Goal: Book appointment/travel/reservation

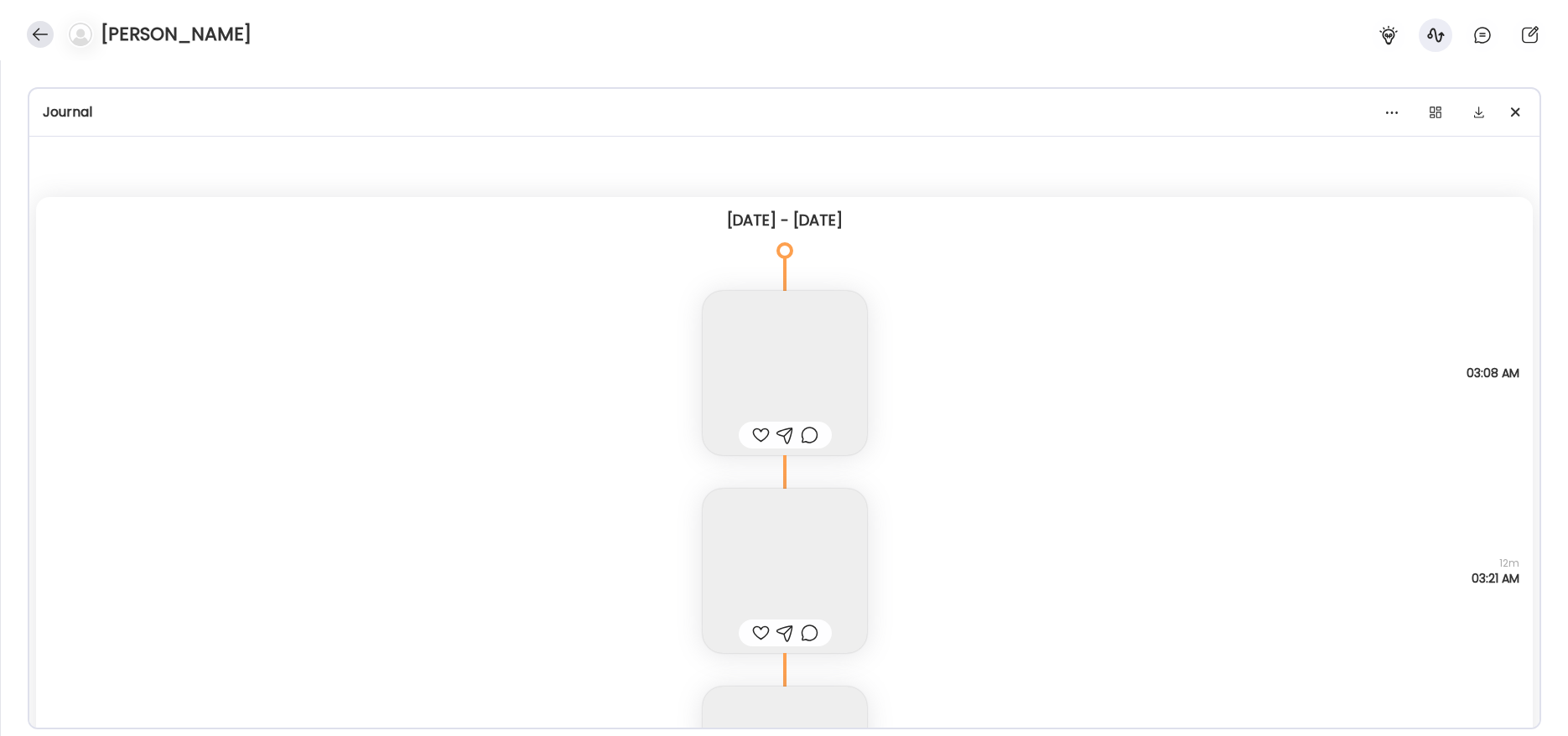
click at [48, 28] on div at bounding box center [40, 35] width 27 height 27
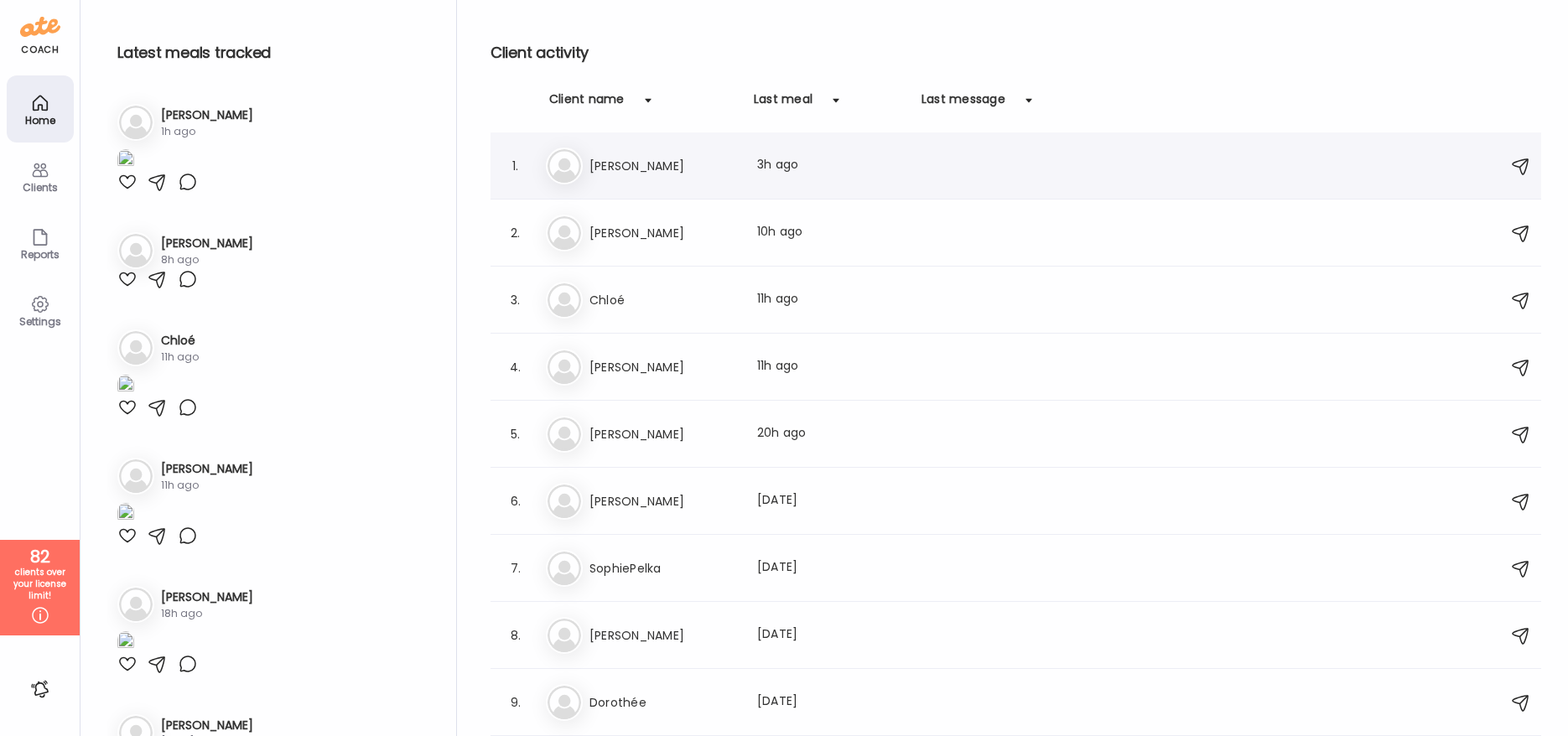
click at [640, 175] on h3 "[PERSON_NAME]" at bounding box center [663, 166] width 148 height 20
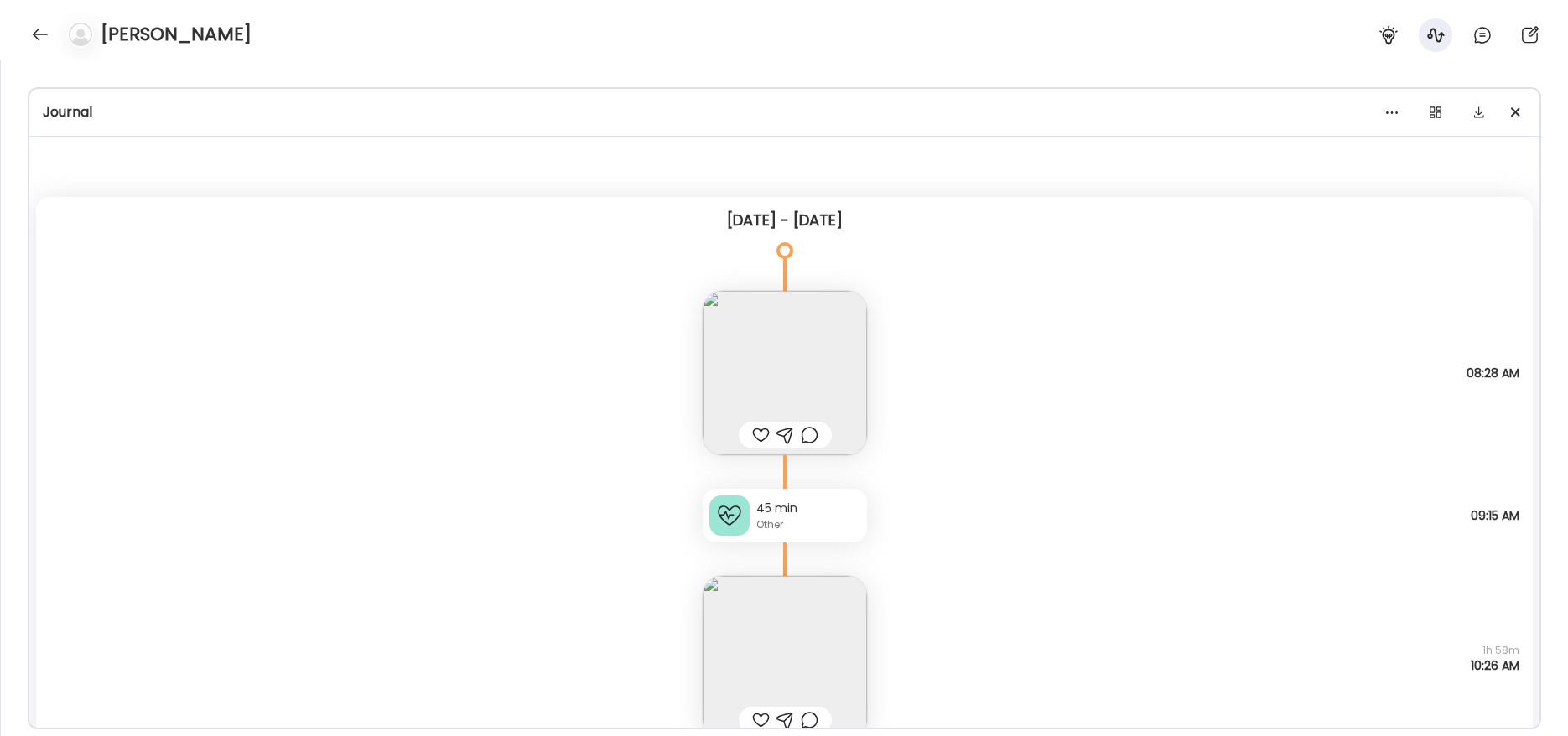
click at [803, 514] on div "45 min" at bounding box center [808, 509] width 104 height 18
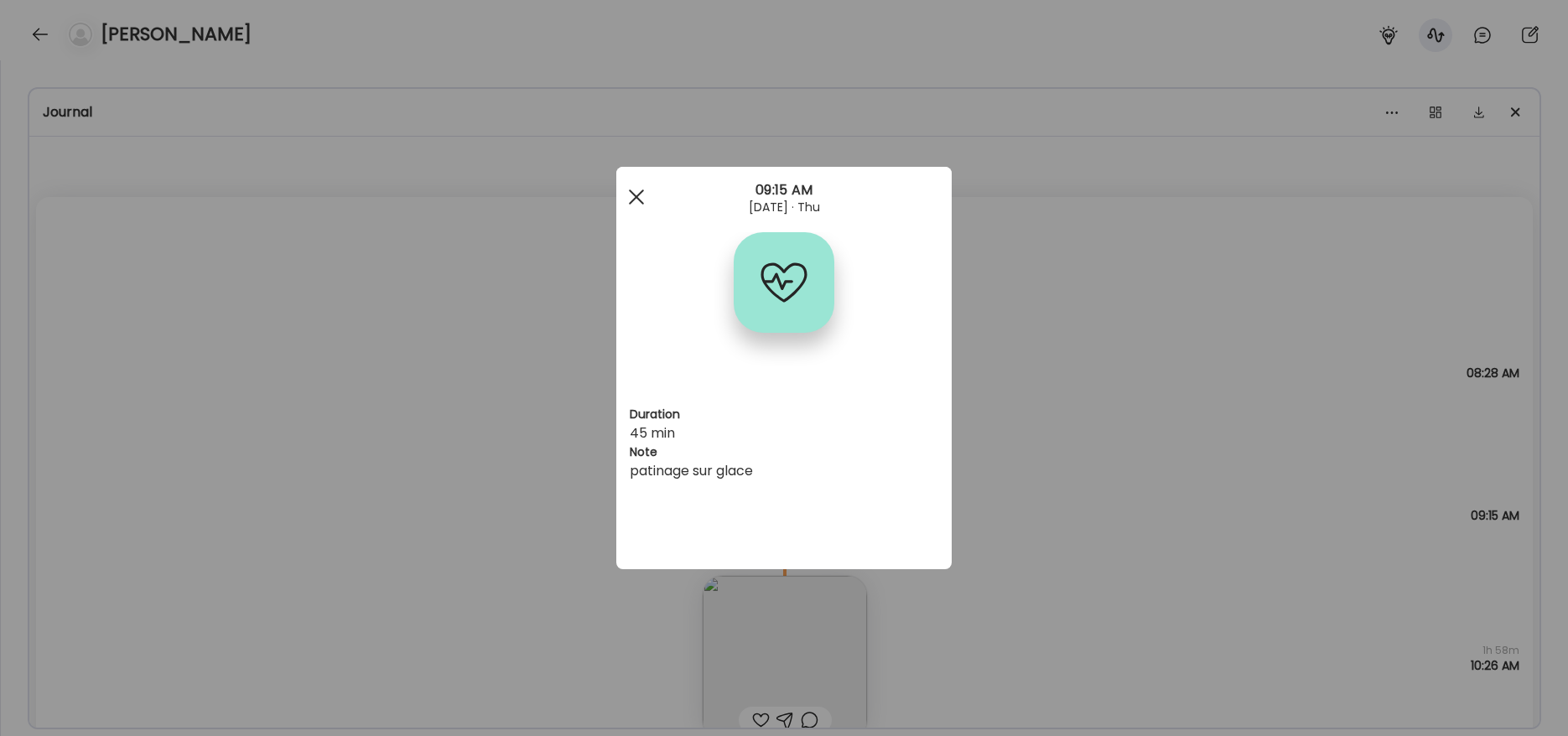
click at [633, 202] on div at bounding box center [636, 198] width 34 height 34
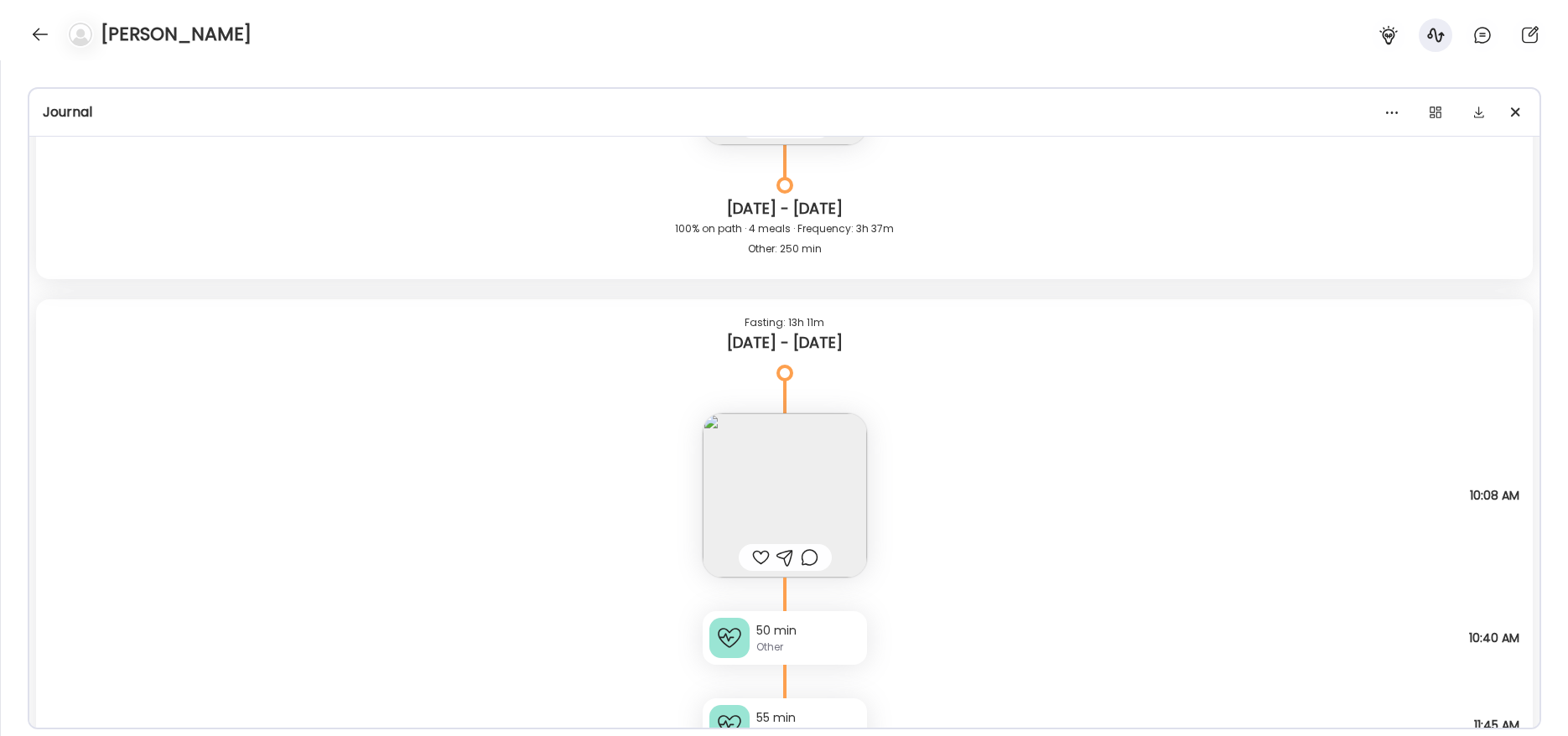
scroll to position [6797, 0]
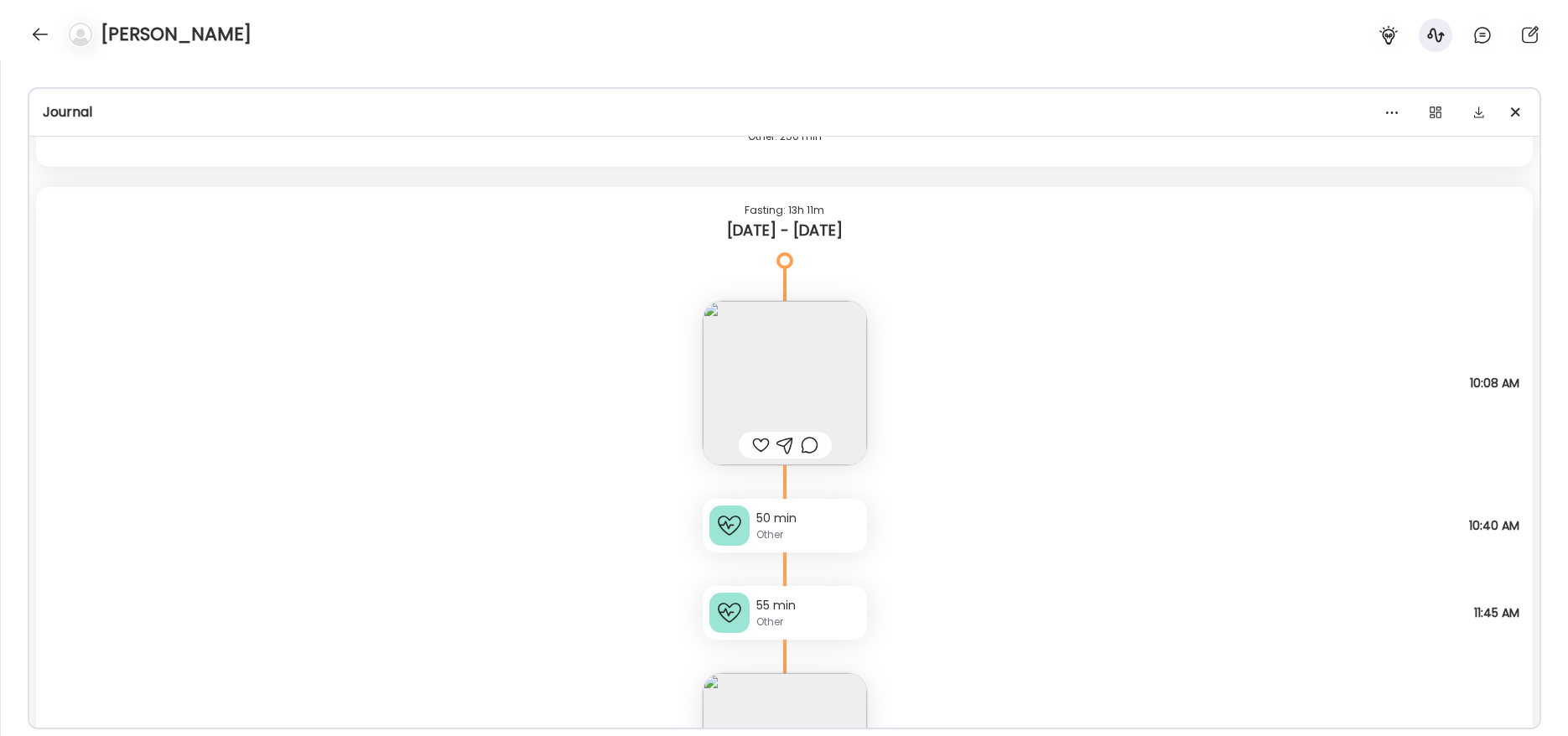
click at [808, 530] on div "Other" at bounding box center [808, 535] width 104 height 15
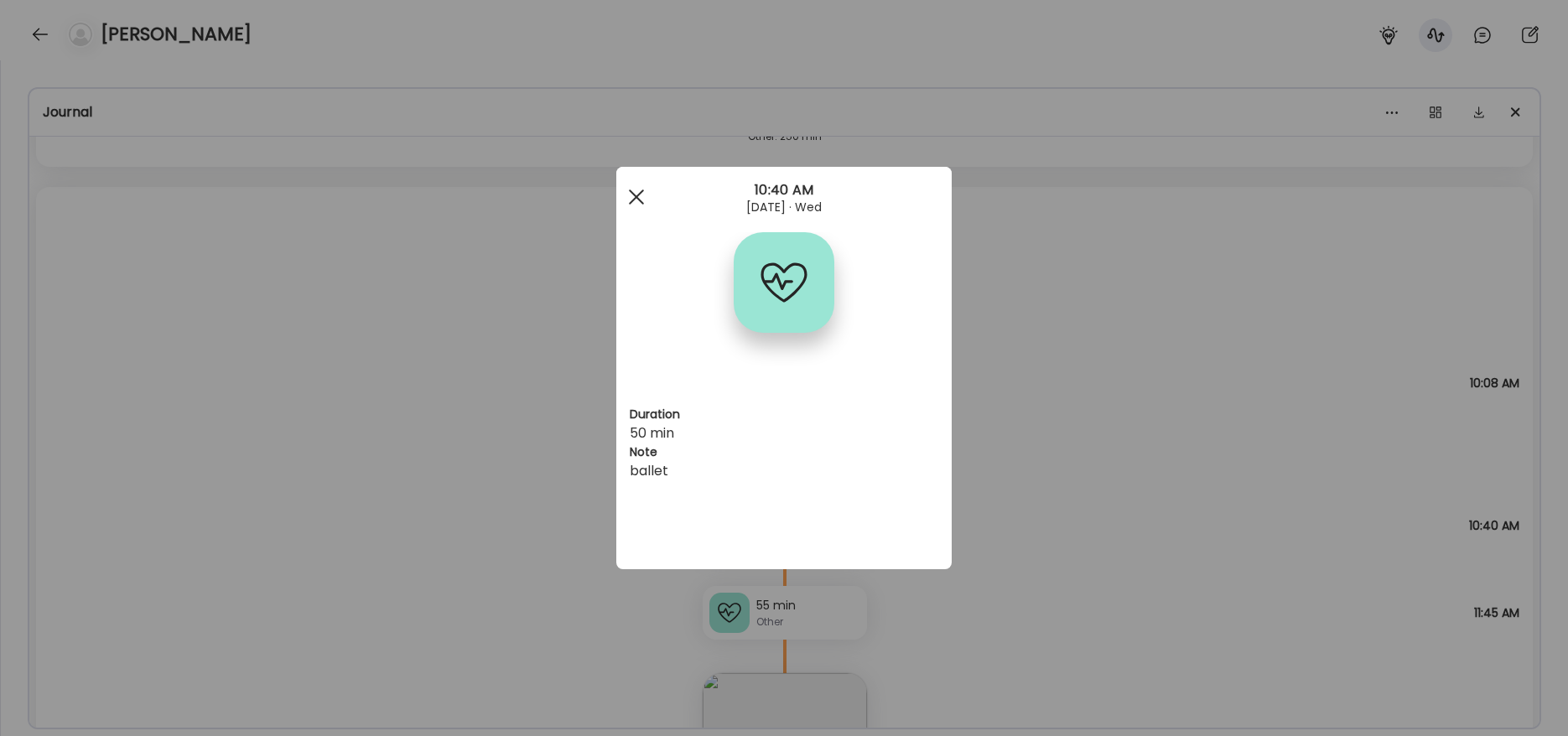
click at [635, 193] on div at bounding box center [636, 198] width 34 height 34
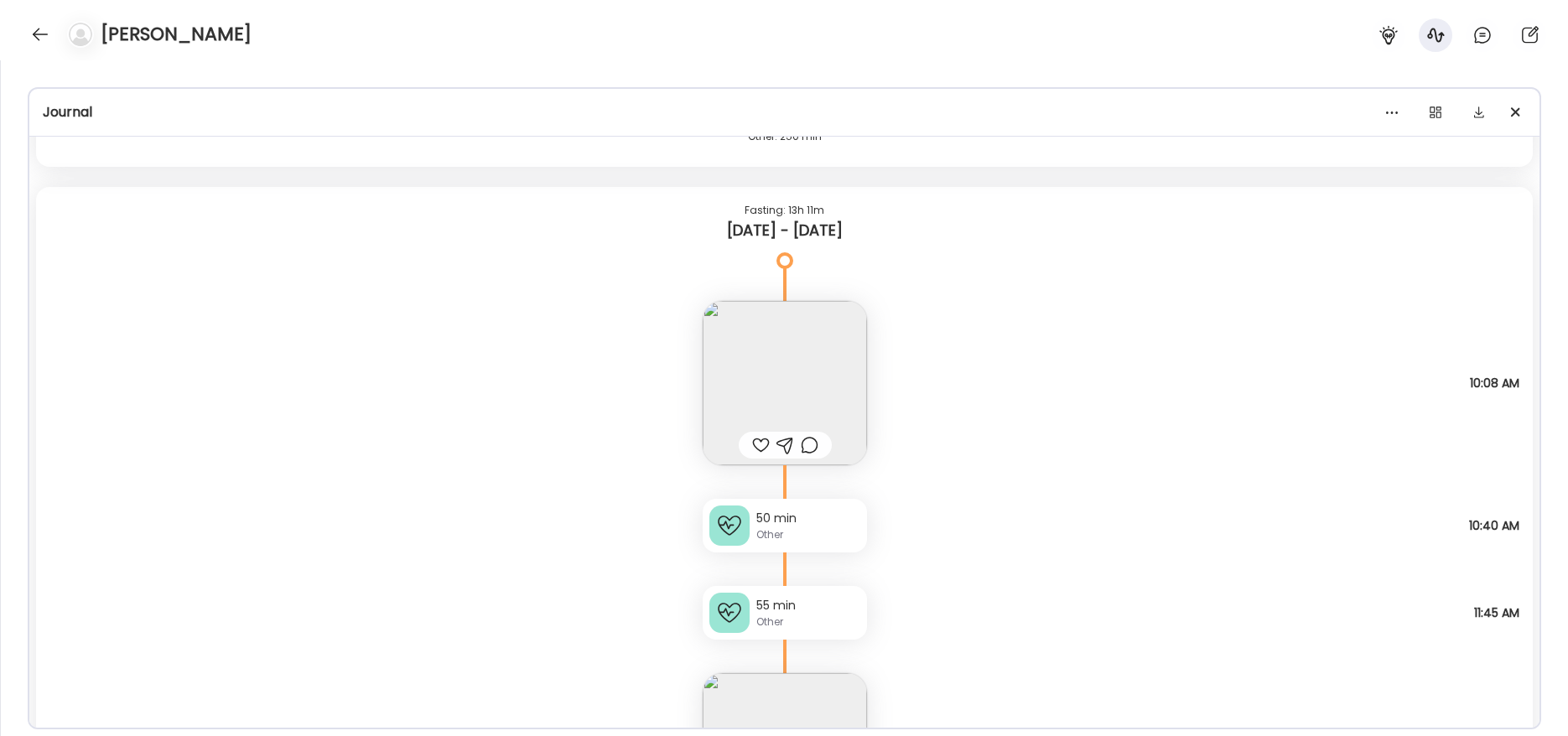
click at [818, 631] on div "55 min Other" at bounding box center [785, 613] width 165 height 53
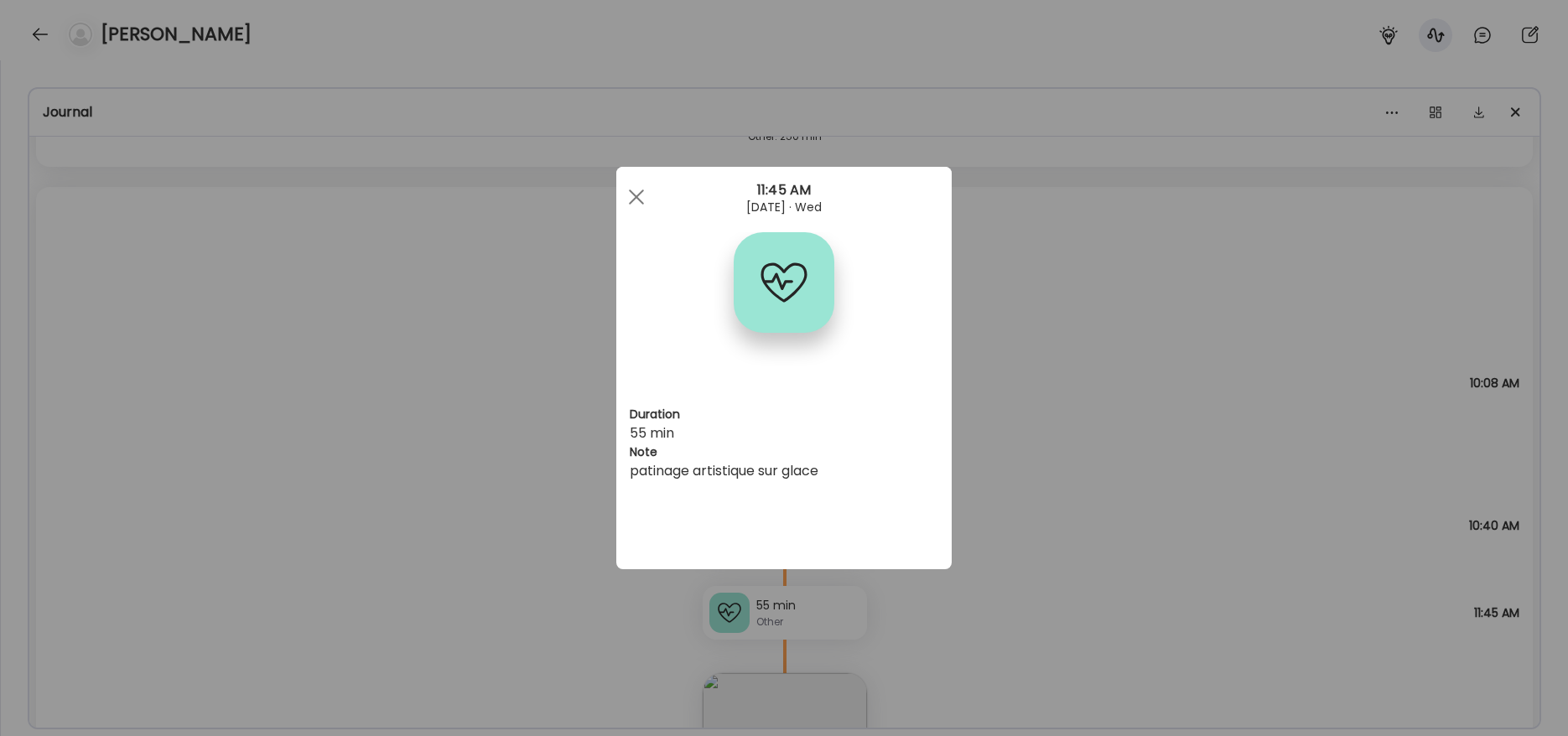
click at [633, 194] on span at bounding box center [636, 197] width 15 height 15
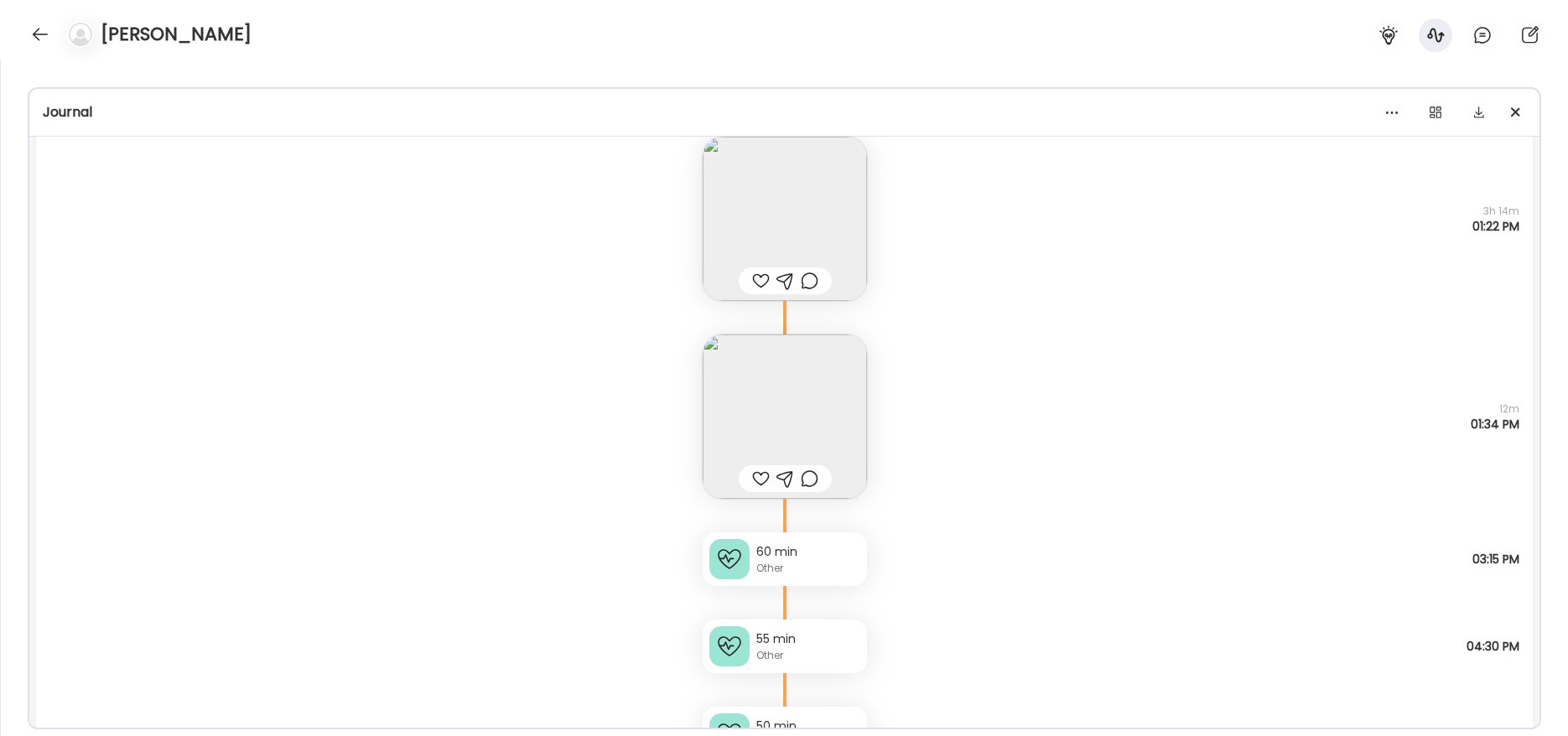
scroll to position [7451, 0]
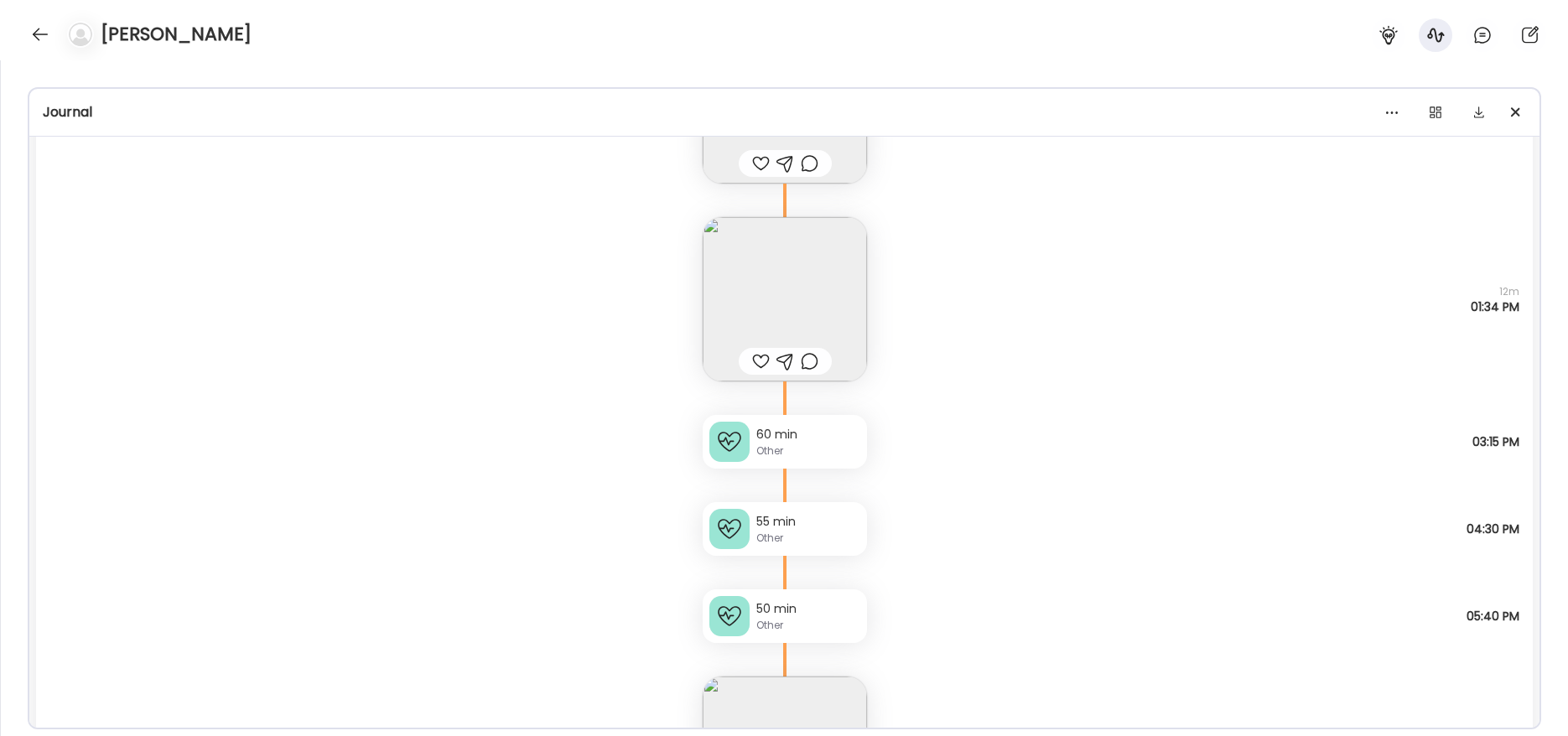
click at [821, 450] on div "Other" at bounding box center [808, 450] width 104 height 15
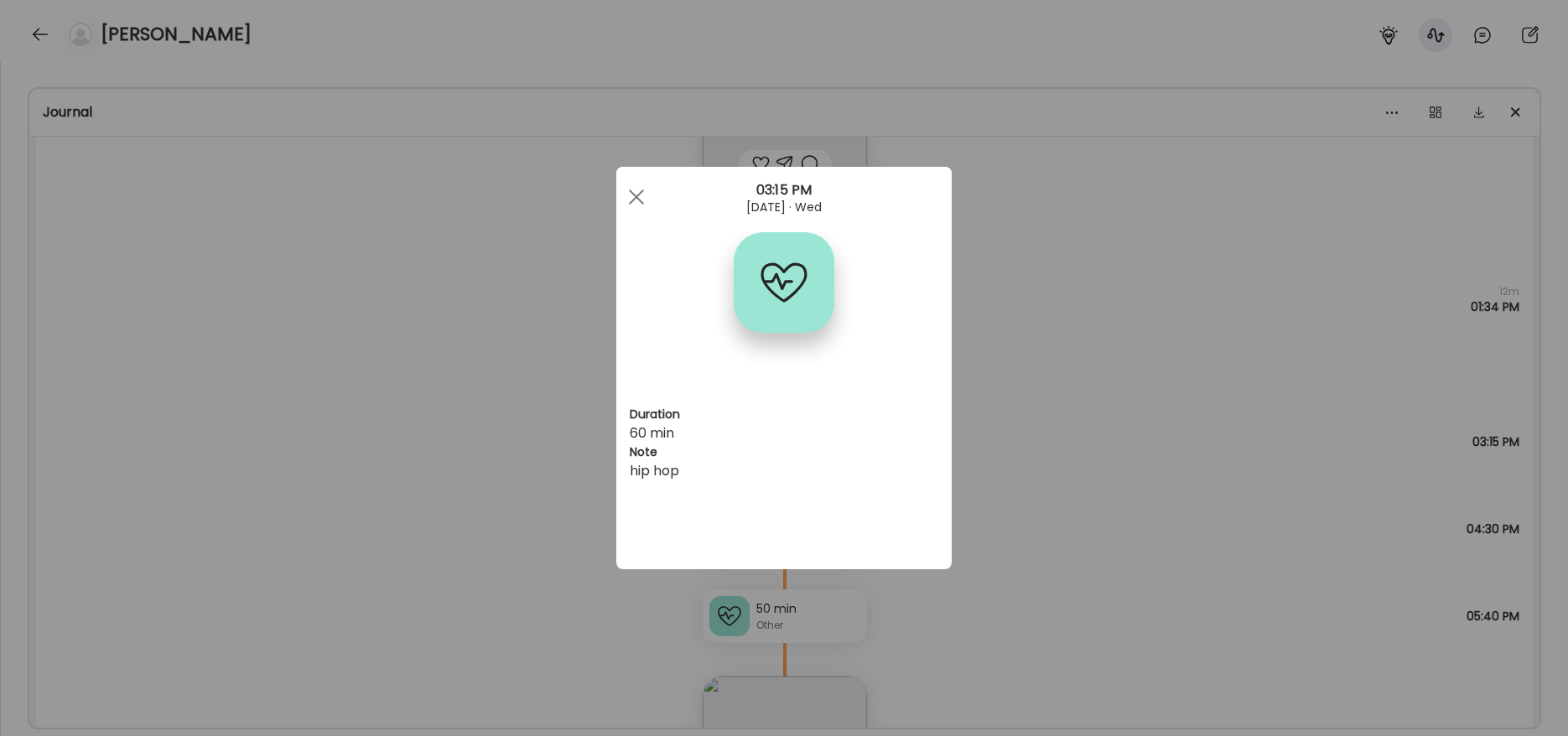
click at [642, 203] on span at bounding box center [636, 197] width 15 height 15
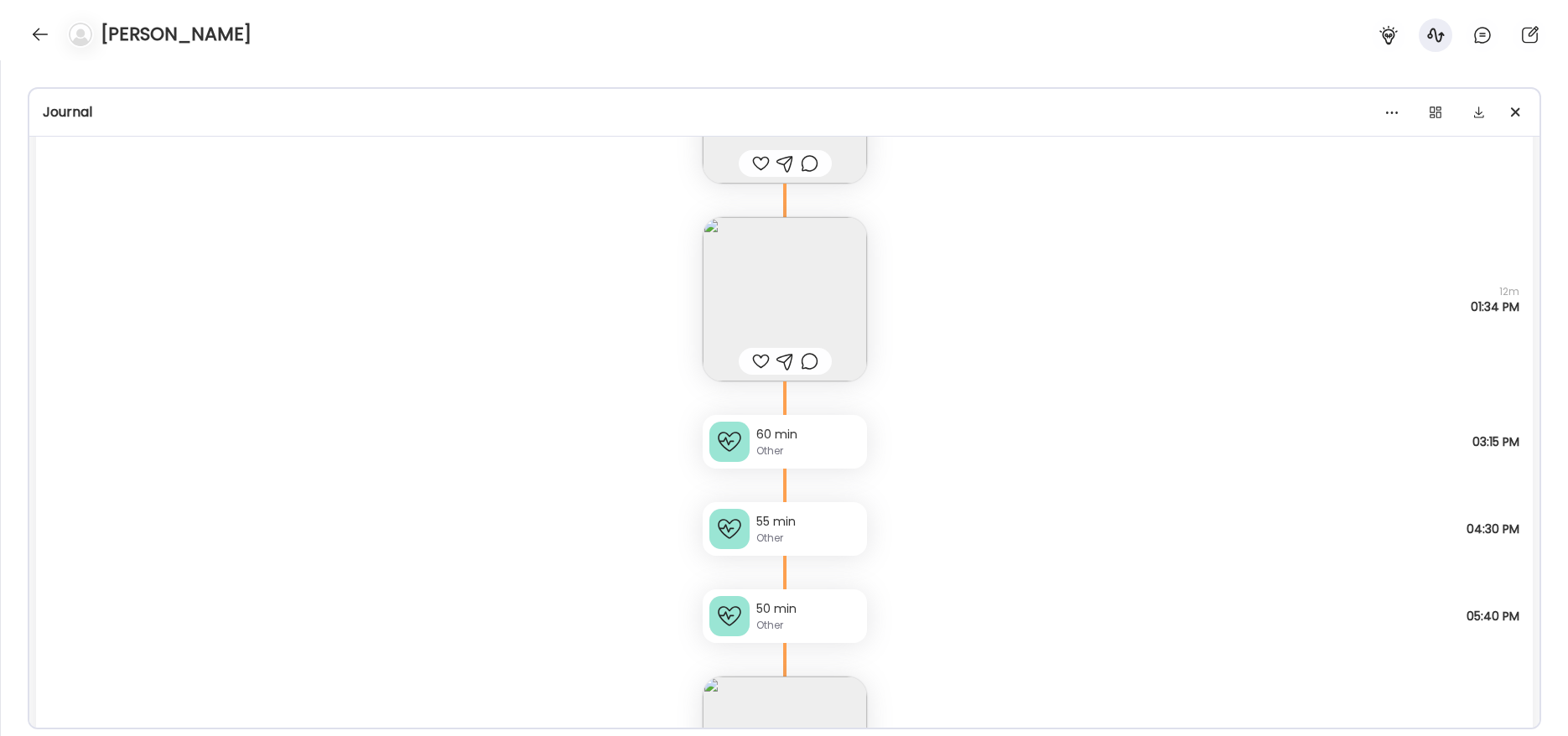
click at [822, 528] on div "55 min" at bounding box center [808, 522] width 104 height 18
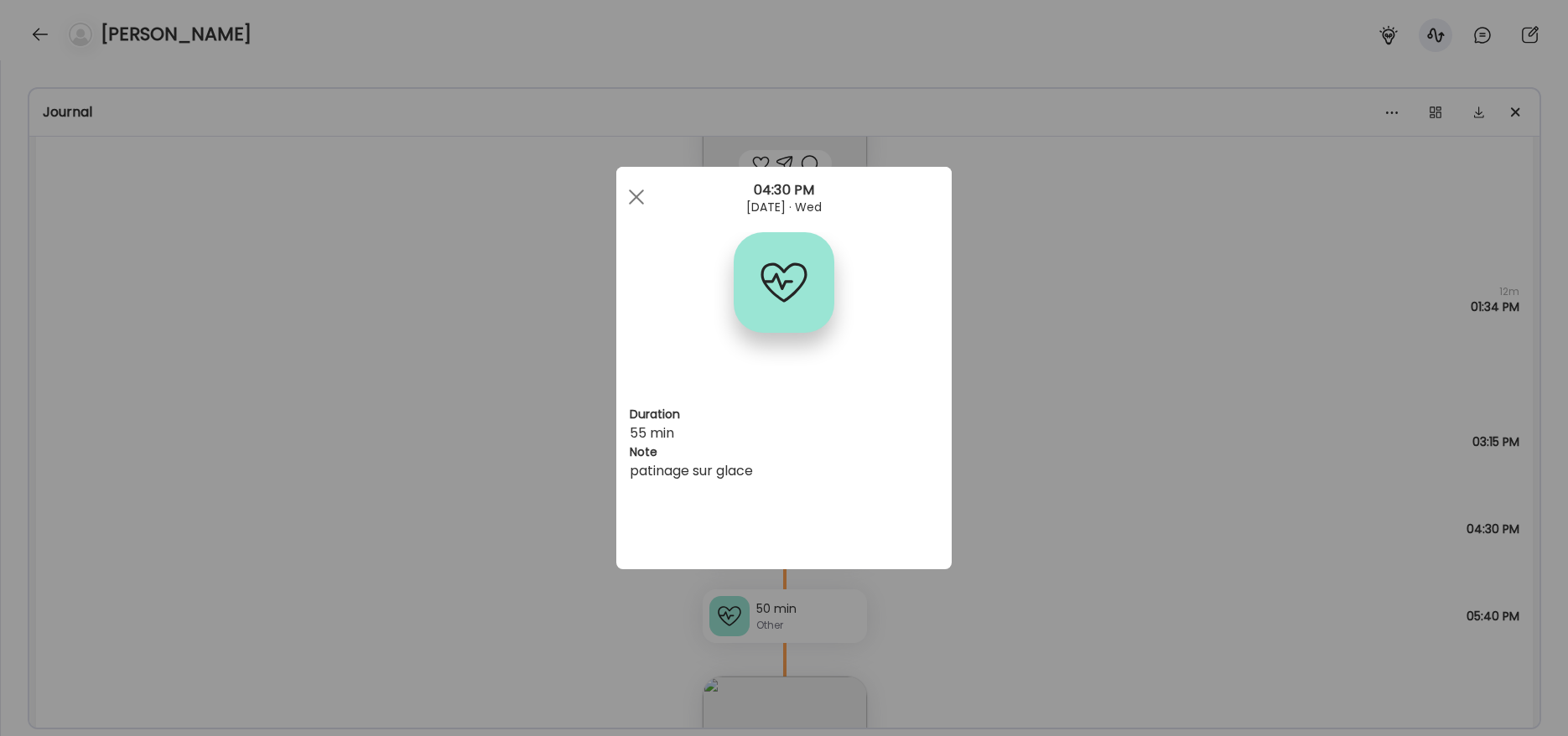
drag, startPoint x: 631, startPoint y: 200, endPoint x: 648, endPoint y: 255, distance: 57.6
click at [632, 199] on div at bounding box center [636, 198] width 34 height 34
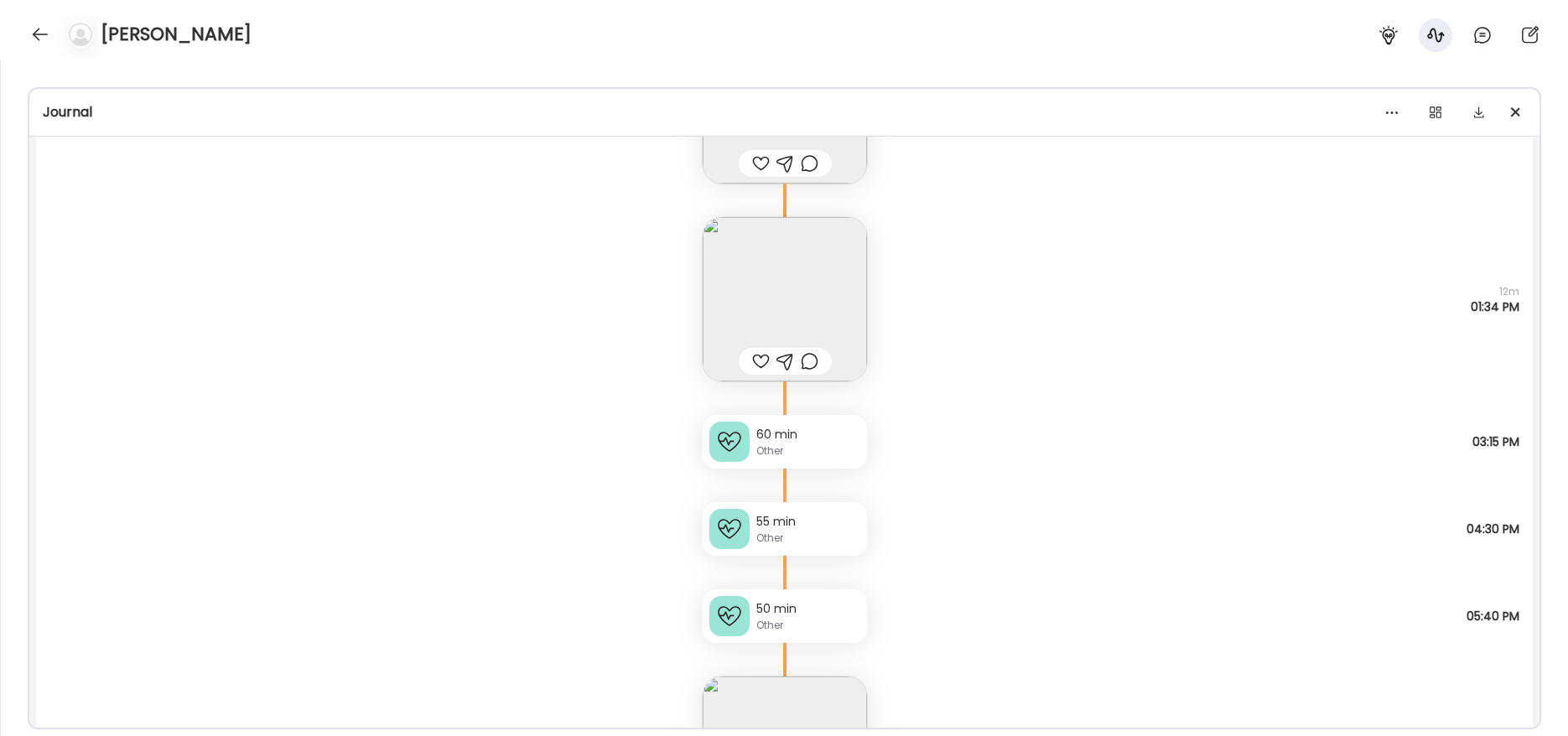
click at [841, 617] on div "50 min" at bounding box center [808, 610] width 104 height 18
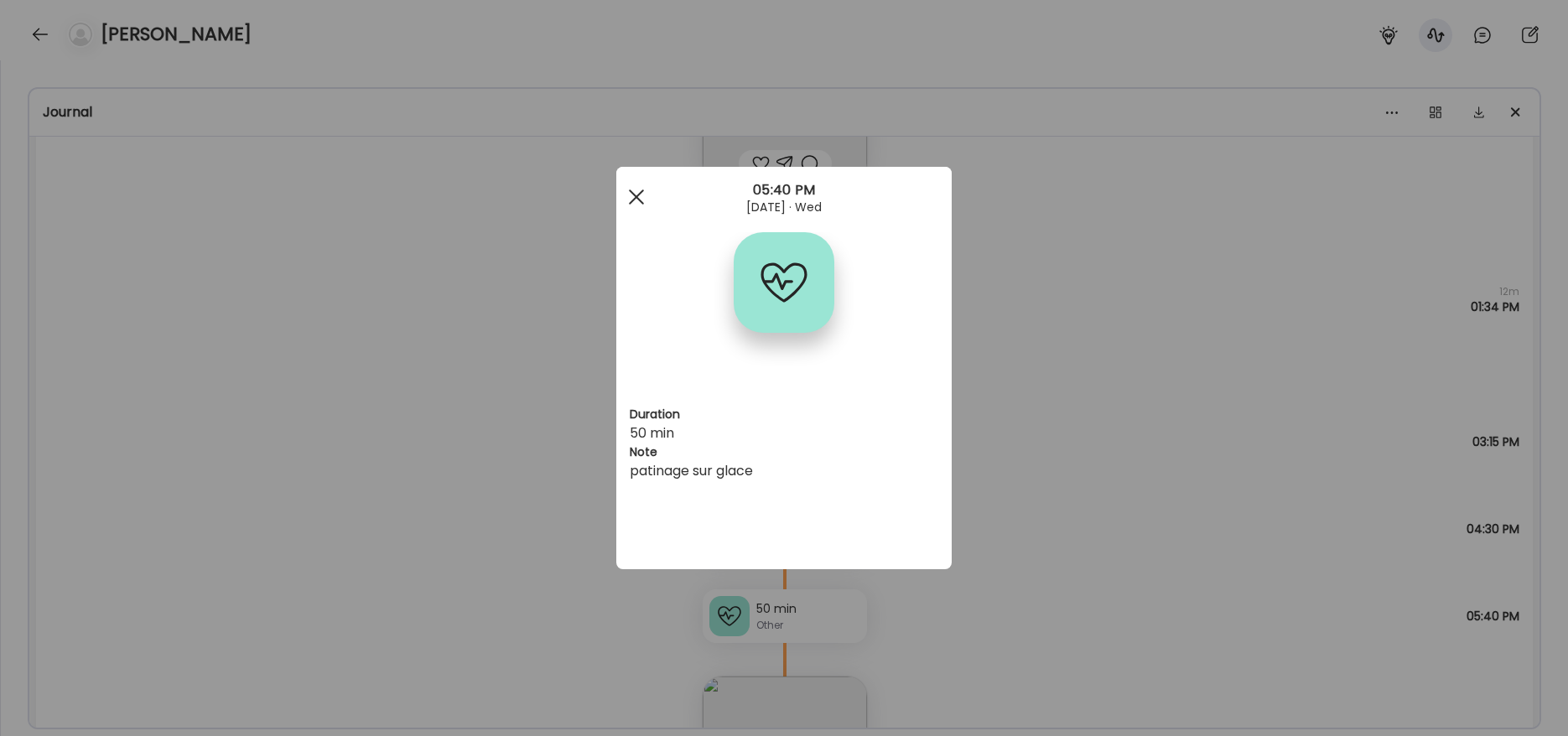
click at [637, 202] on div at bounding box center [636, 198] width 34 height 34
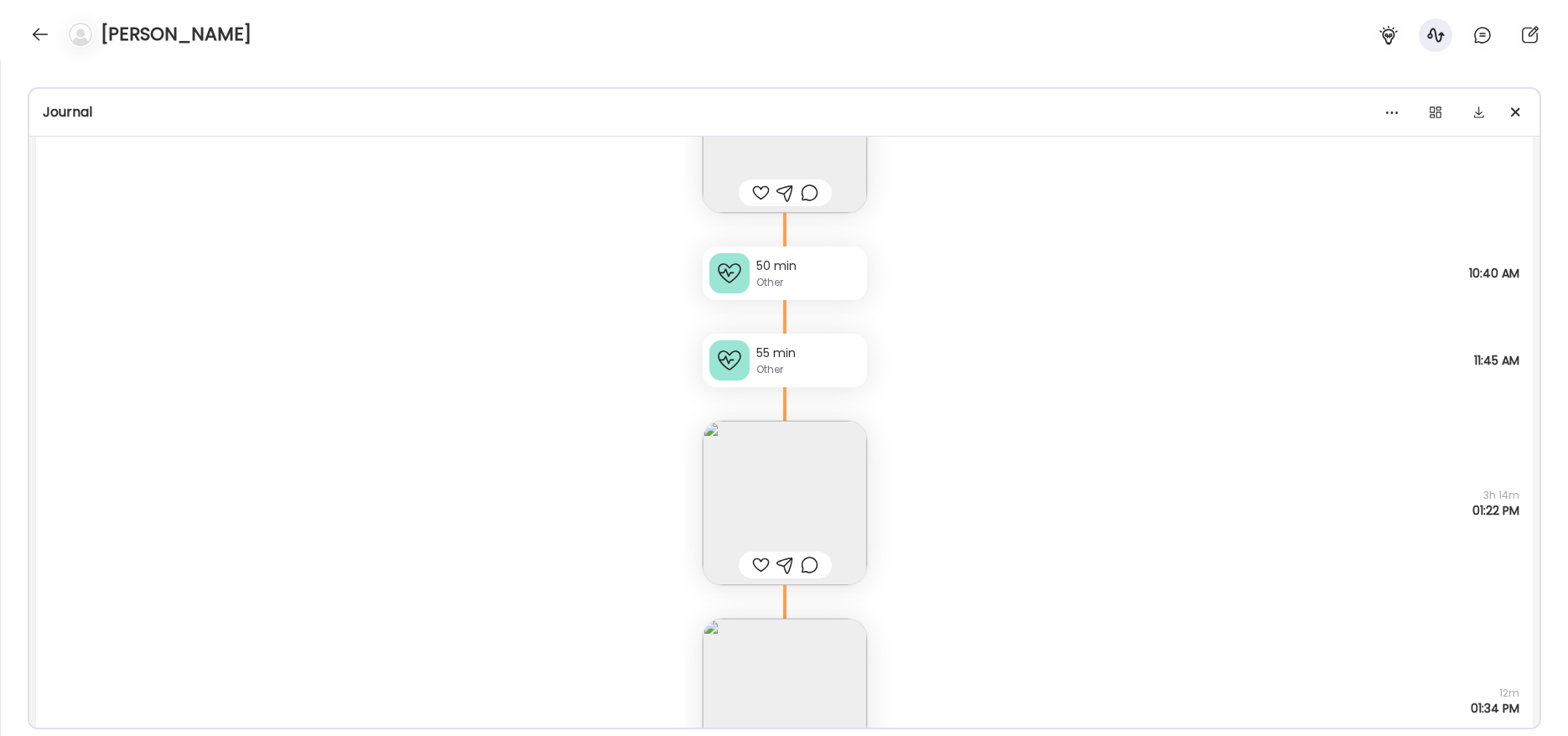
scroll to position [6936, 0]
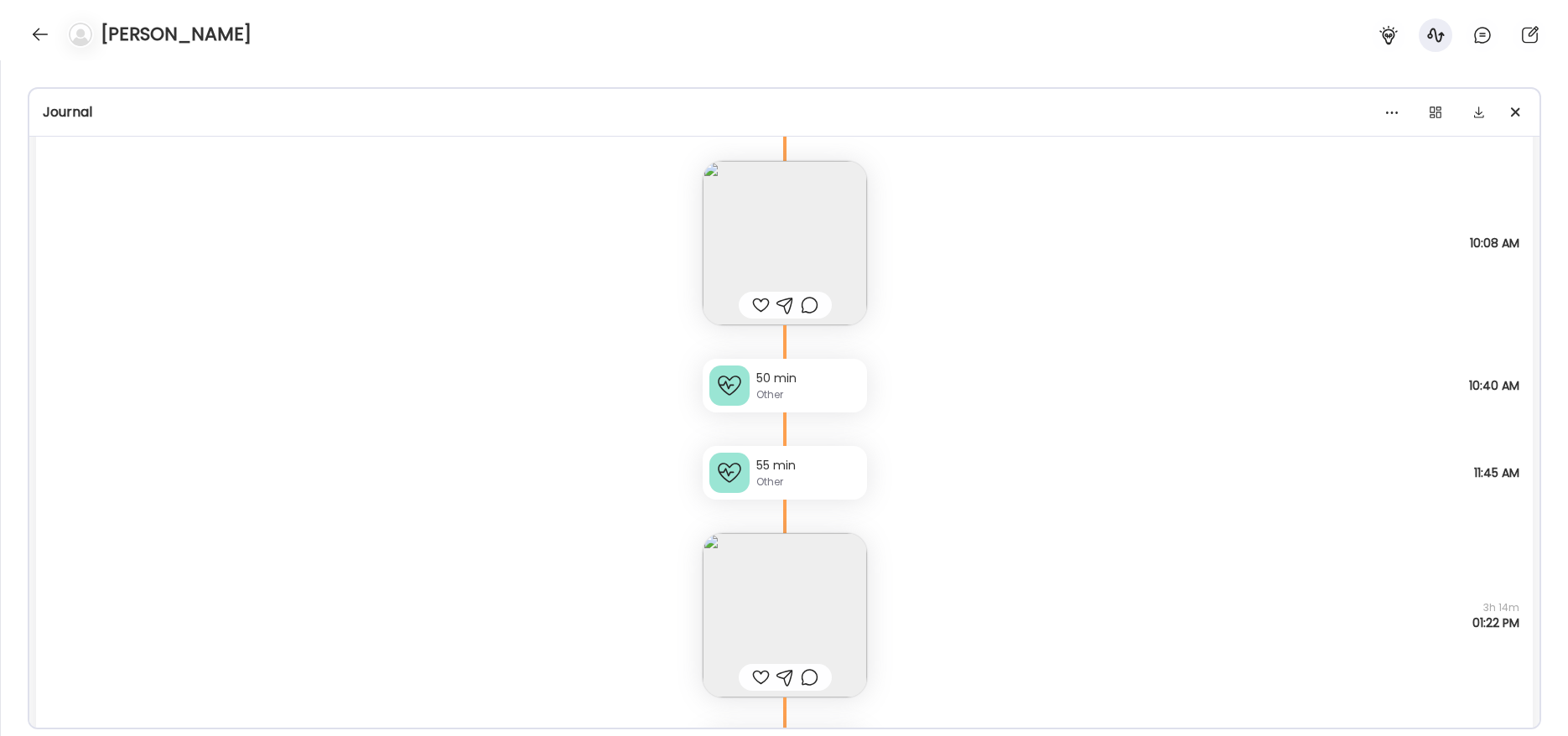
click at [782, 255] on img at bounding box center [785, 243] width 165 height 165
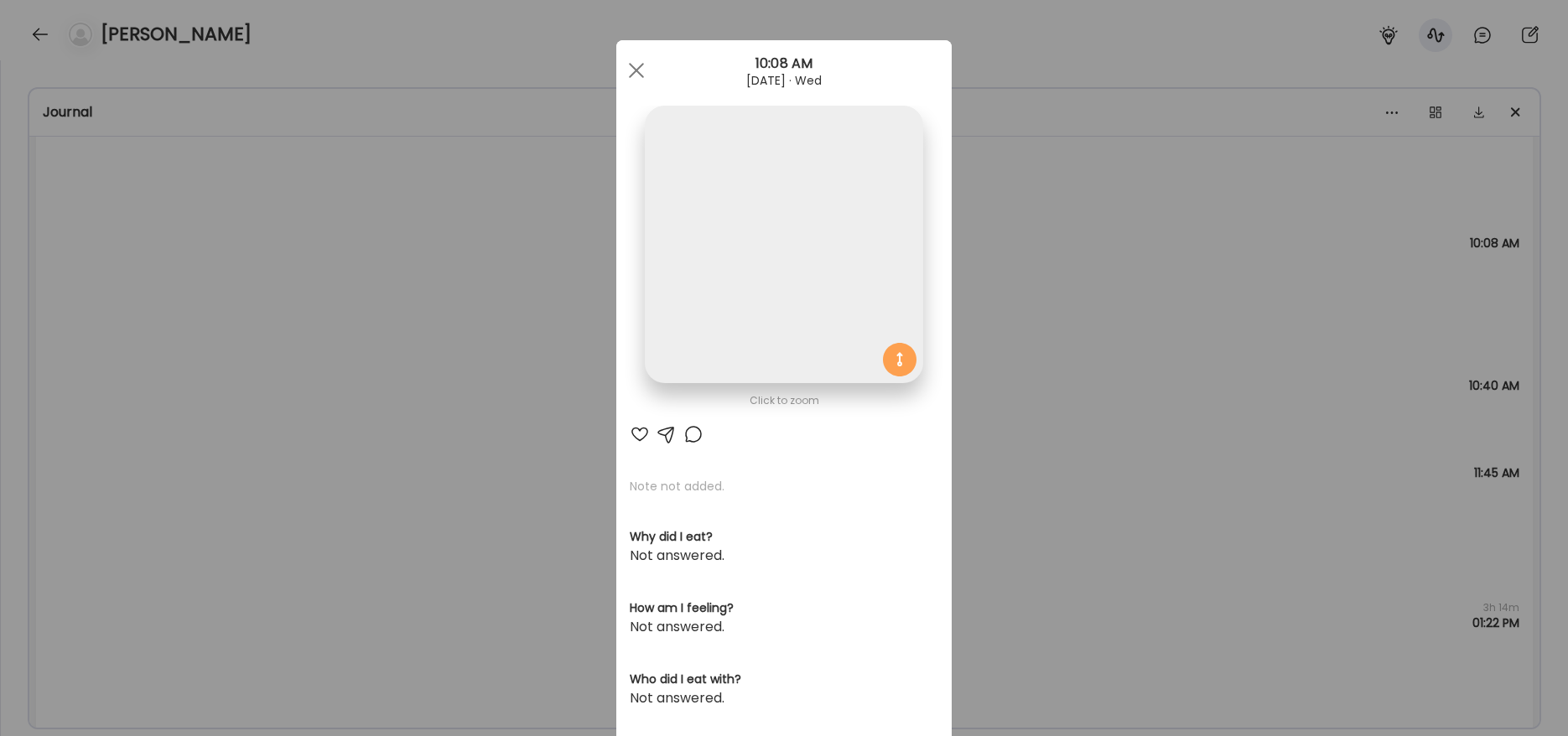
click at [795, 137] on img at bounding box center [784, 245] width 278 height 278
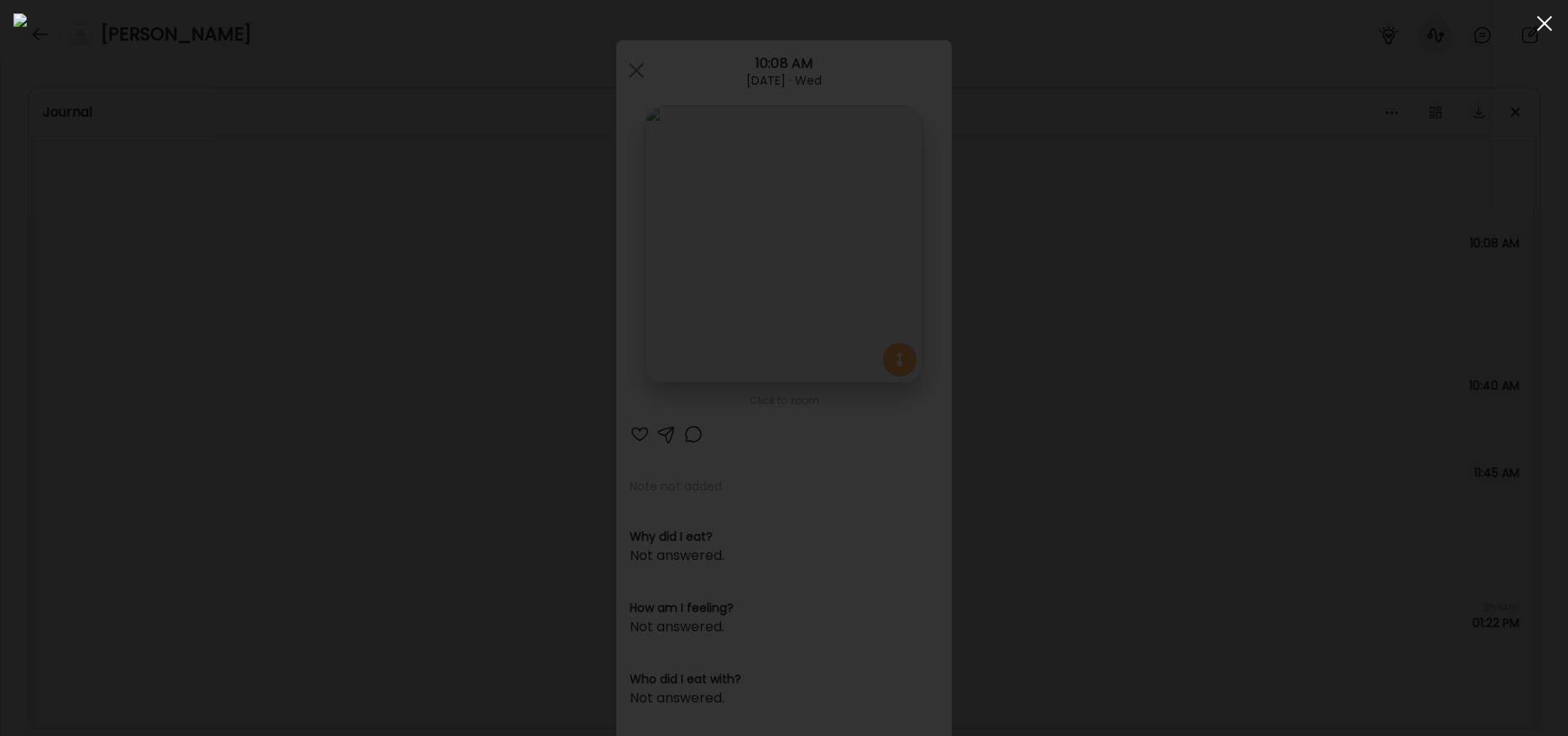
click at [1548, 22] on div at bounding box center [1545, 24] width 34 height 34
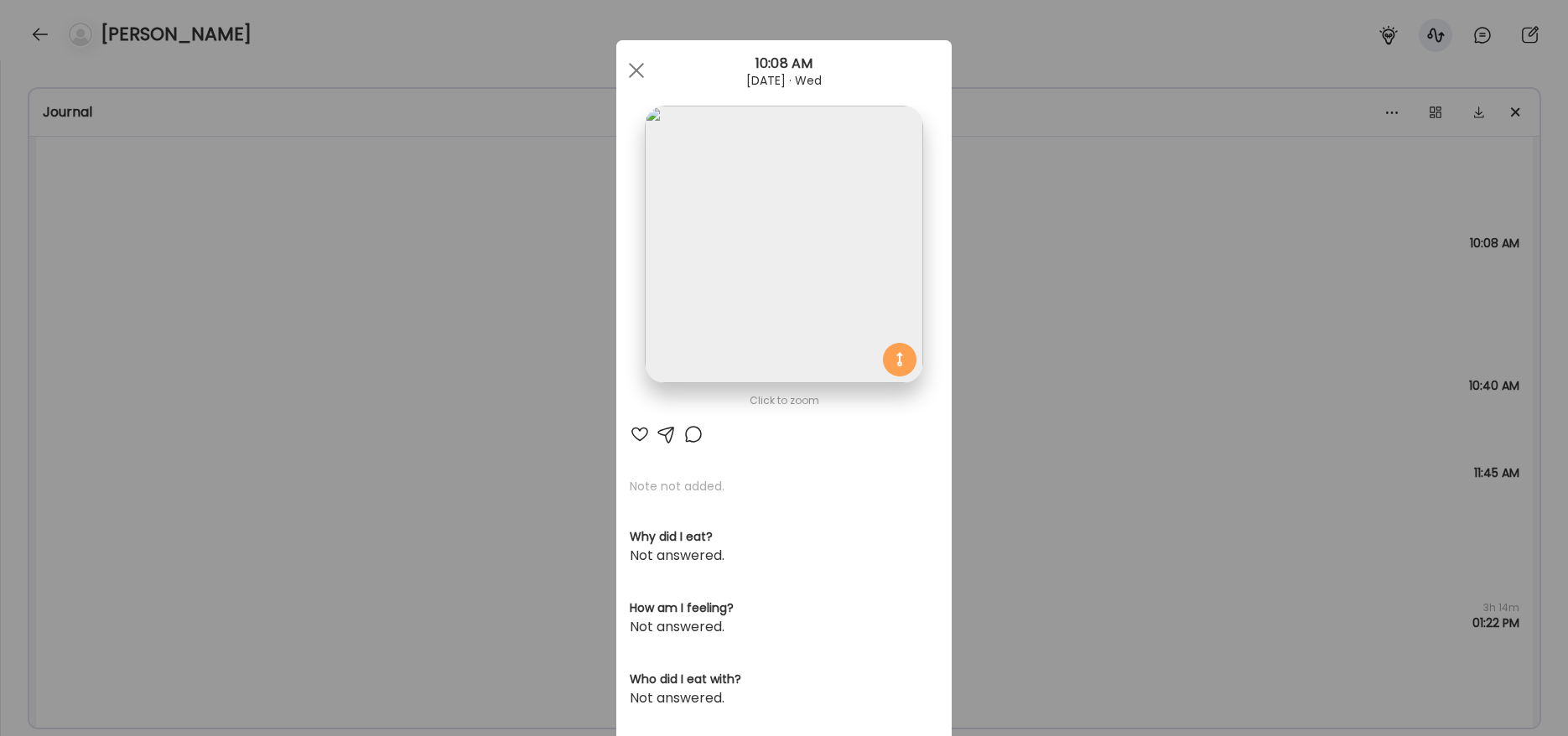
drag, startPoint x: 627, startPoint y: 73, endPoint x: 637, endPoint y: 81, distance: 12.8
click at [629, 73] on span at bounding box center [636, 70] width 15 height 15
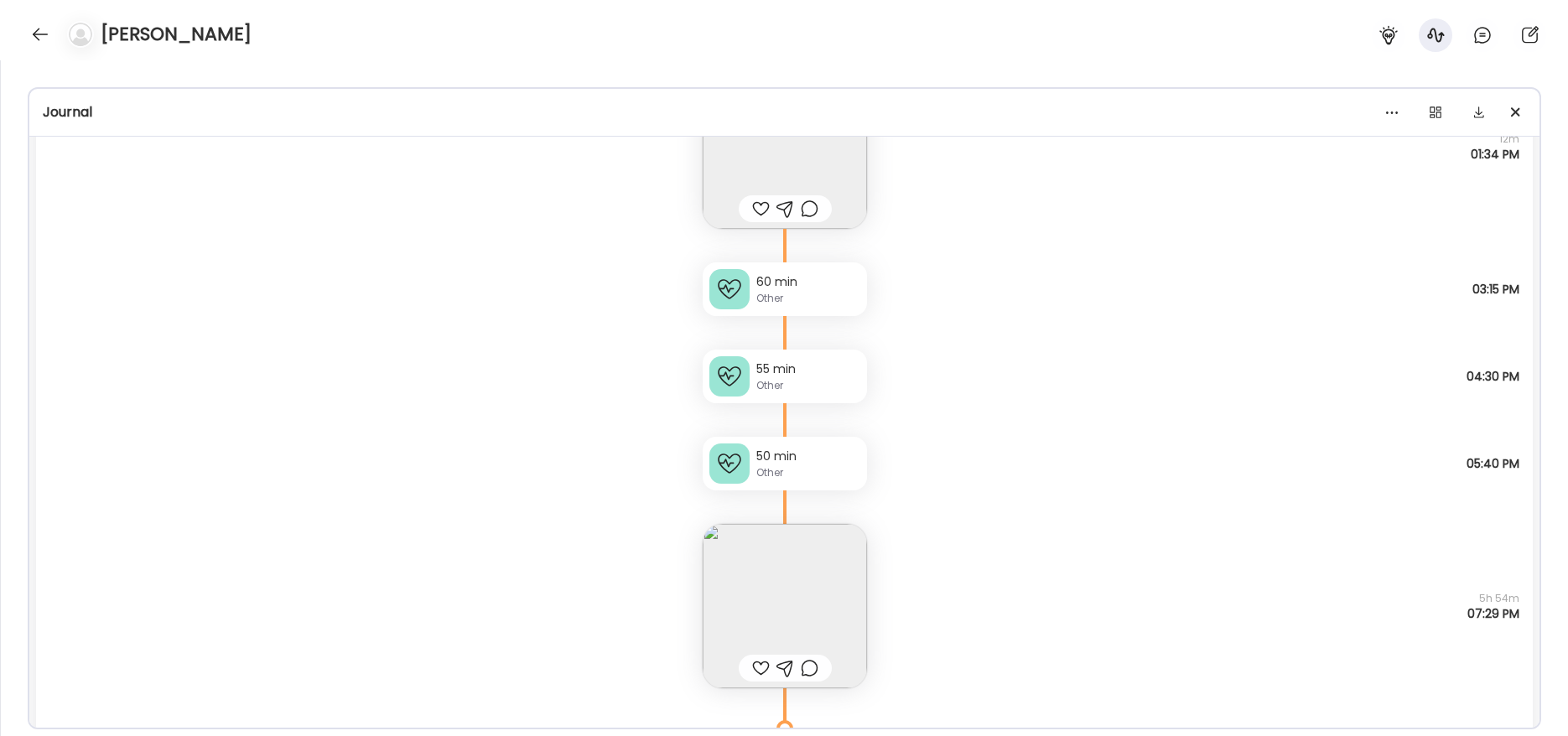
scroll to position [7716, 0]
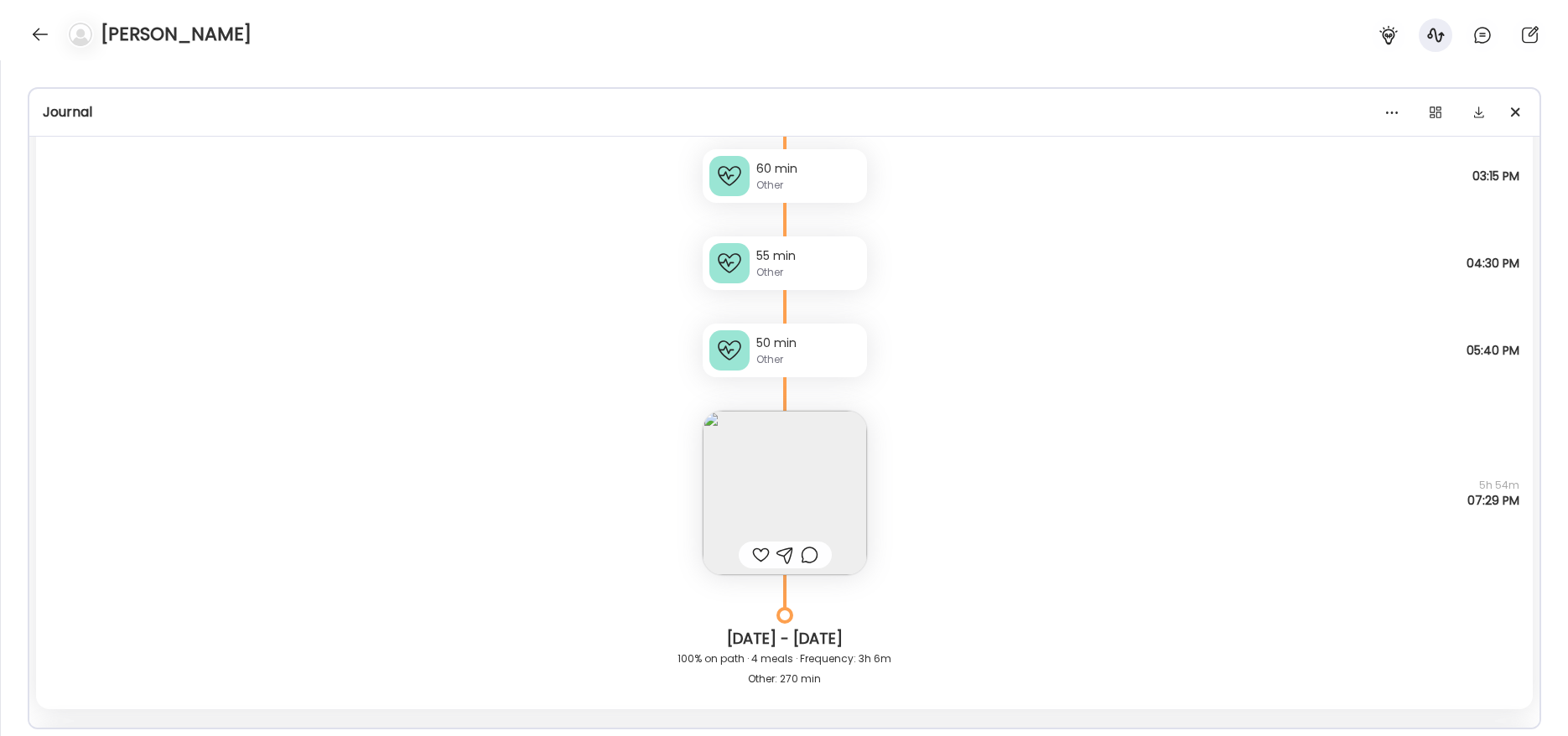
click at [779, 455] on img at bounding box center [785, 493] width 165 height 165
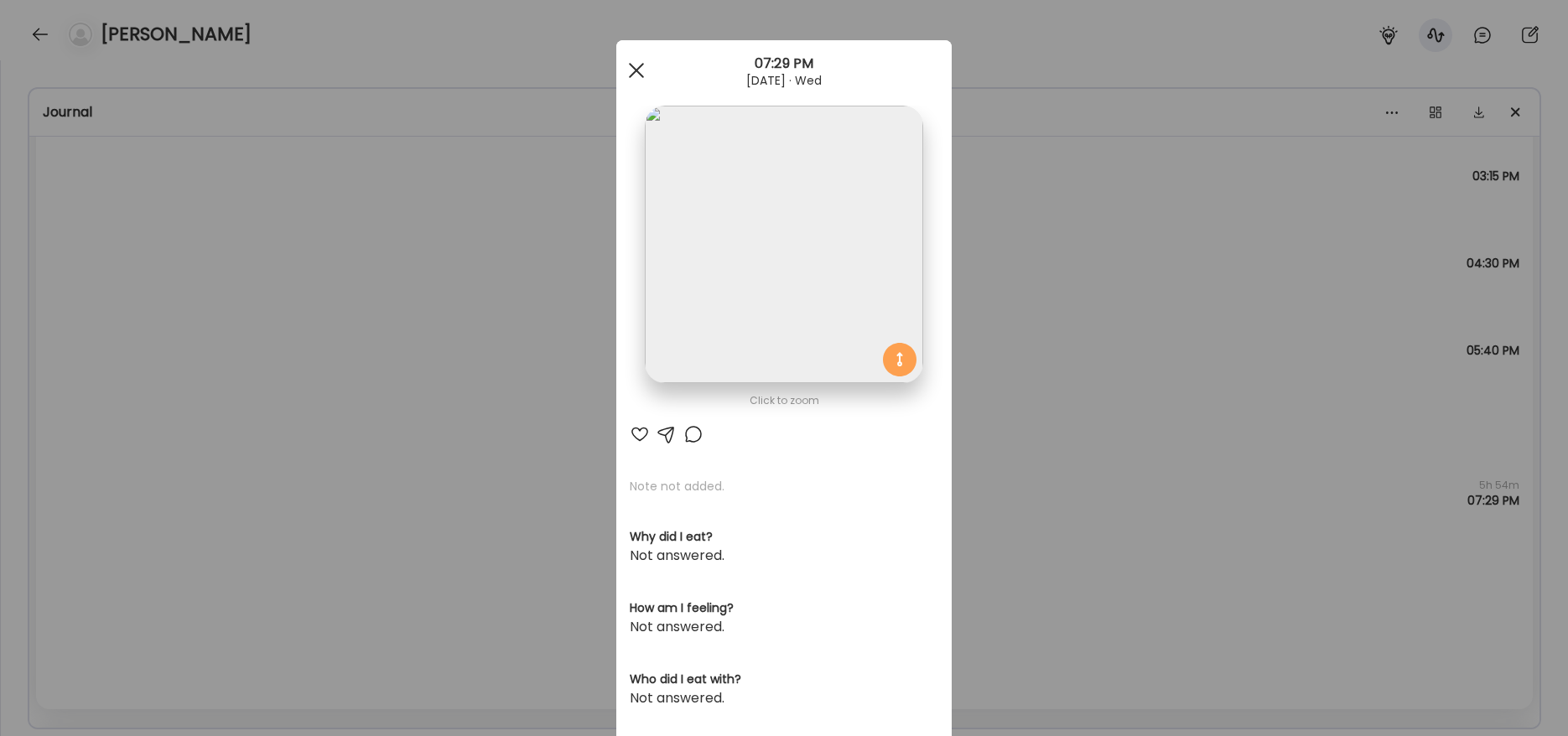
drag, startPoint x: 625, startPoint y: 71, endPoint x: 664, endPoint y: 142, distance: 81.0
click at [625, 71] on div at bounding box center [636, 70] width 34 height 34
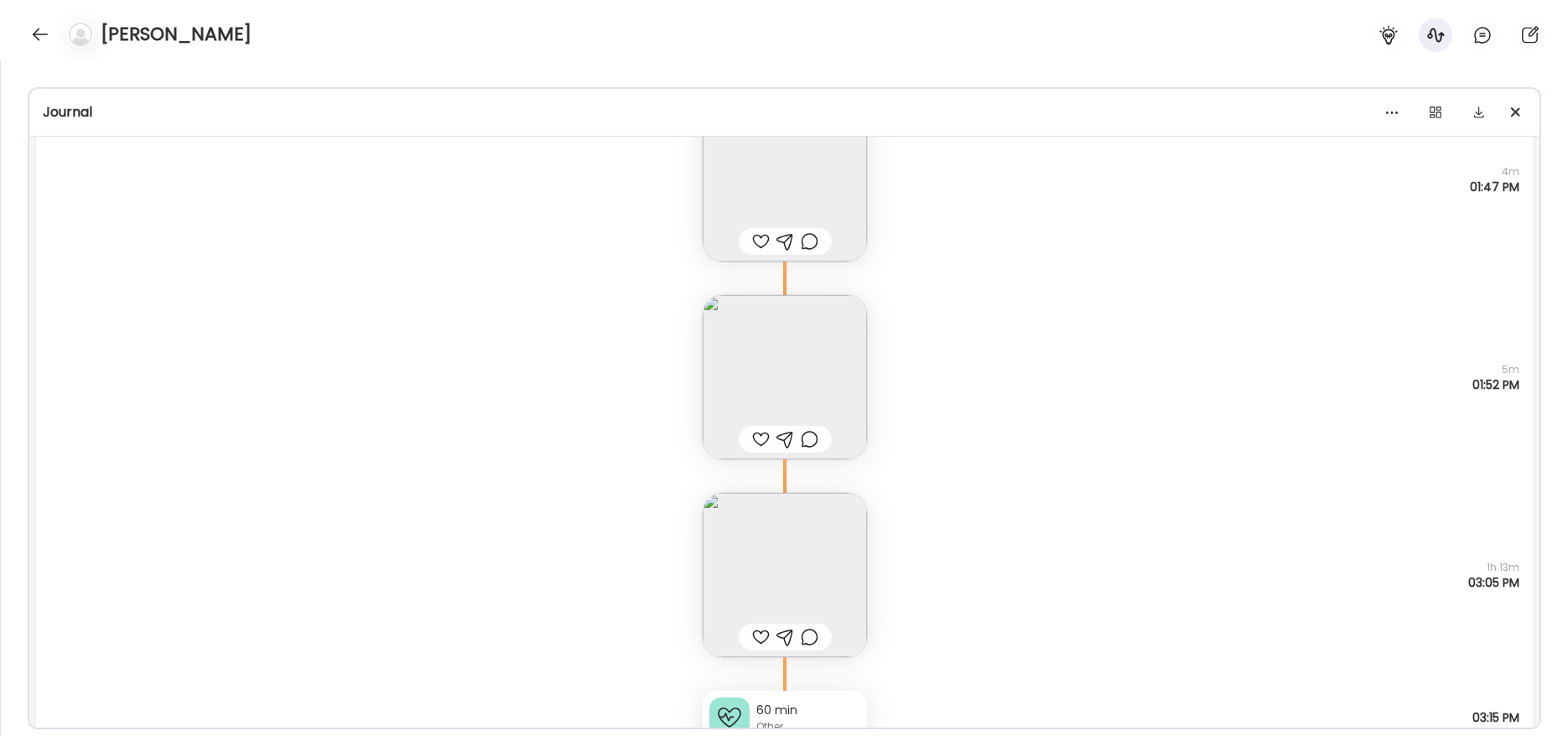
scroll to position [9217, 0]
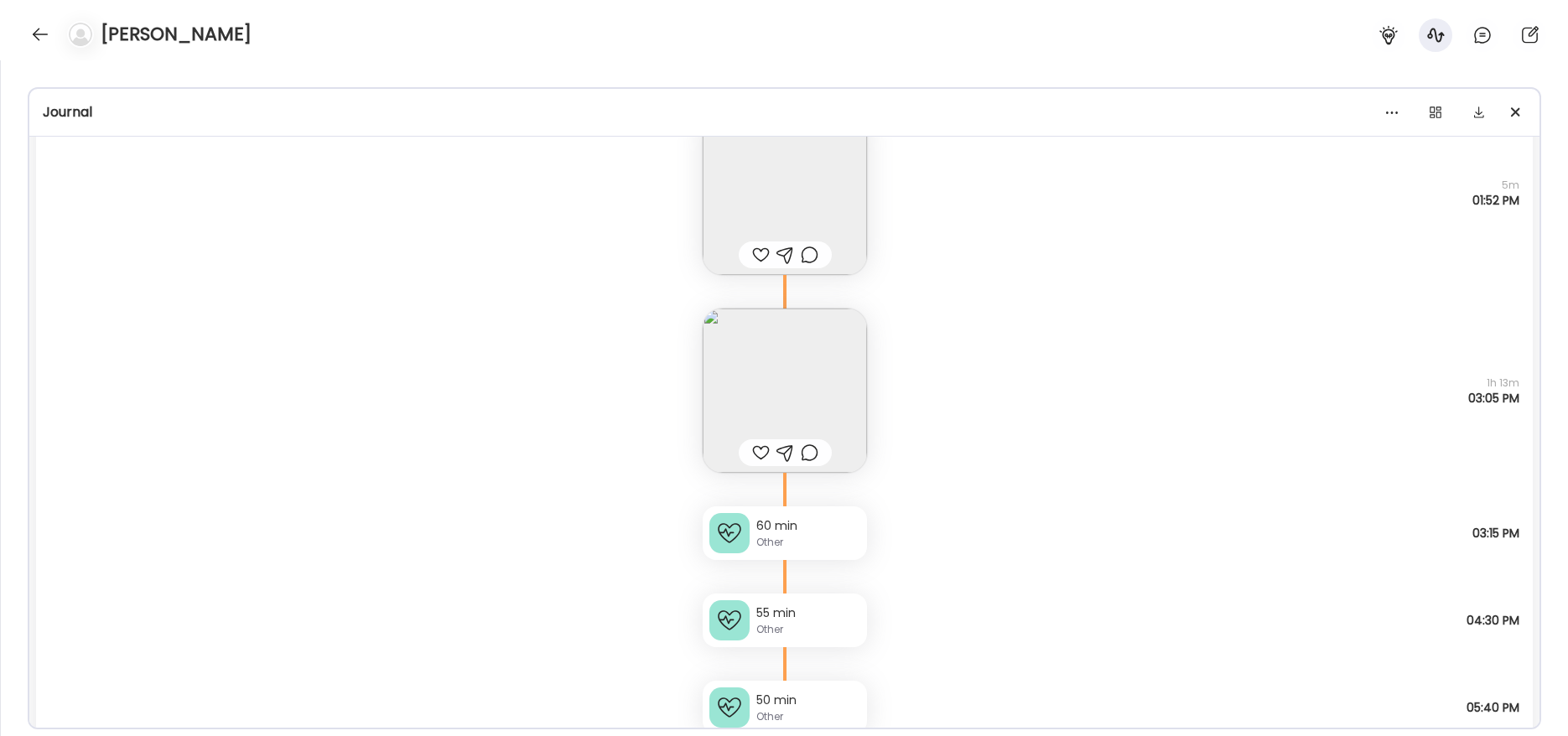
click at [763, 399] on img at bounding box center [785, 391] width 165 height 165
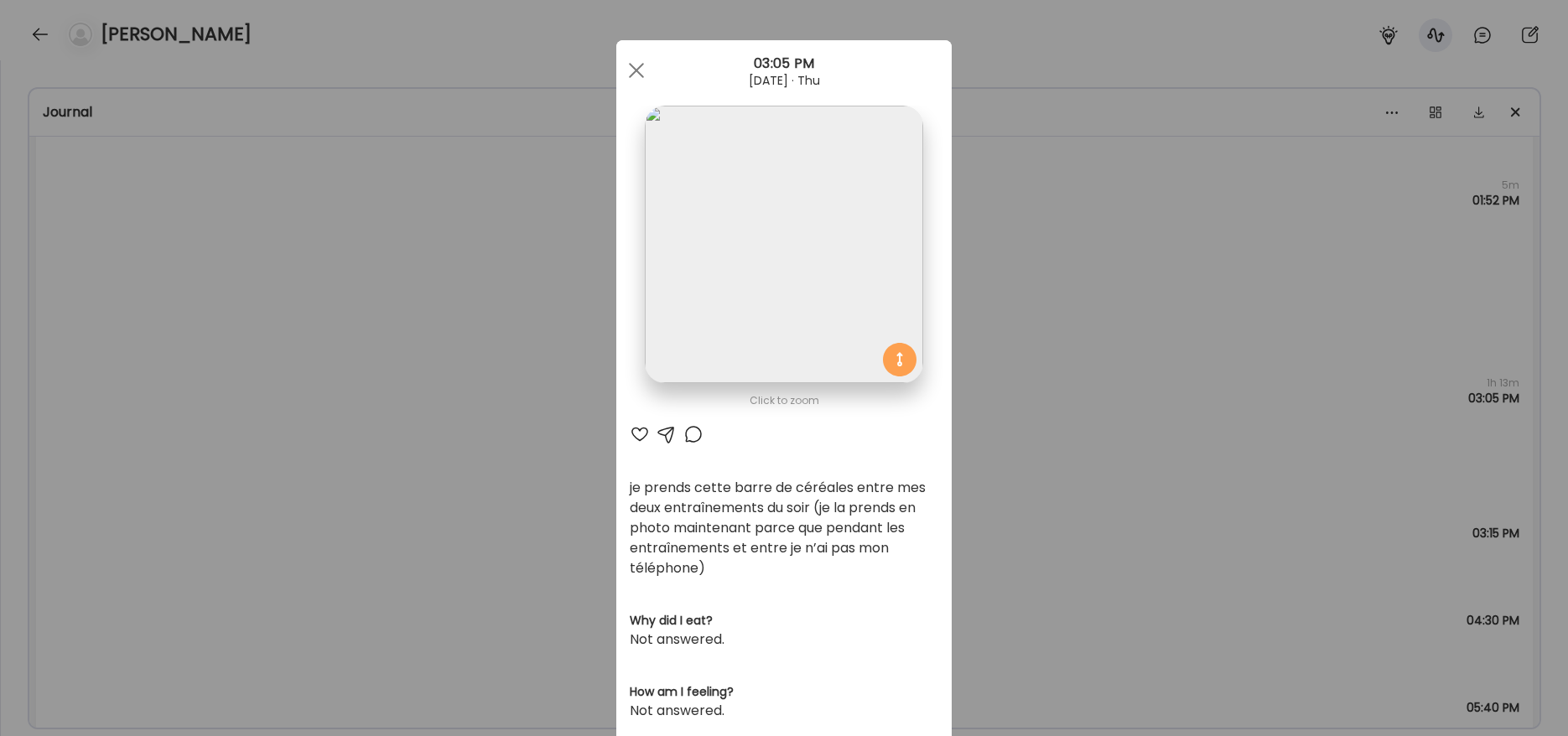
drag, startPoint x: 634, startPoint y: 71, endPoint x: 648, endPoint y: 95, distance: 27.8
click at [634, 72] on div at bounding box center [636, 70] width 34 height 34
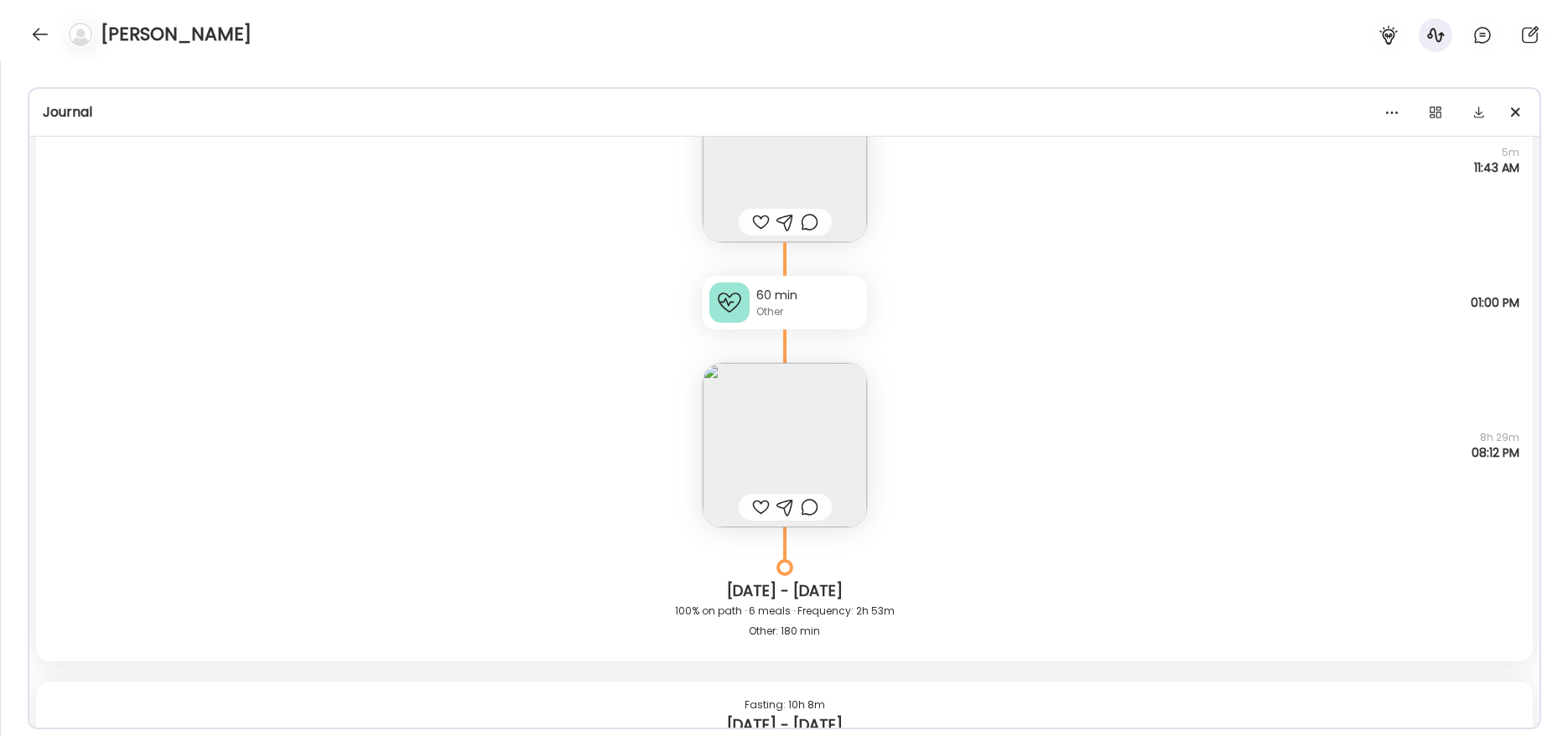
scroll to position [15699, 0]
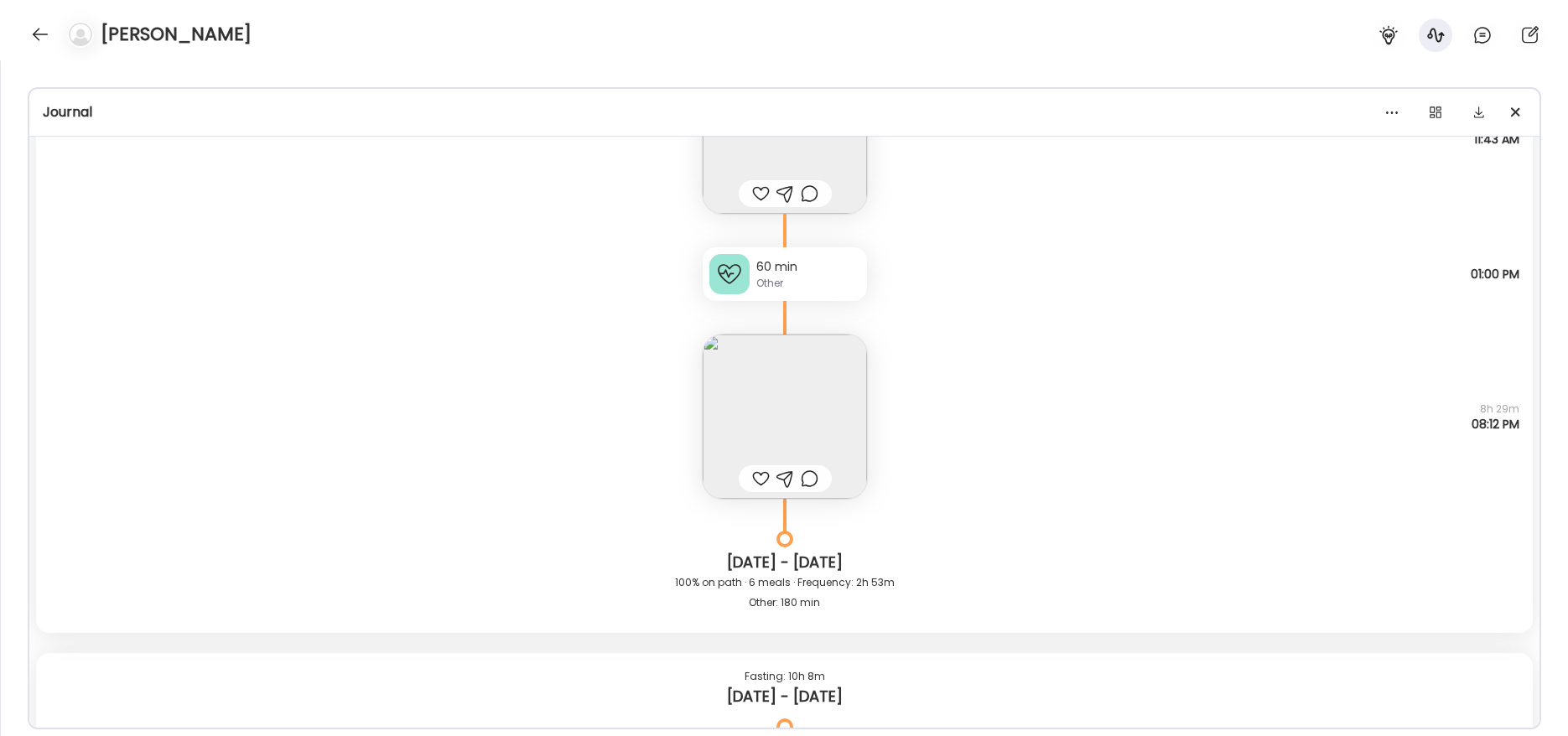
click at [768, 279] on div "Other" at bounding box center [808, 283] width 104 height 15
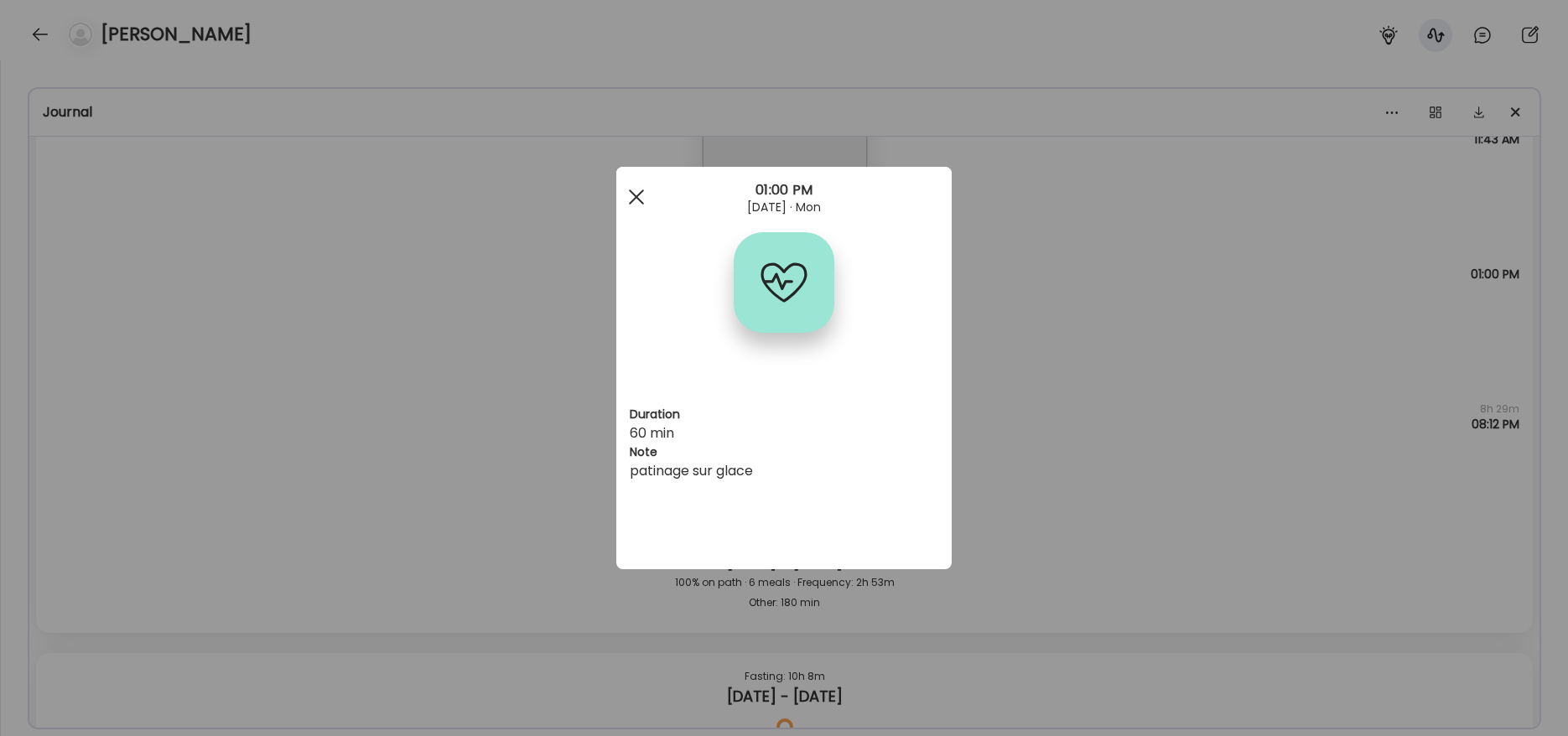
click at [639, 203] on div at bounding box center [636, 198] width 34 height 34
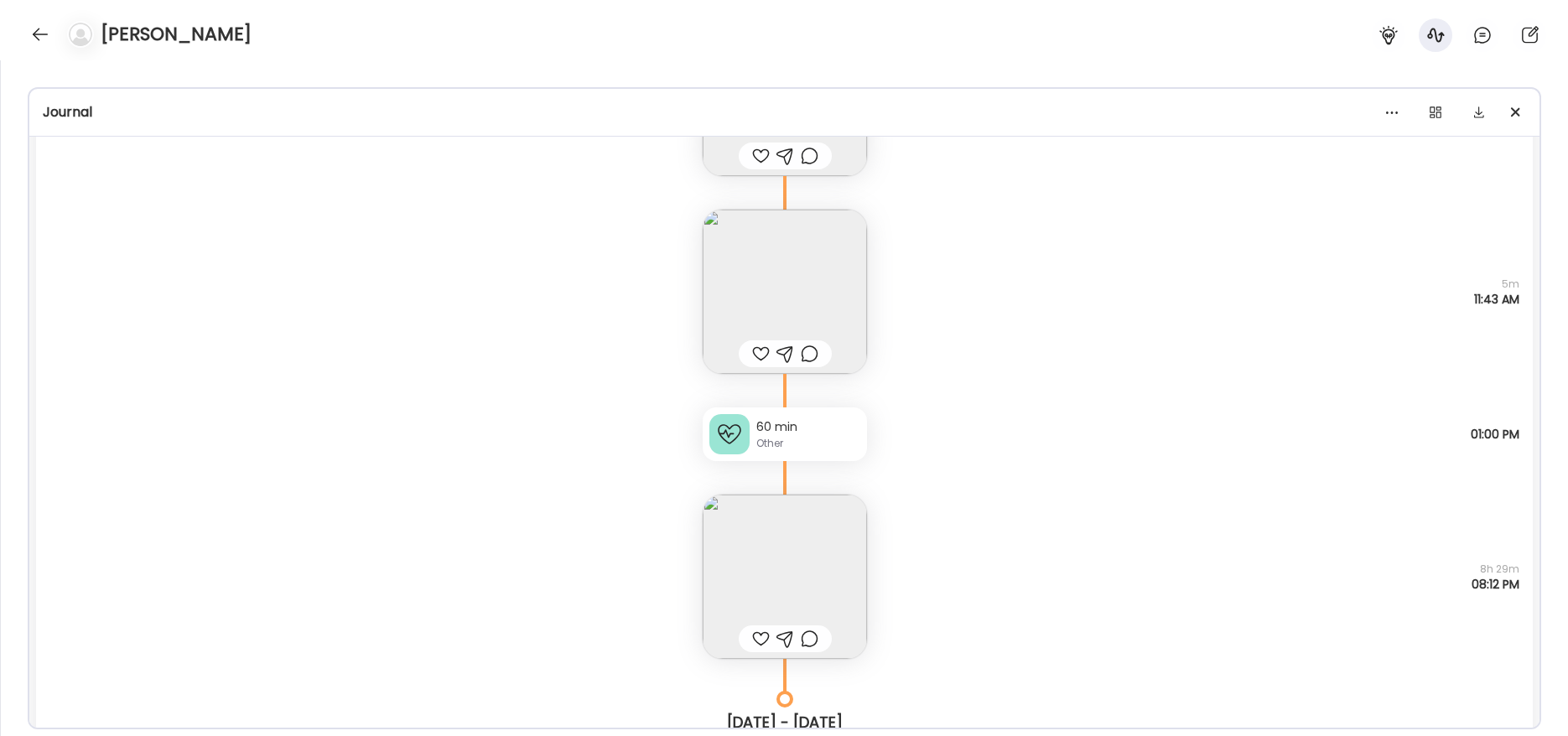
scroll to position [15549, 0]
click at [825, 433] on div "Other" at bounding box center [808, 434] width 104 height 15
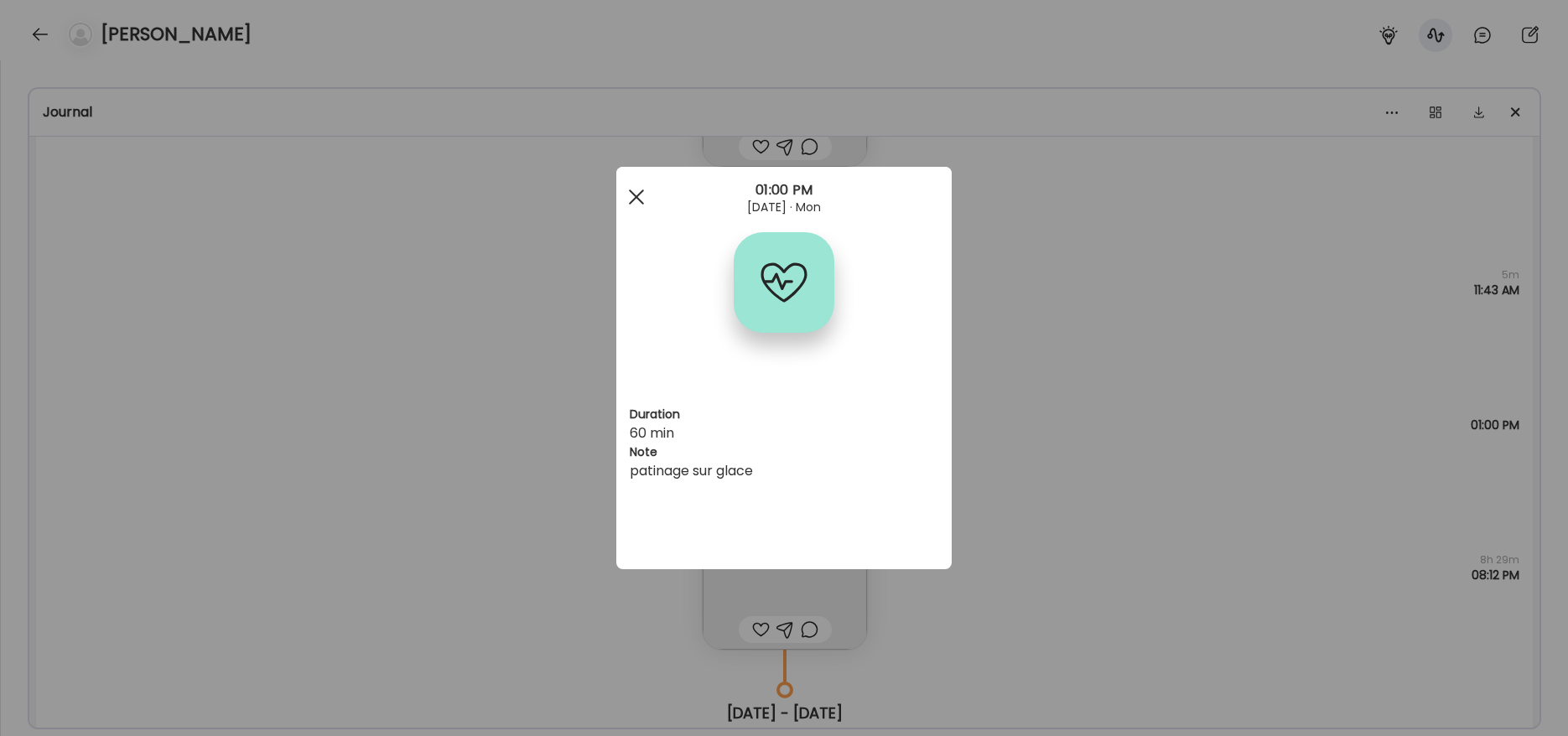
click at [644, 206] on div at bounding box center [636, 198] width 34 height 34
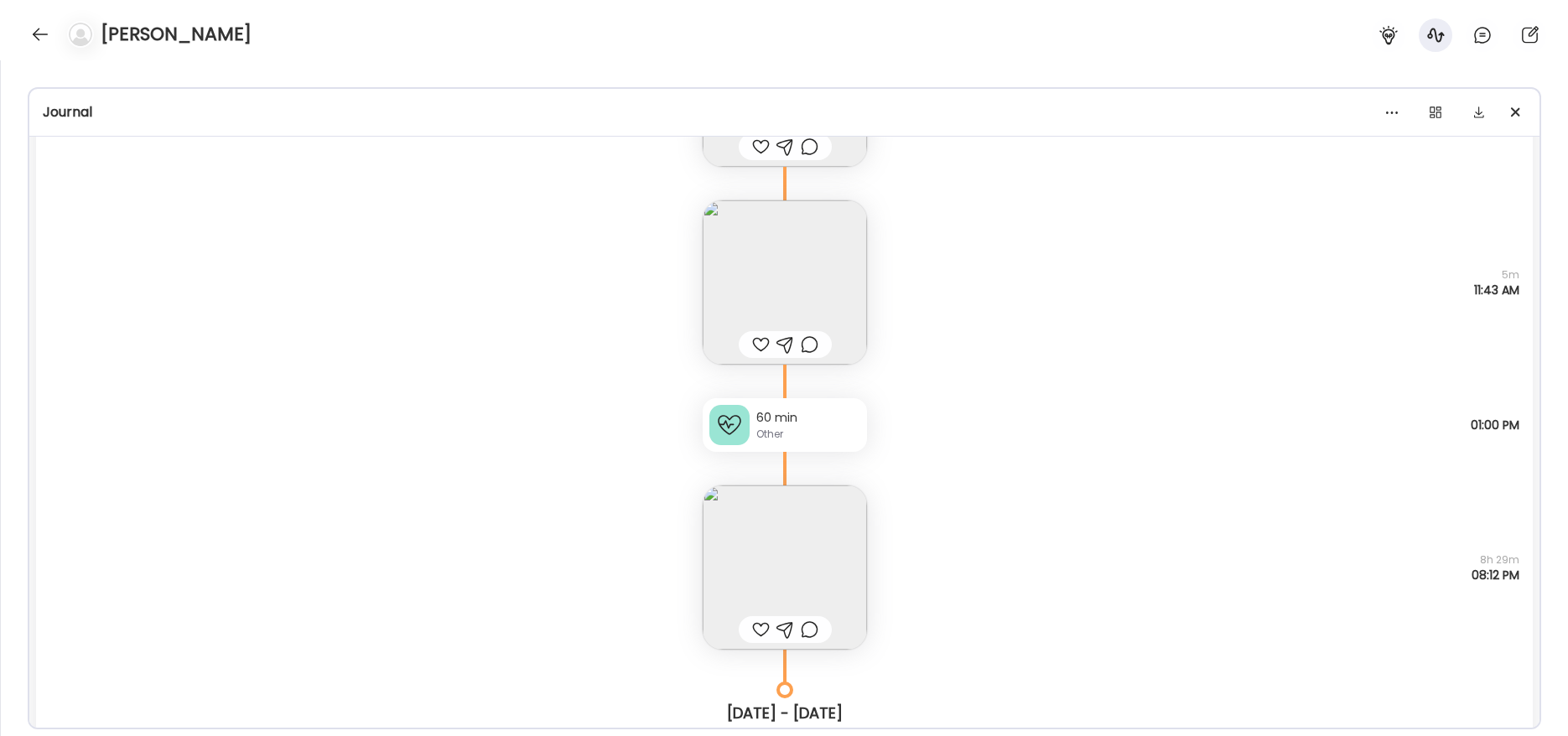
click at [808, 538] on img at bounding box center [785, 568] width 165 height 165
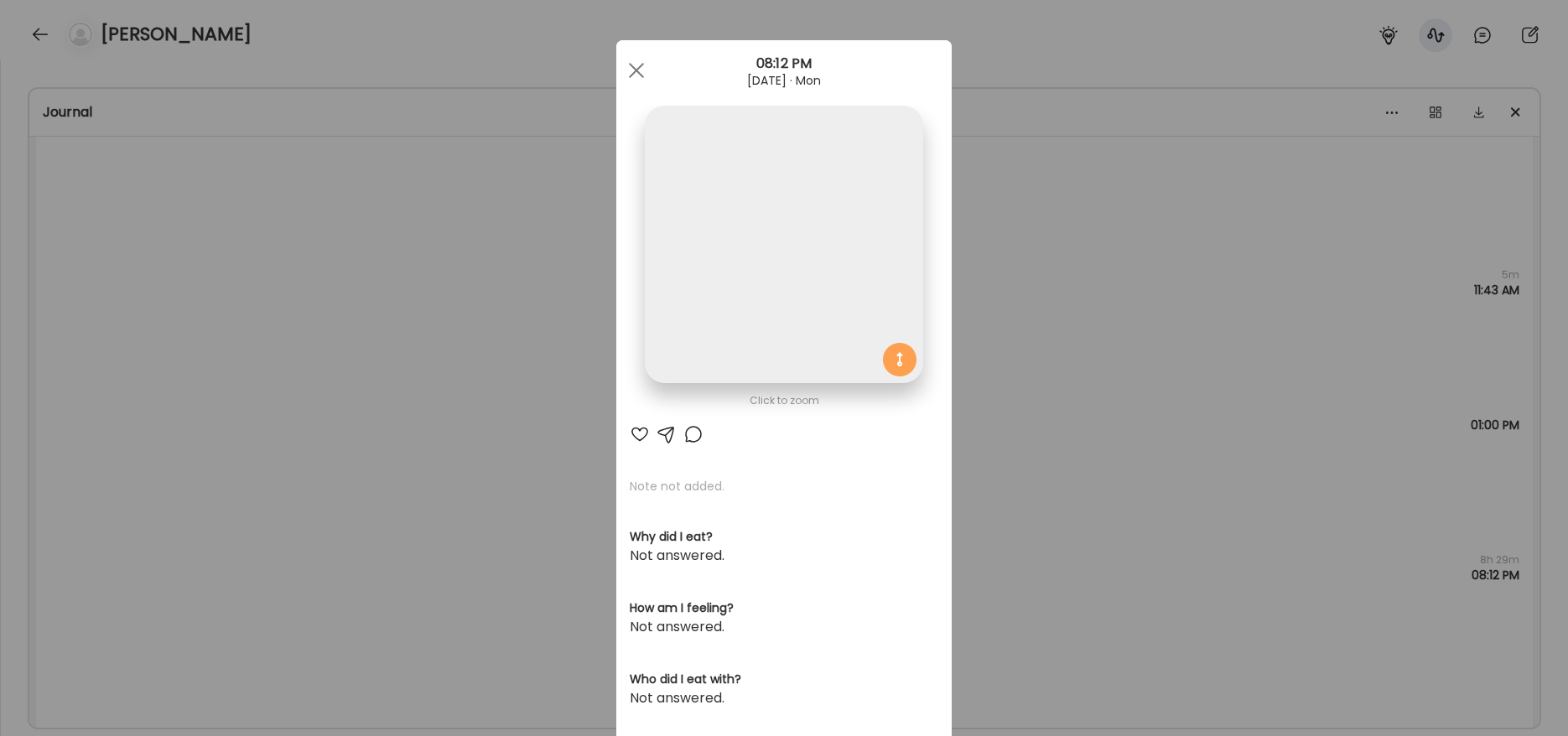
drag, startPoint x: 848, startPoint y: 60, endPoint x: 845, endPoint y: 94, distance: 34.1
click at [848, 63] on div "08:12 PM" at bounding box center [784, 63] width 335 height 20
click at [830, 210] on img at bounding box center [784, 245] width 278 height 278
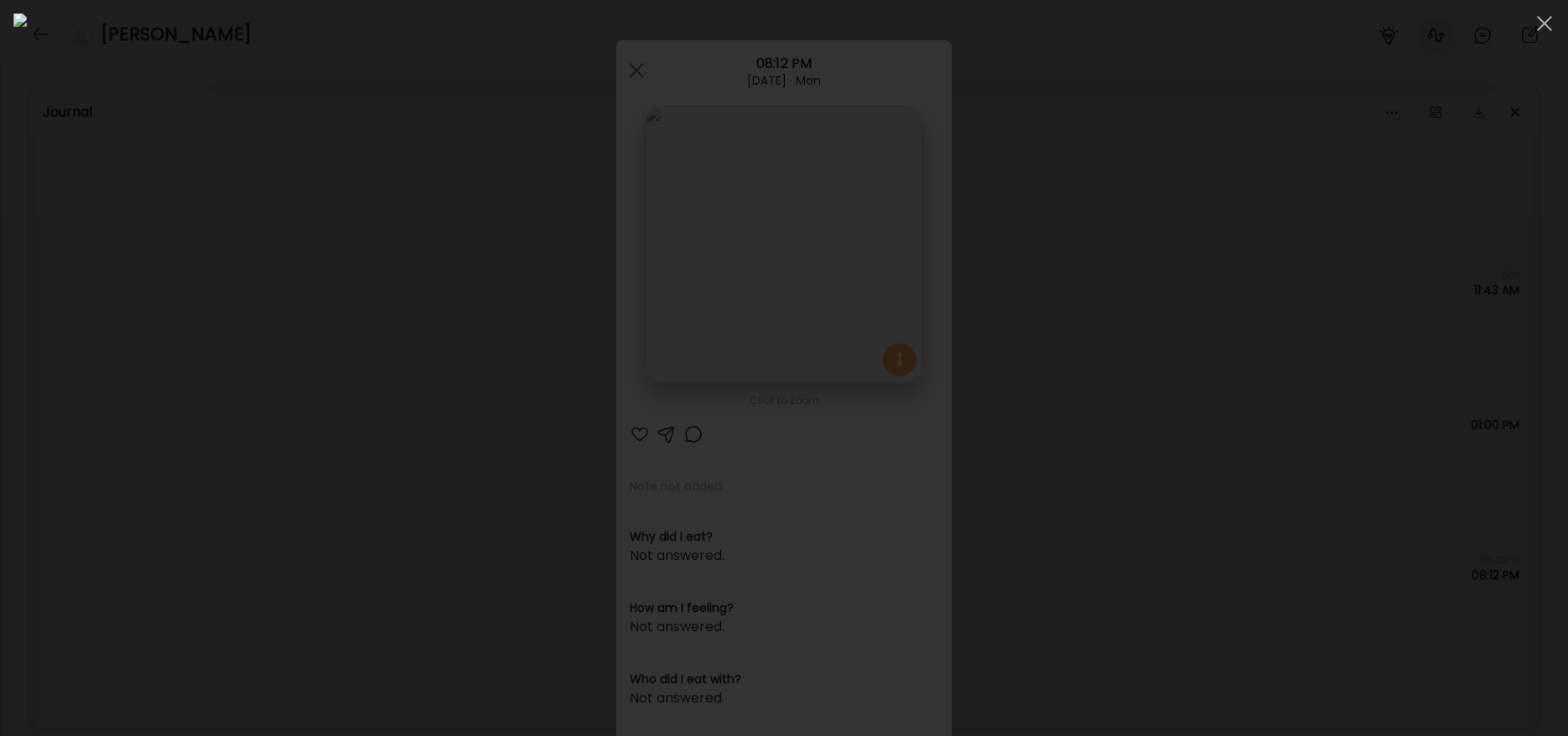
click at [1536, 26] on div at bounding box center [1545, 24] width 34 height 34
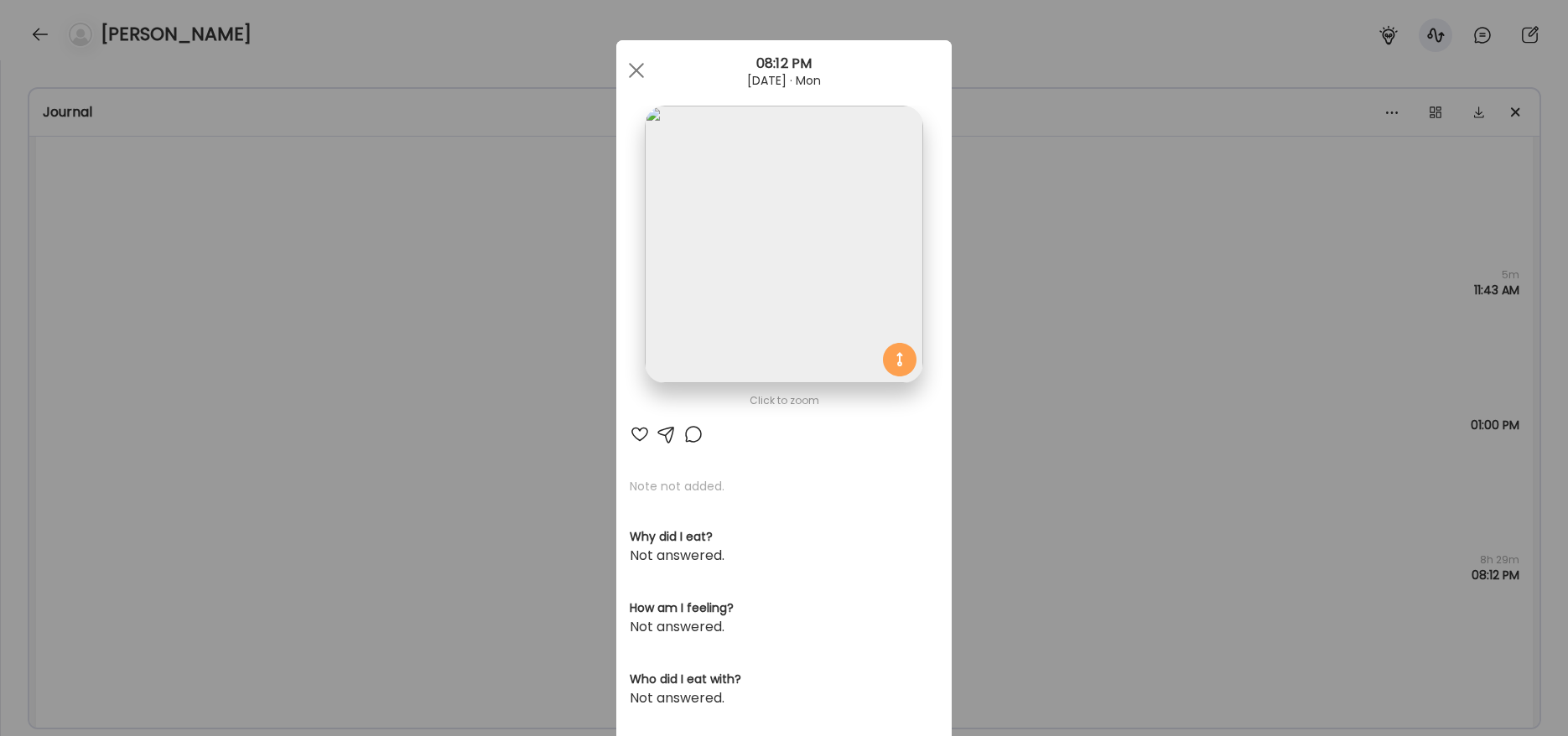
click at [619, 75] on div at bounding box center [636, 70] width 34 height 34
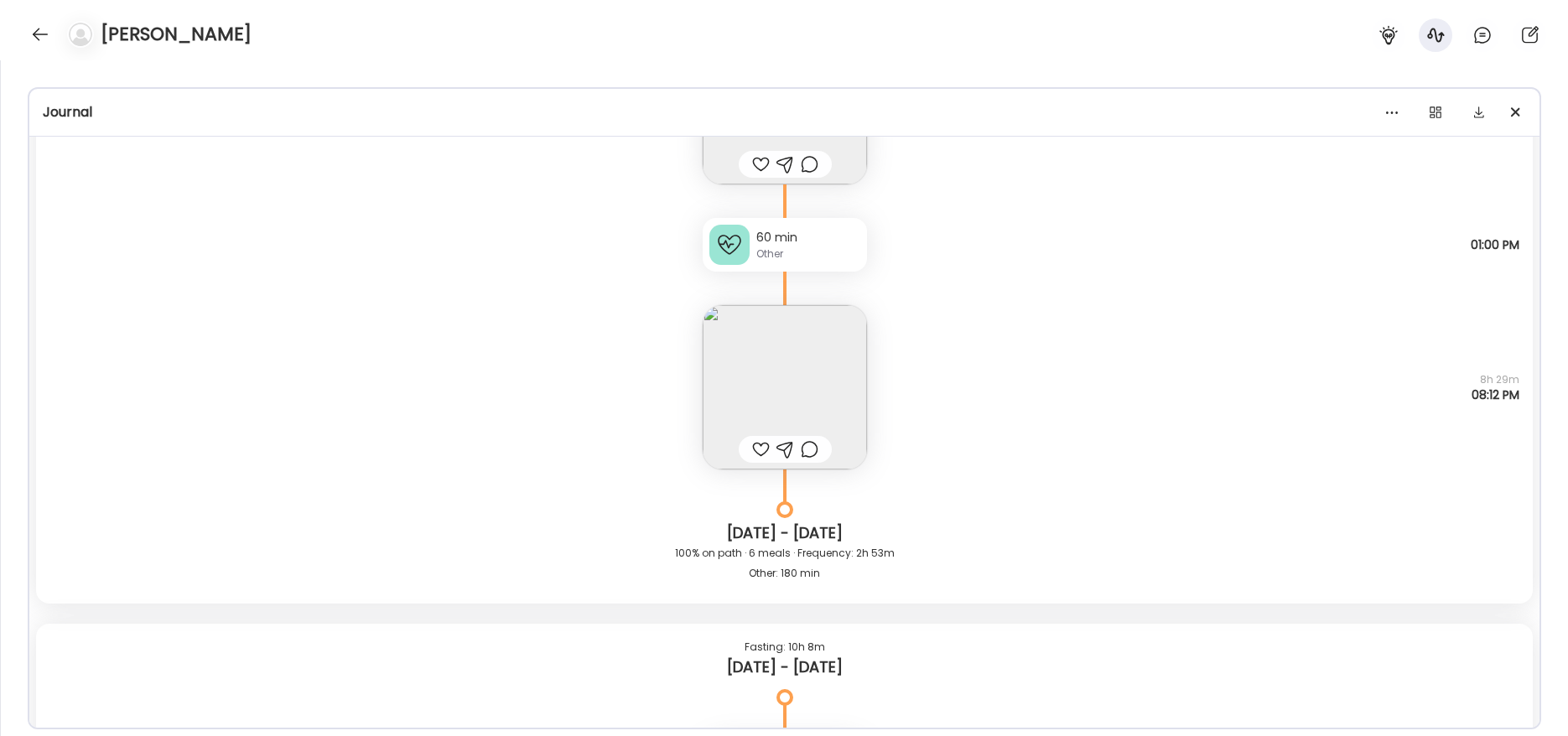
scroll to position [15725, 0]
click at [808, 368] on img at bounding box center [785, 392] width 165 height 165
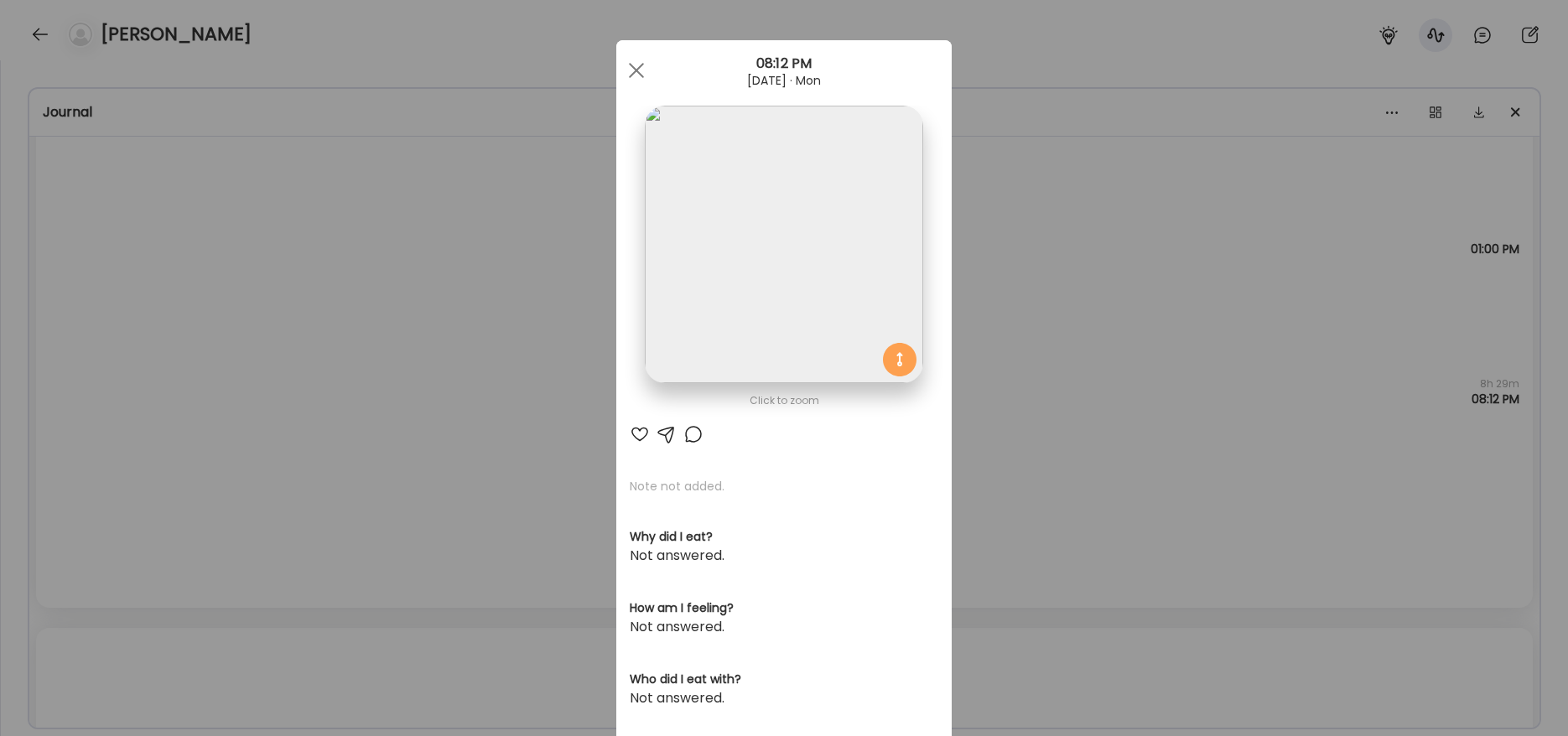
click at [800, 336] on img at bounding box center [784, 245] width 278 height 278
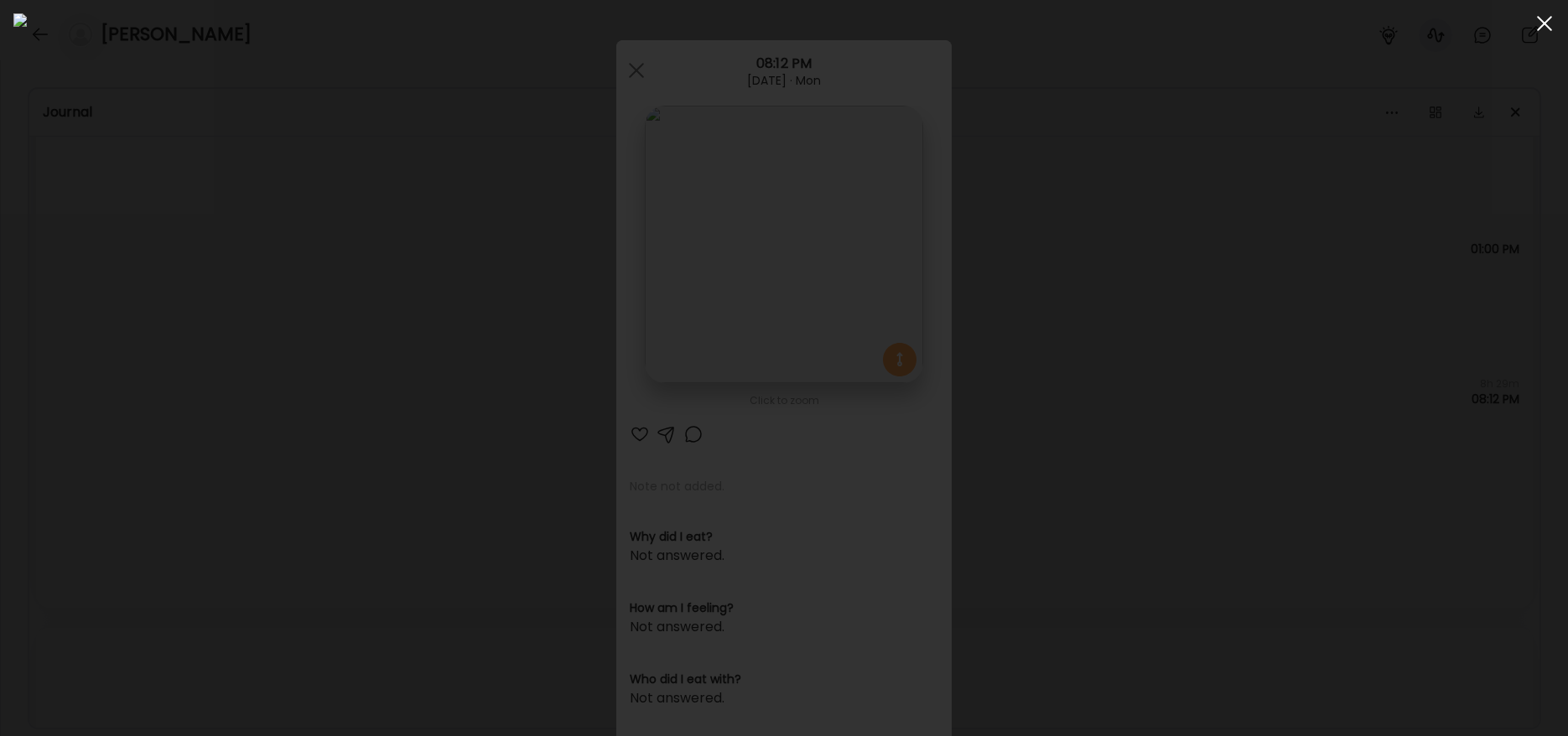
click at [1542, 24] on div at bounding box center [1545, 24] width 34 height 34
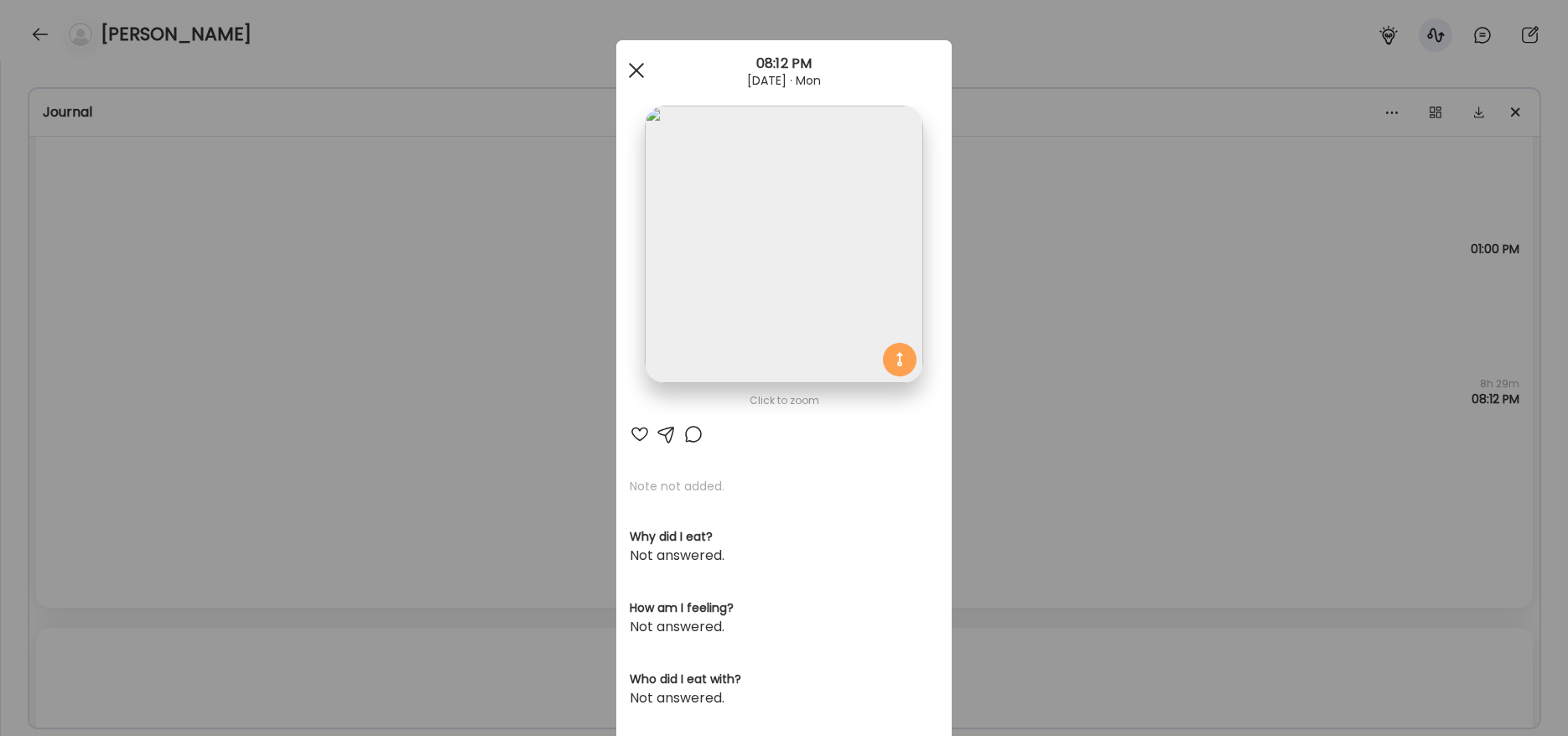
click at [638, 72] on div at bounding box center [636, 70] width 34 height 34
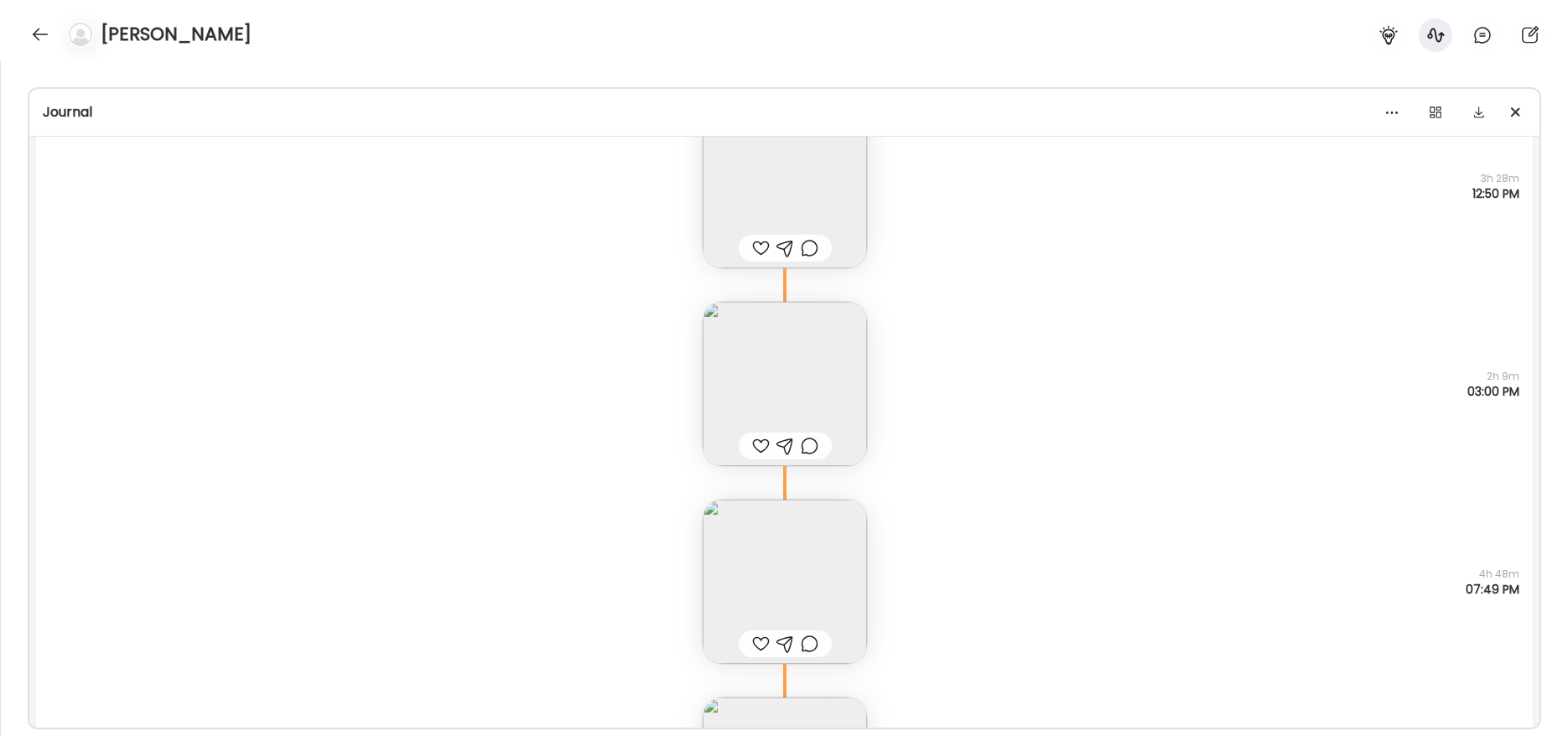
scroll to position [17247, 0]
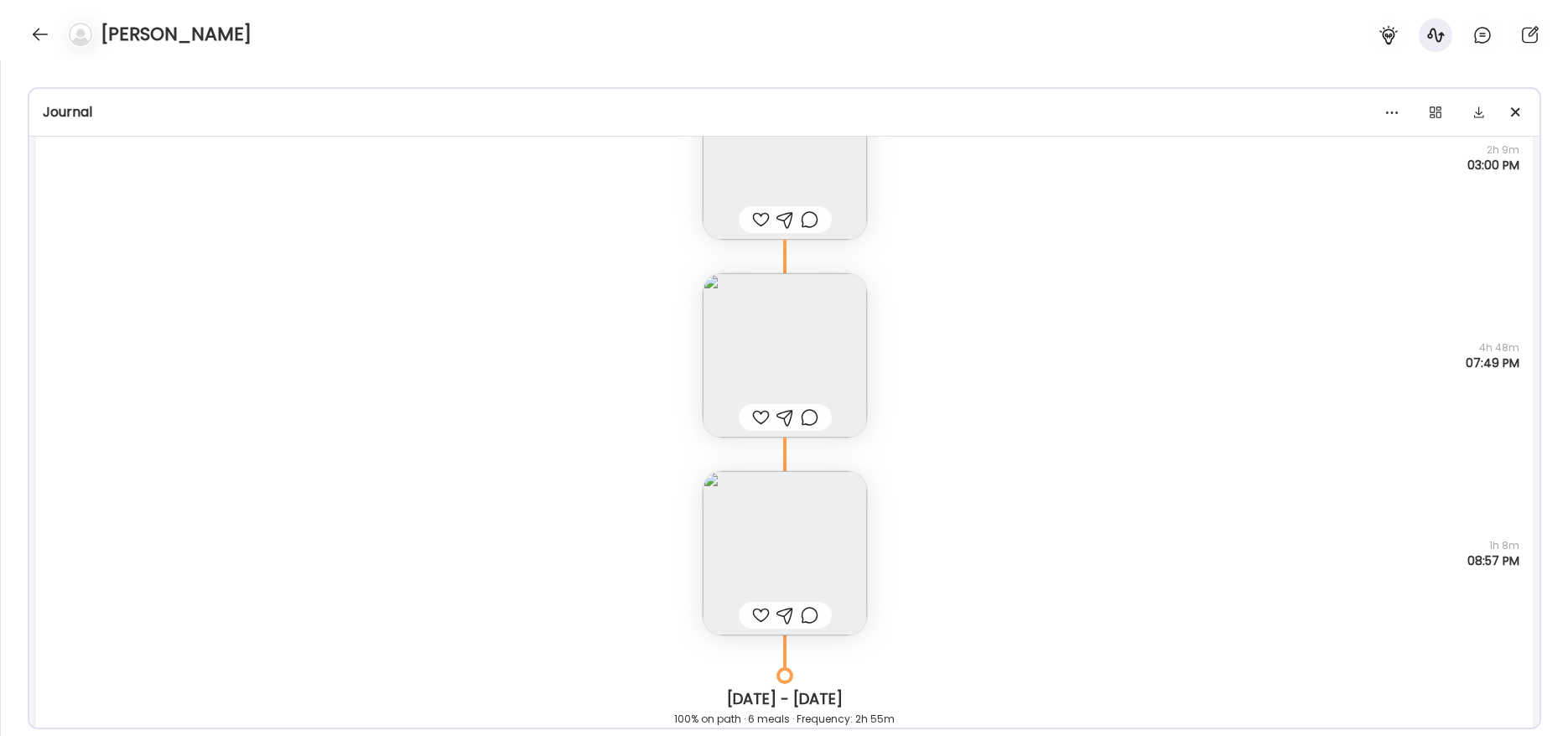
click at [787, 355] on img at bounding box center [785, 355] width 165 height 165
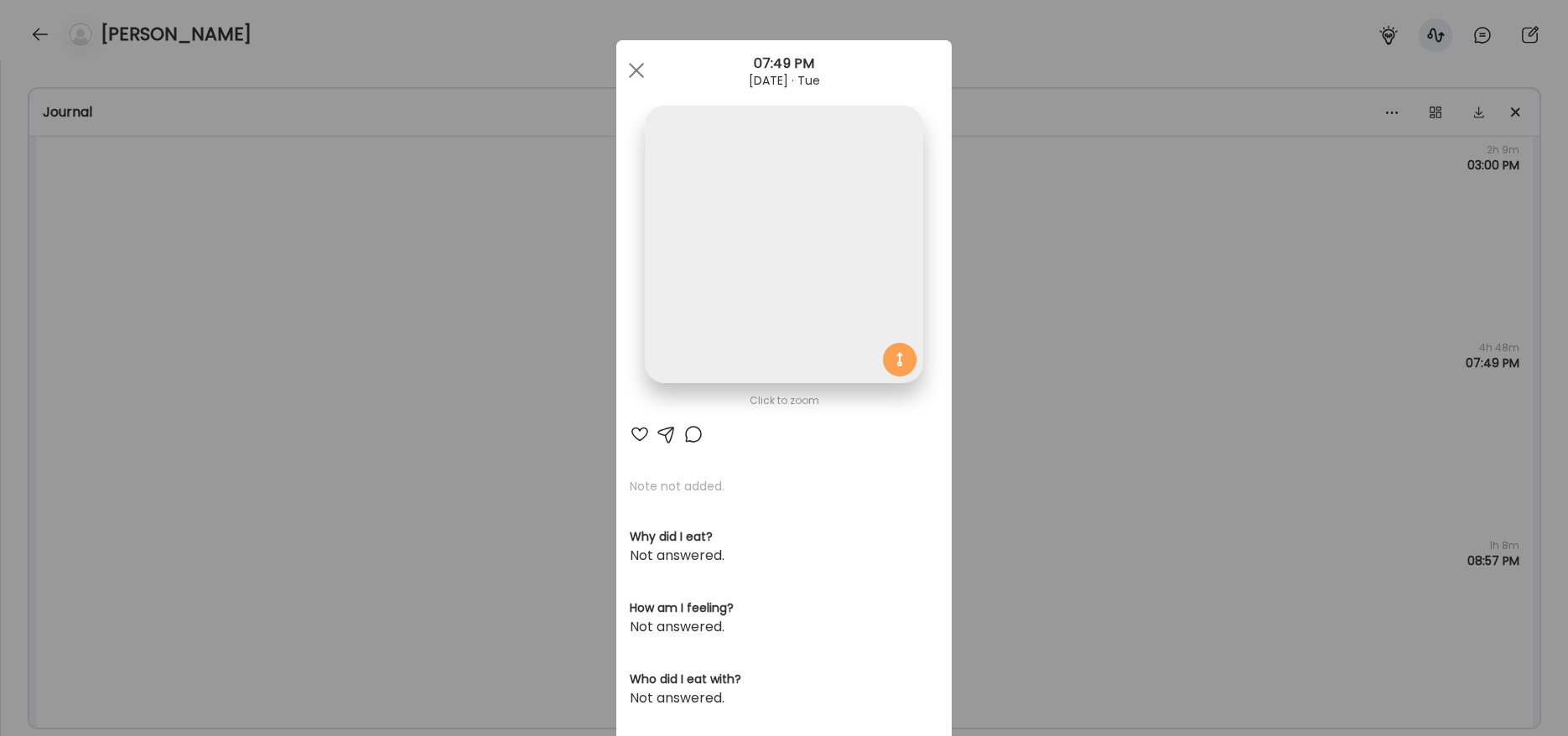
click at [765, 332] on img at bounding box center [784, 245] width 278 height 278
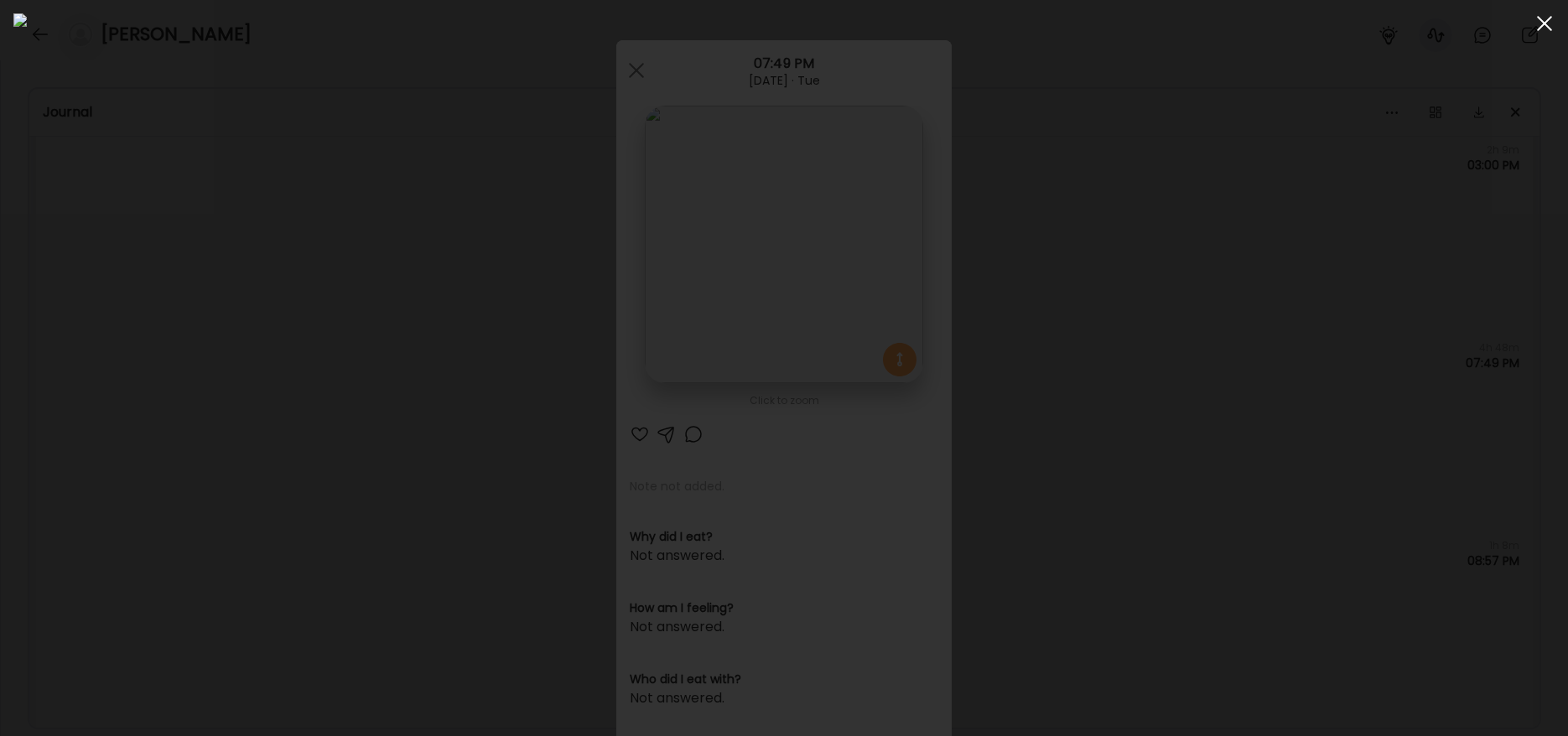
click at [1540, 27] on div at bounding box center [1545, 24] width 34 height 34
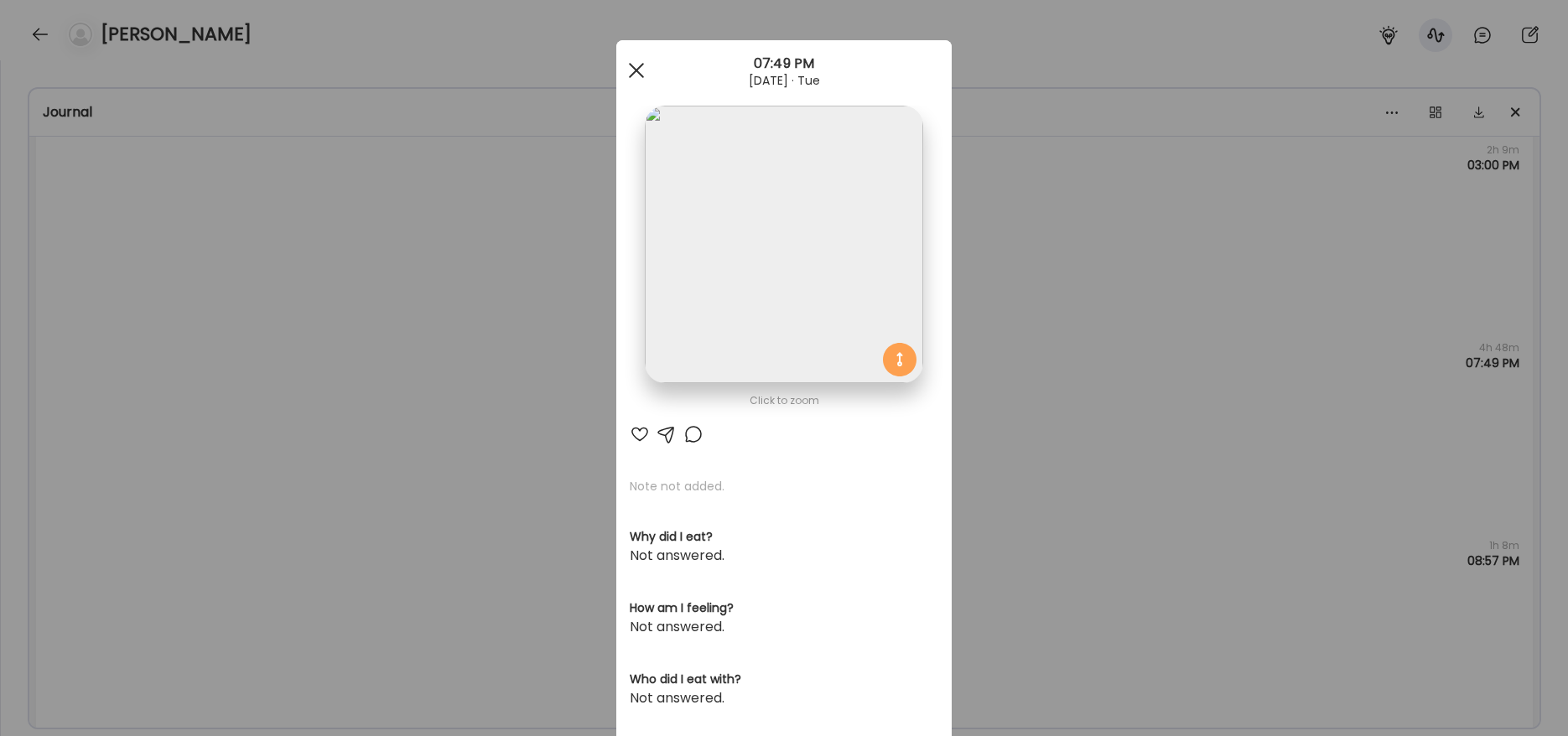
click at [633, 65] on div at bounding box center [636, 70] width 34 height 34
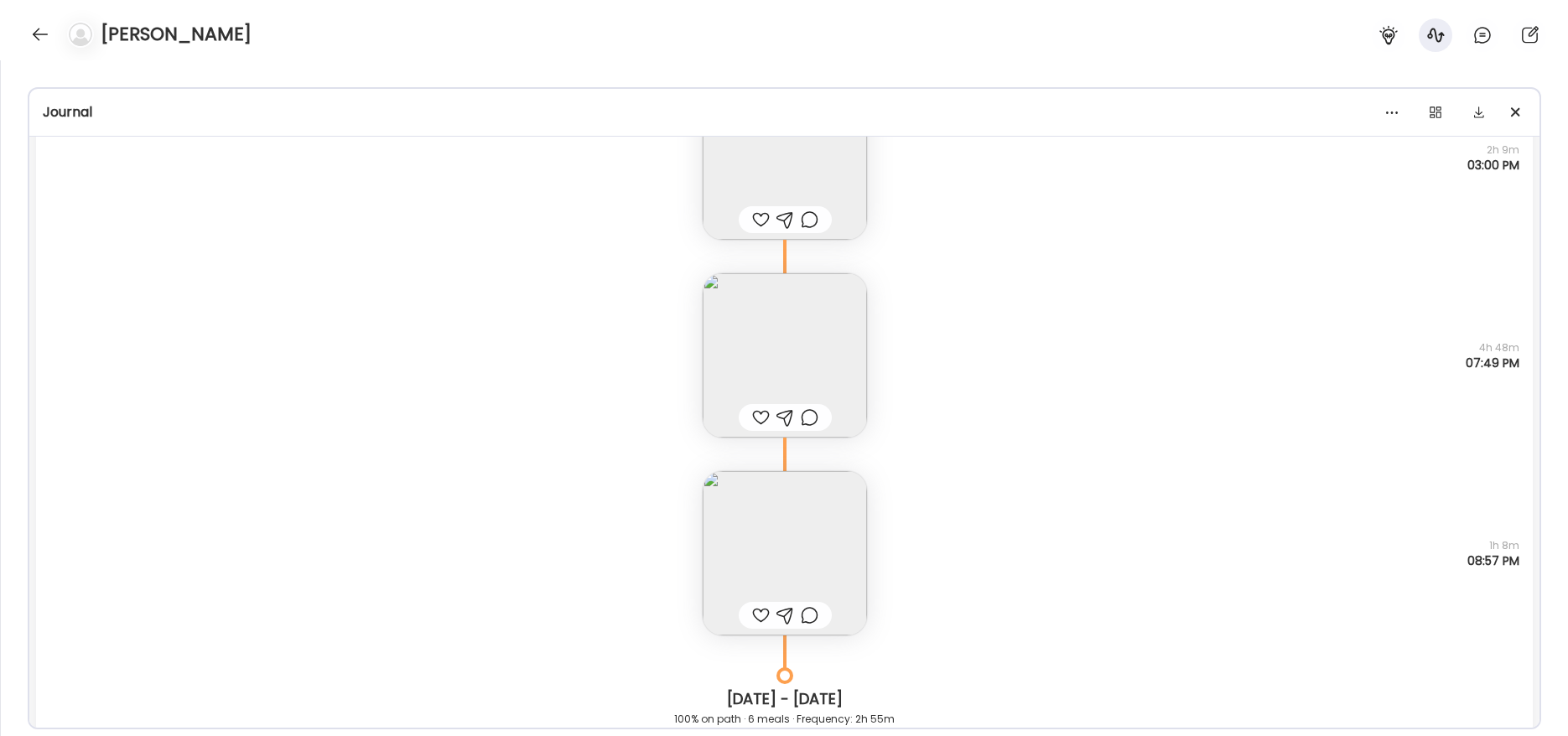
click at [796, 512] on img at bounding box center [785, 554] width 165 height 165
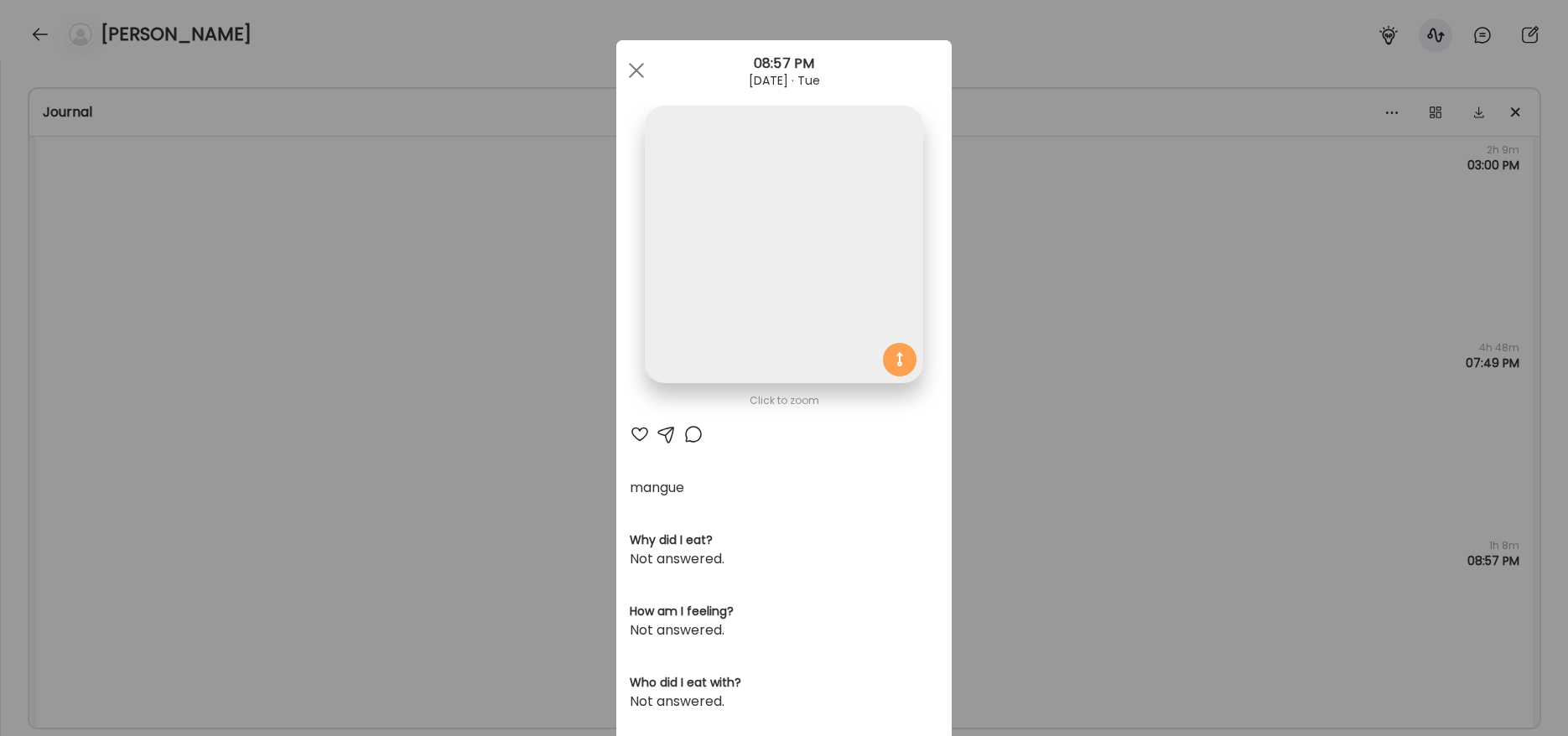
click at [777, 353] on img at bounding box center [784, 245] width 278 height 278
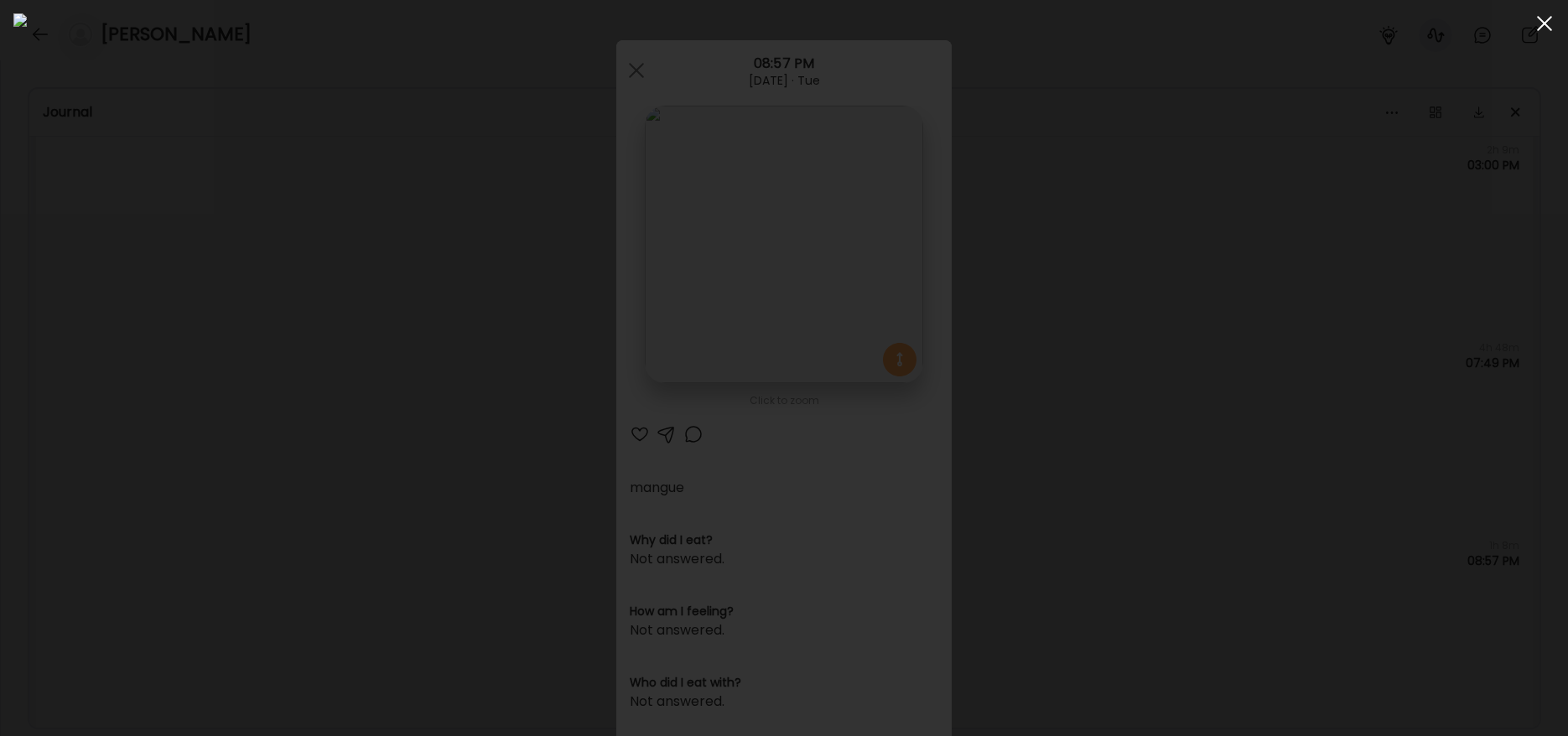
click at [1544, 24] on span at bounding box center [1544, 23] width 15 height 15
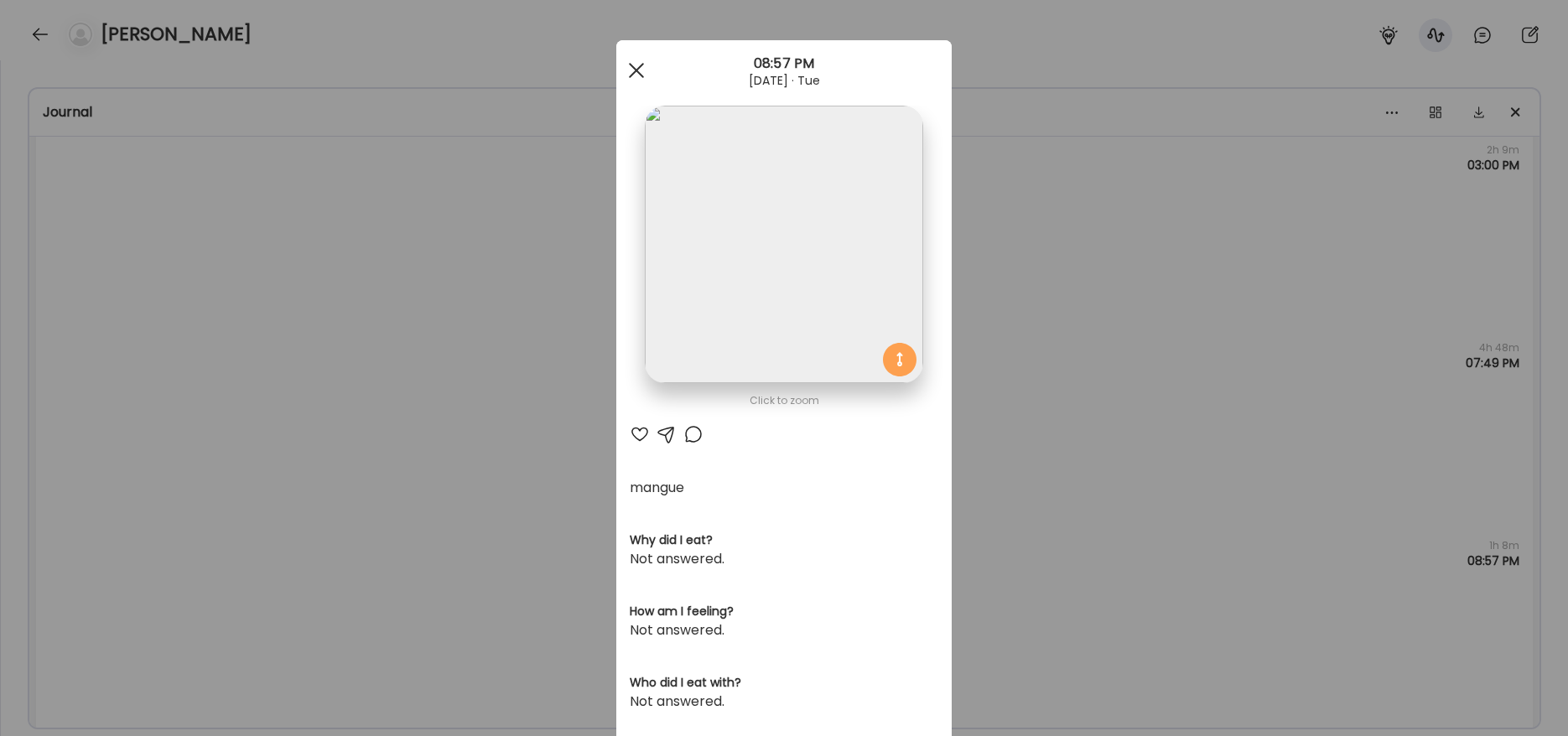
click at [633, 76] on div at bounding box center [636, 70] width 34 height 34
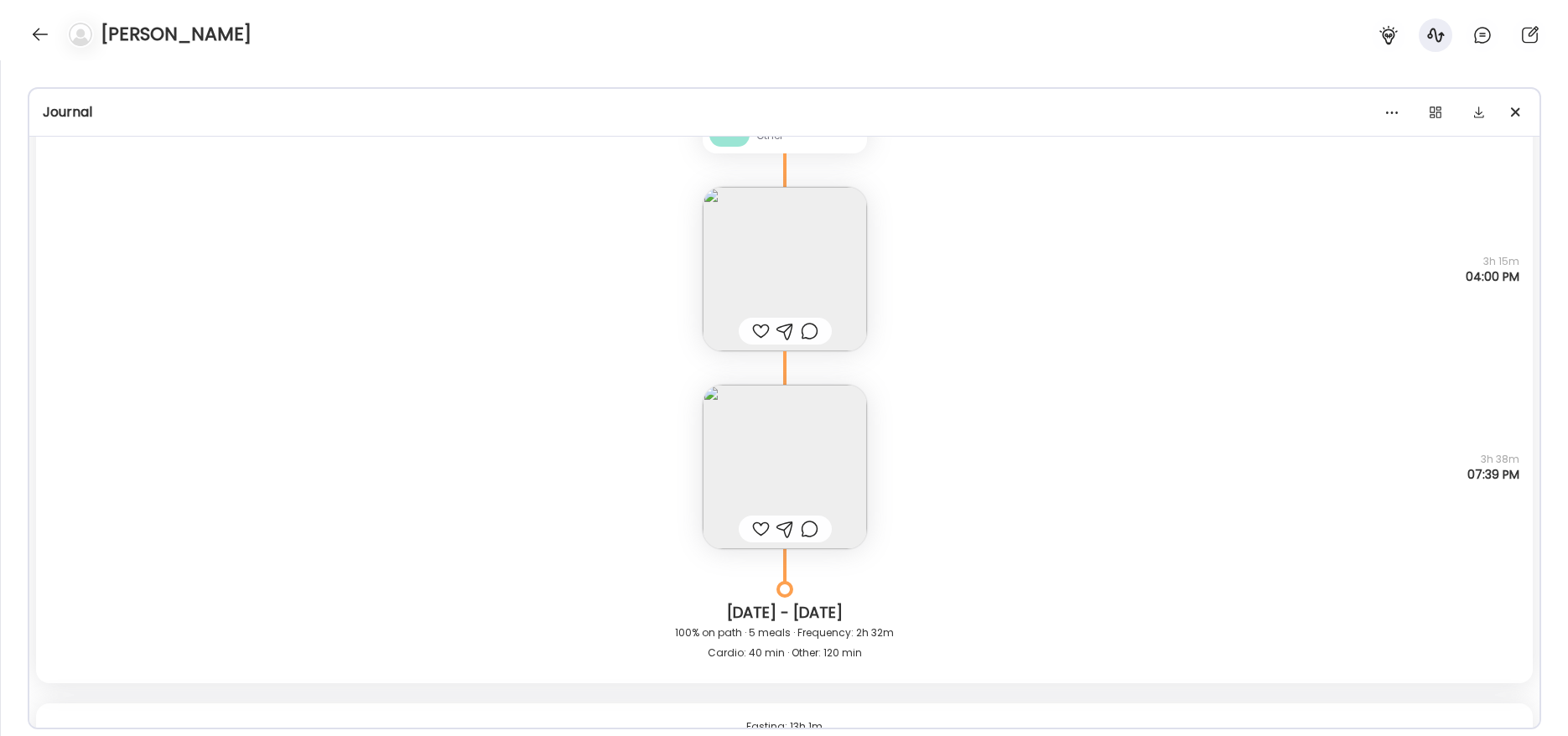
scroll to position [18788, 0]
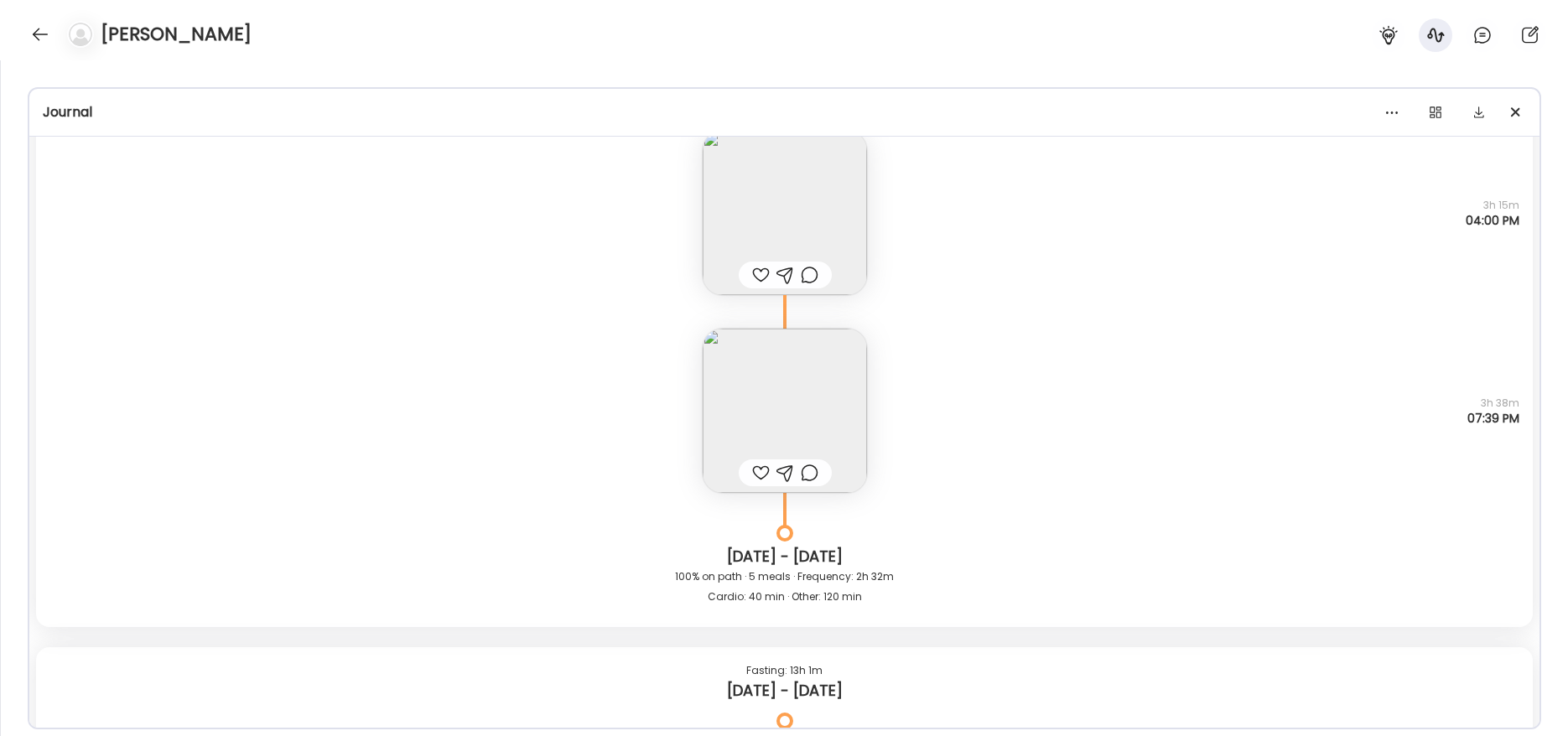
click at [737, 391] on img at bounding box center [785, 410] width 165 height 165
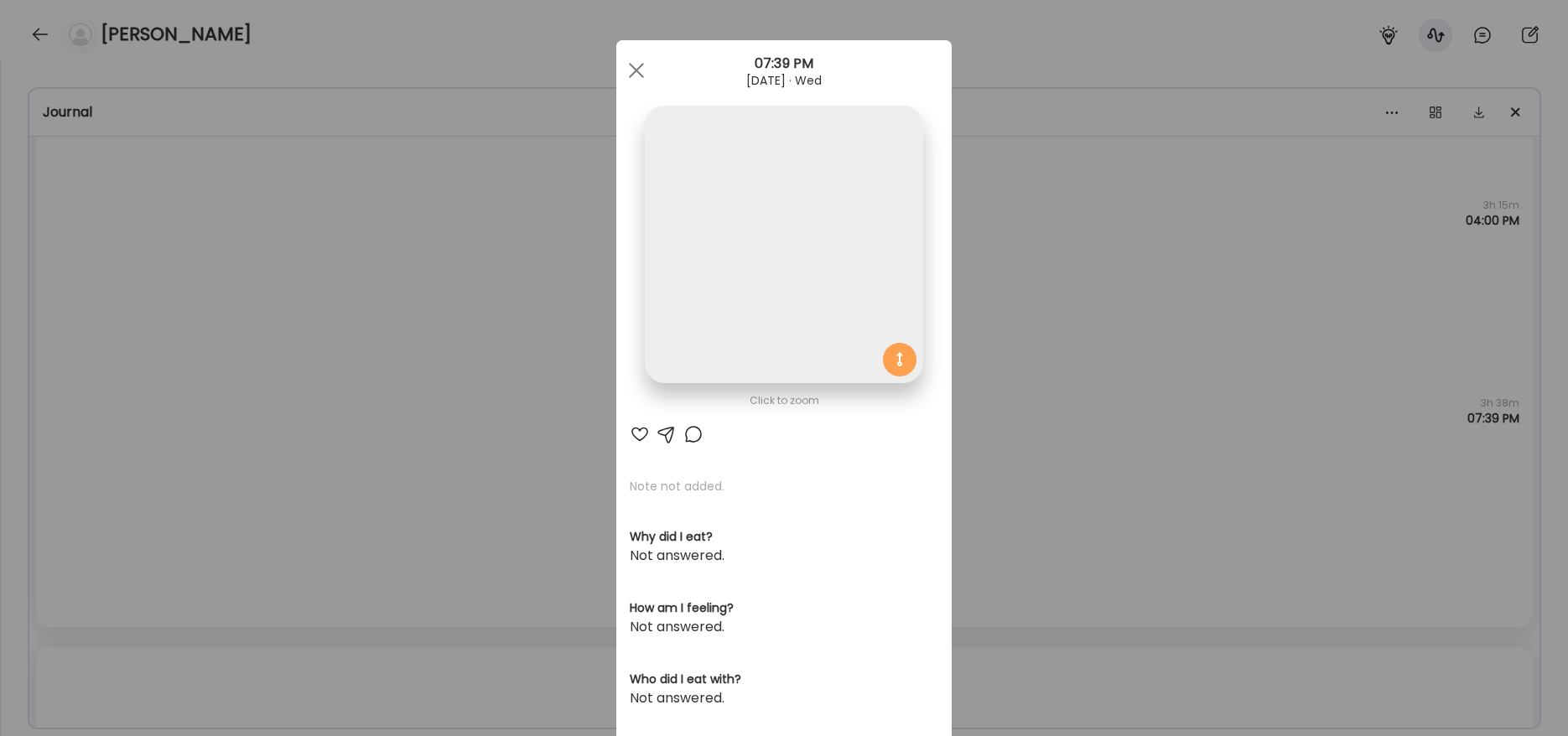
click at [725, 291] on img at bounding box center [784, 245] width 278 height 278
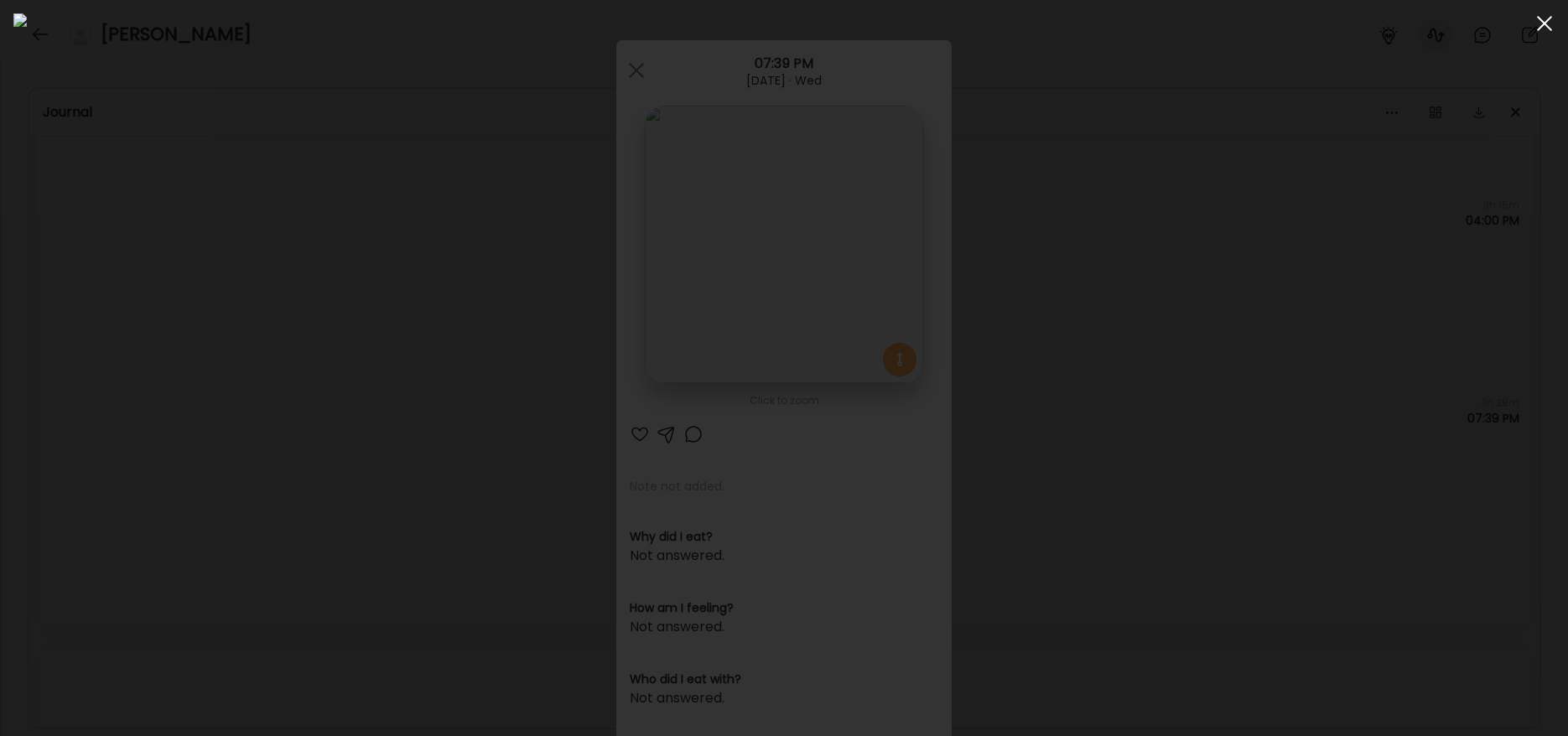
click at [1543, 20] on div at bounding box center [1545, 24] width 34 height 34
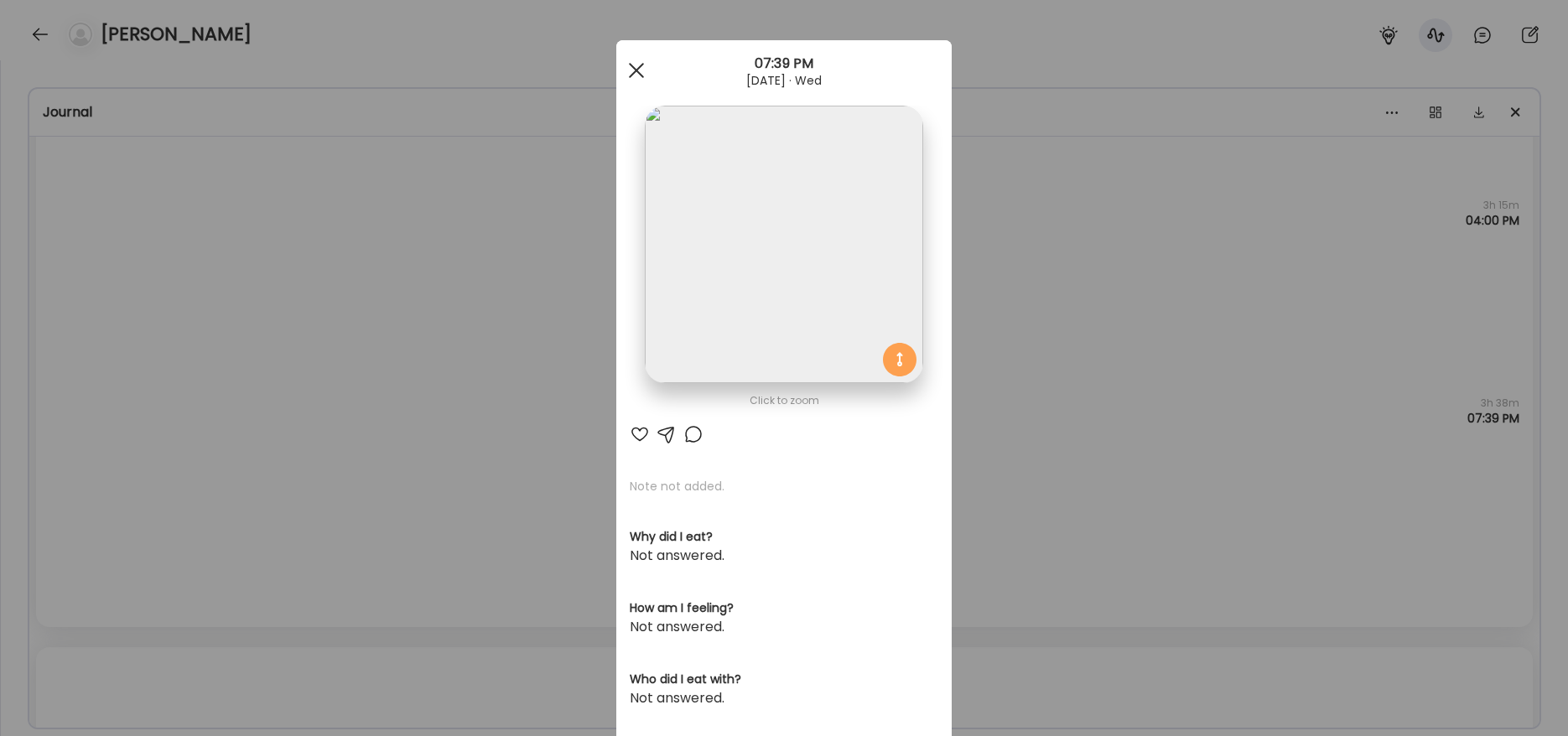
click at [621, 67] on div at bounding box center [636, 70] width 34 height 34
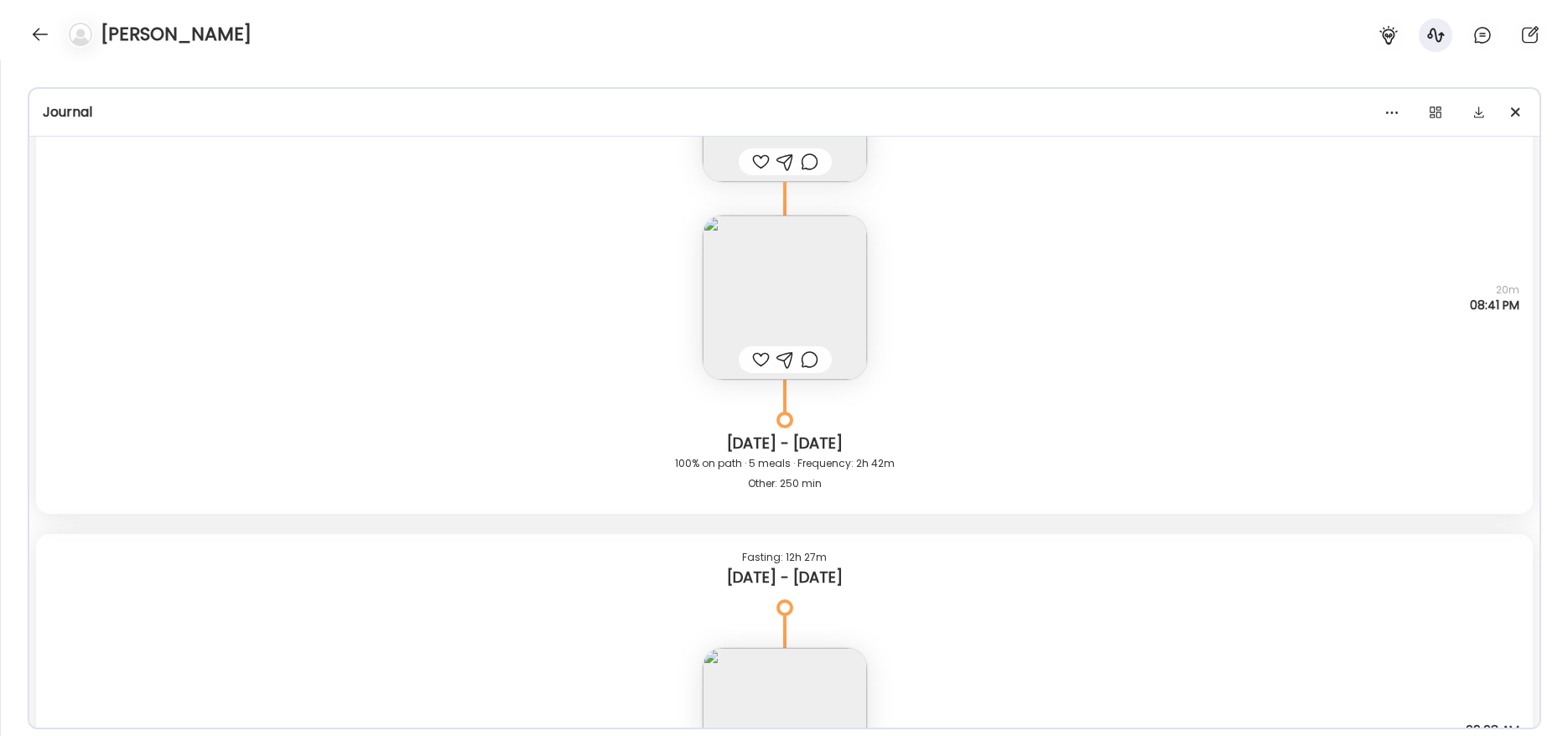
scroll to position [11290, 0]
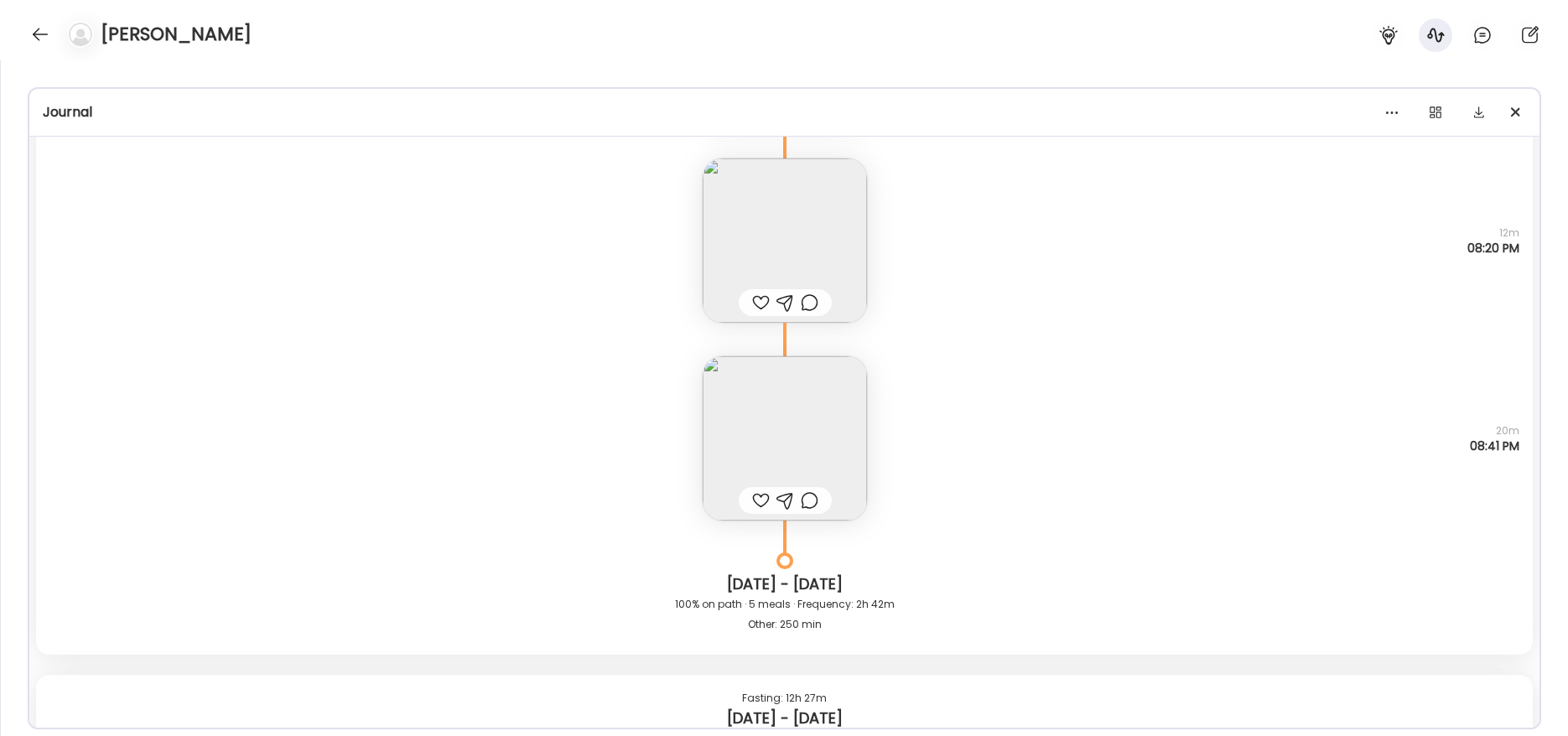
click at [788, 281] on img at bounding box center [785, 240] width 165 height 165
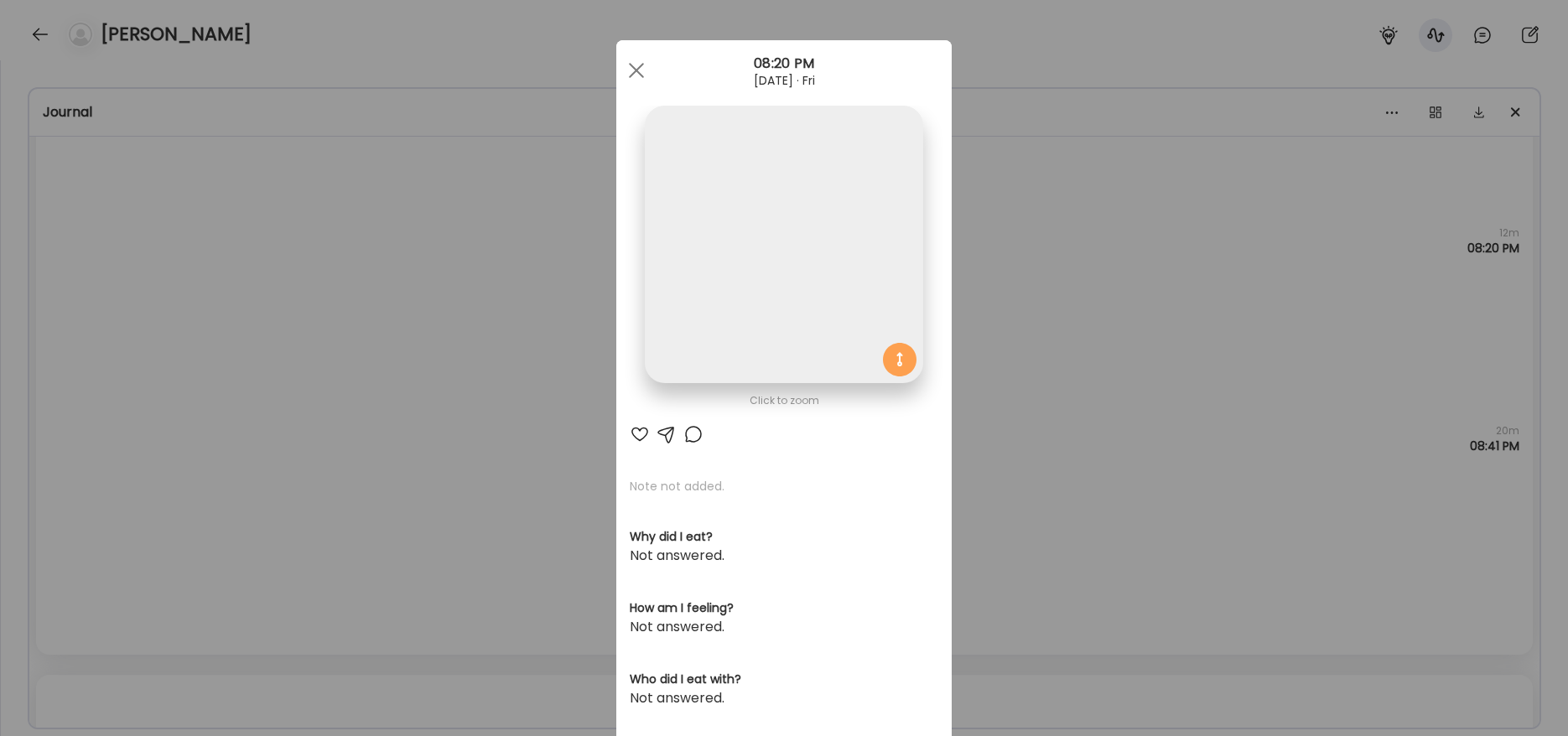
click at [789, 239] on img at bounding box center [784, 245] width 278 height 278
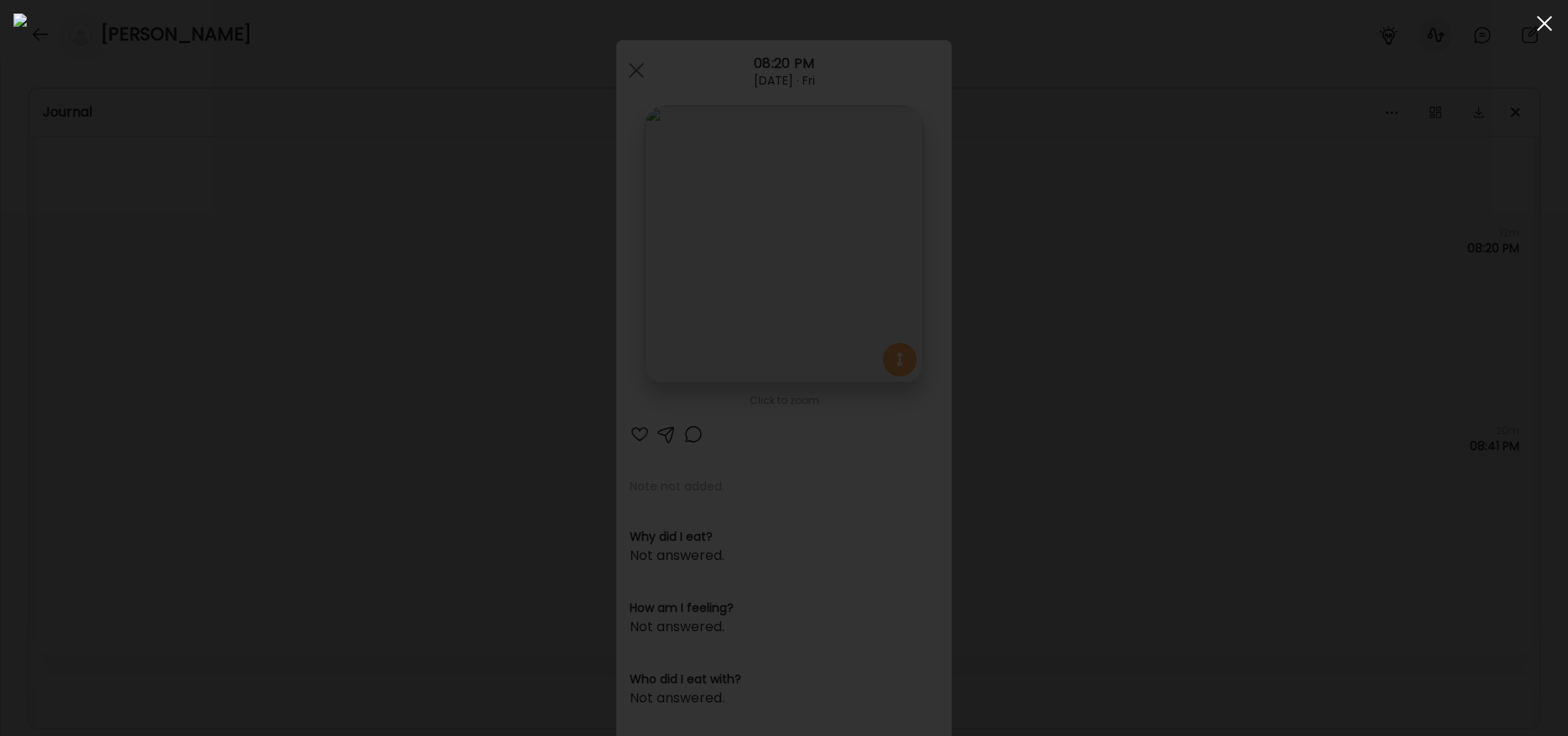
click at [1537, 22] on div at bounding box center [1545, 24] width 34 height 34
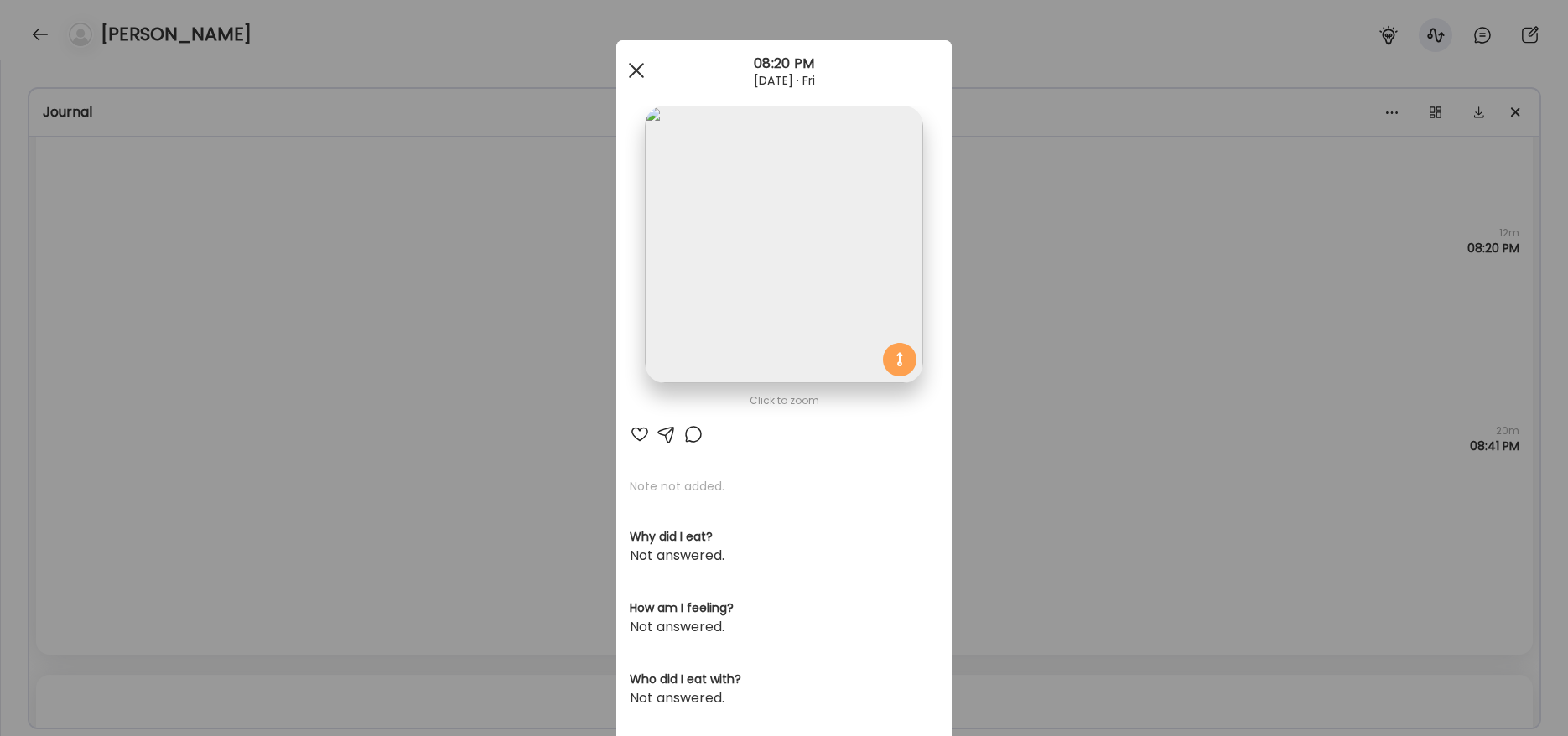
click at [619, 69] on div at bounding box center [636, 70] width 34 height 34
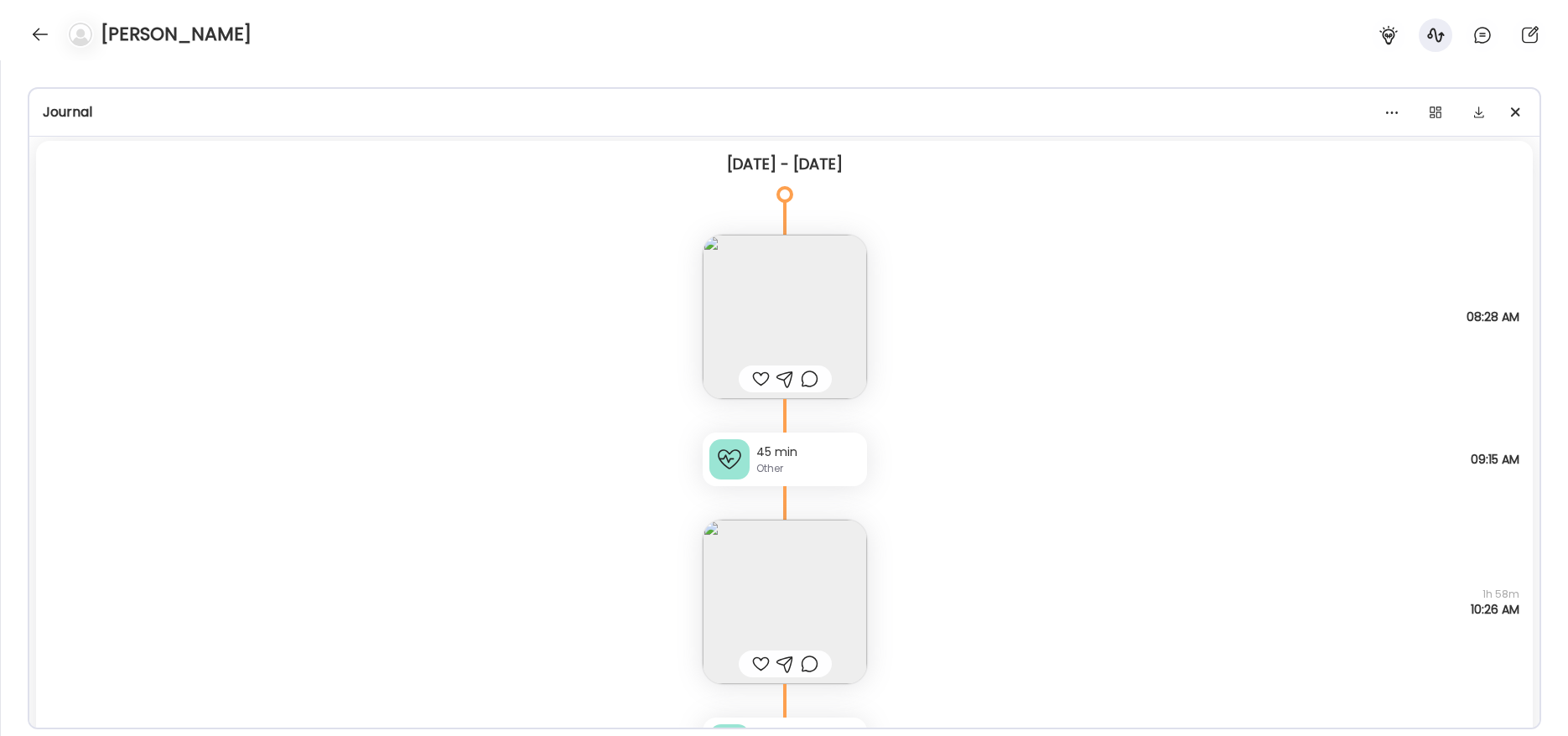
scroll to position [168, 0]
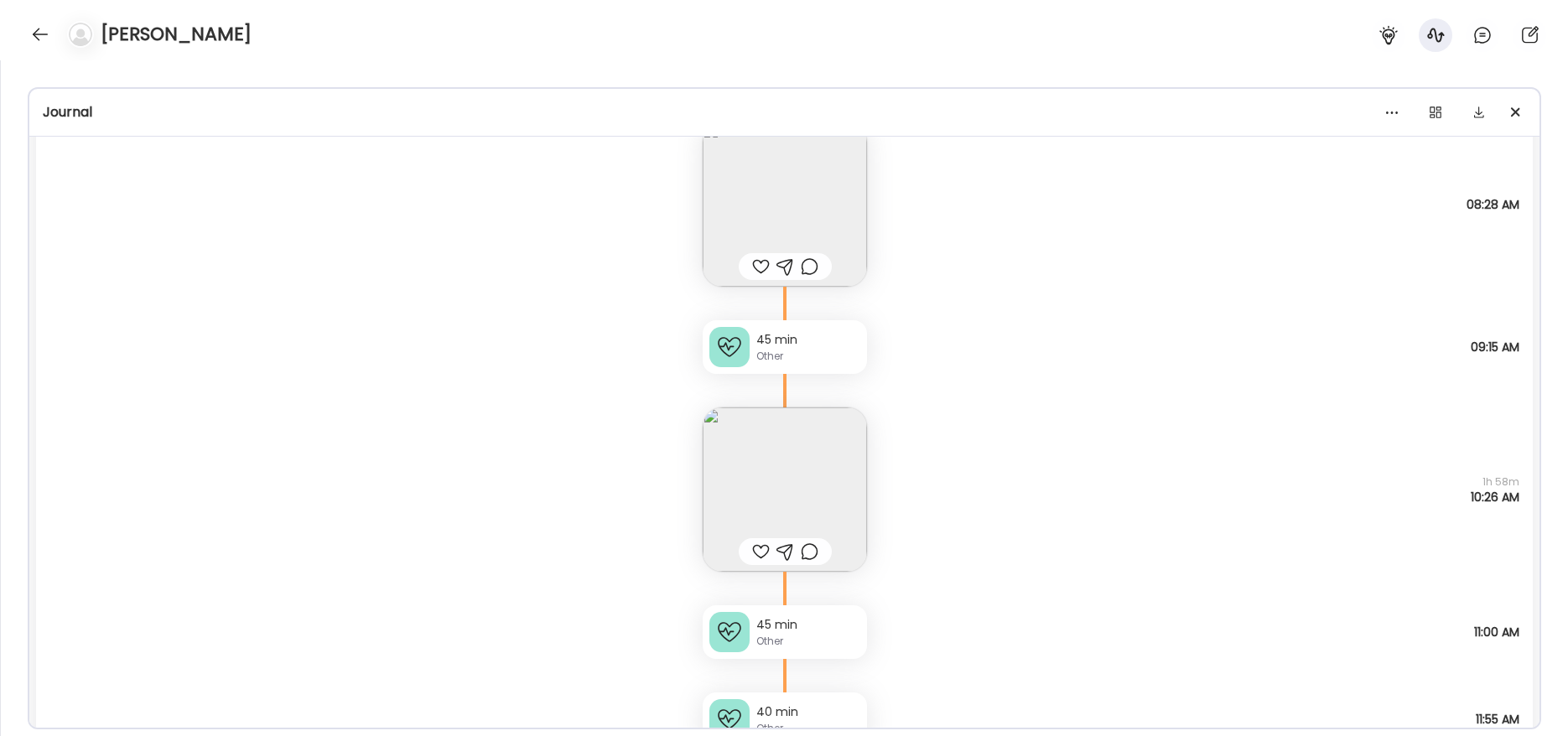
click at [788, 635] on div "Other" at bounding box center [808, 641] width 104 height 15
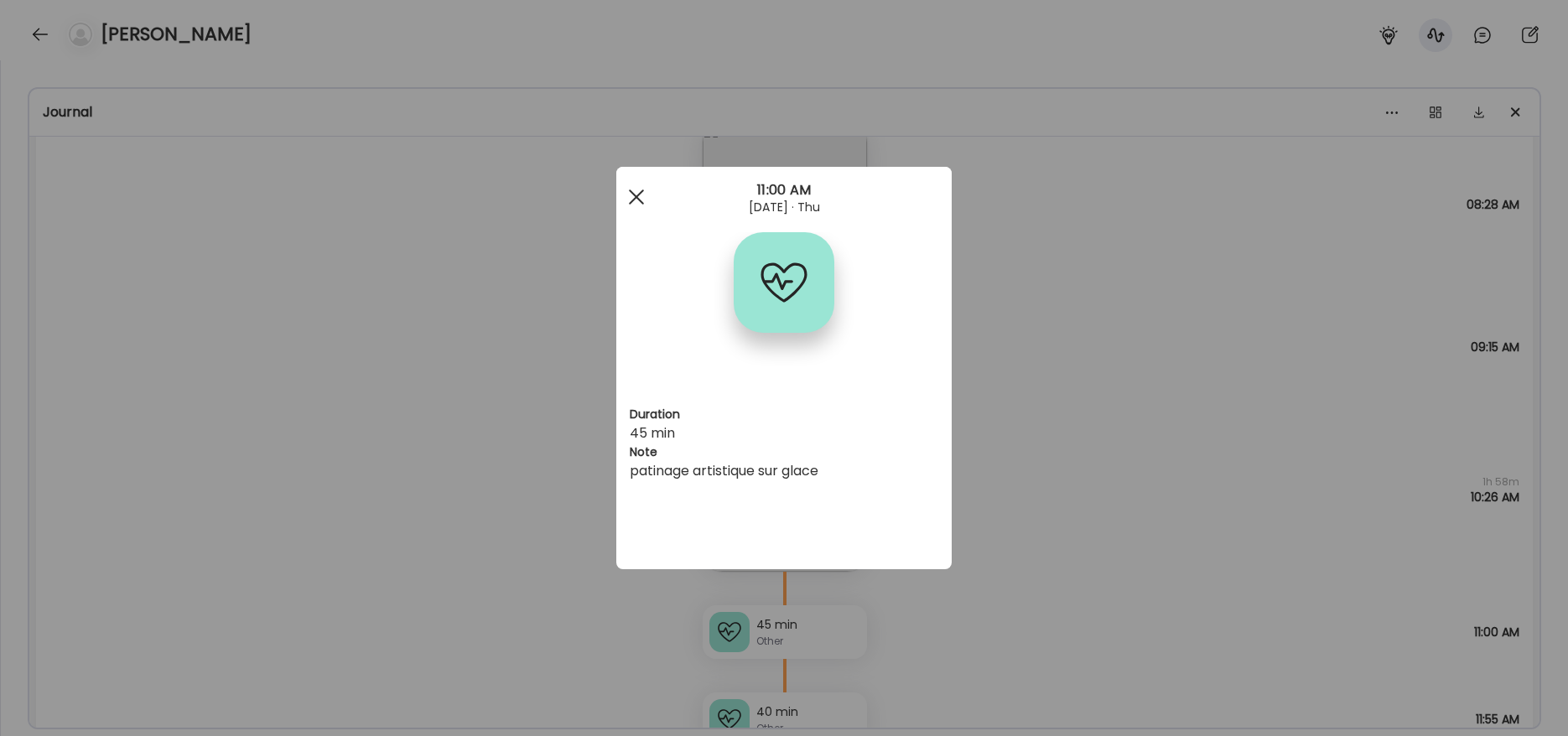
click at [643, 189] on div at bounding box center [636, 198] width 34 height 34
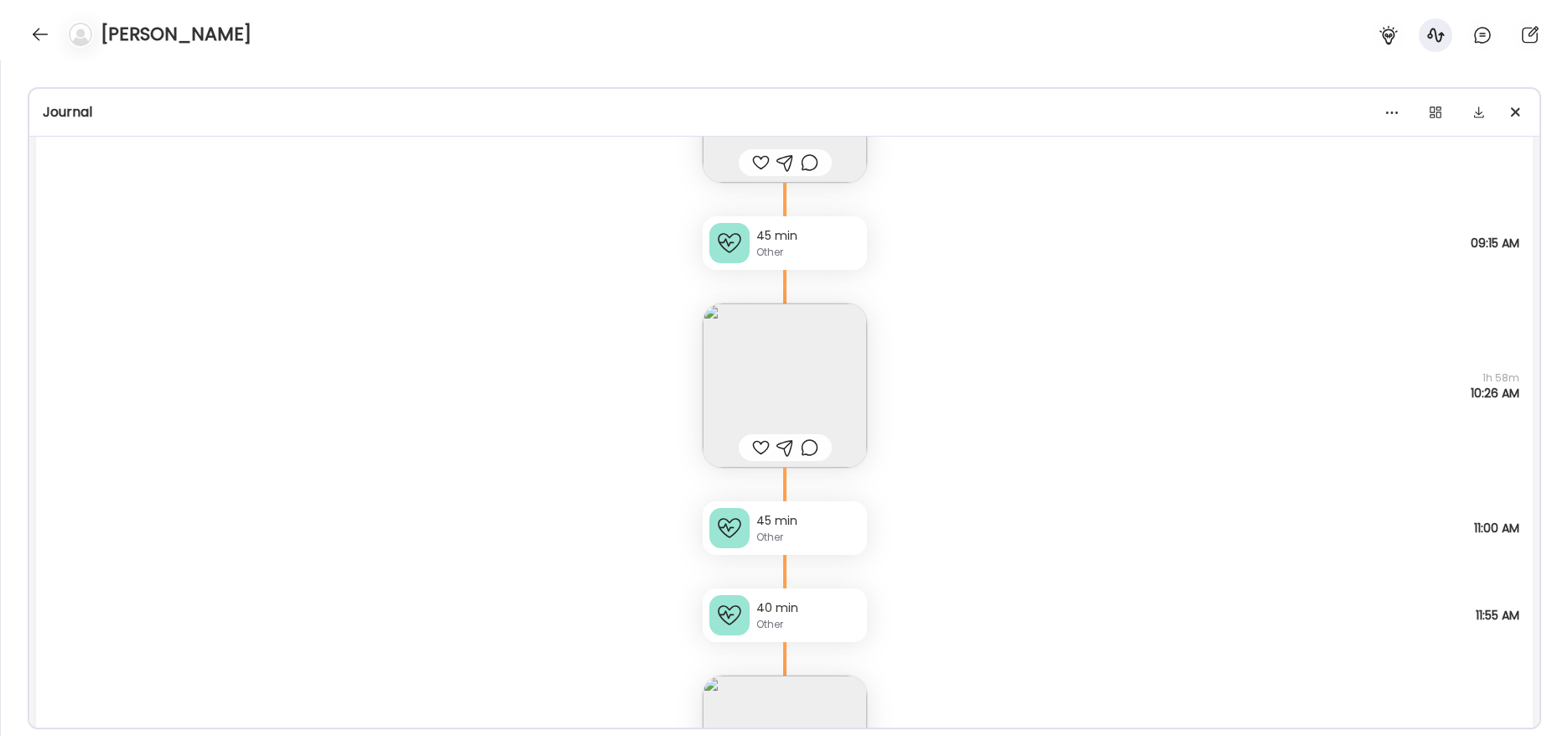
scroll to position [273, 0]
click at [835, 608] on div "40 min" at bounding box center [808, 608] width 104 height 18
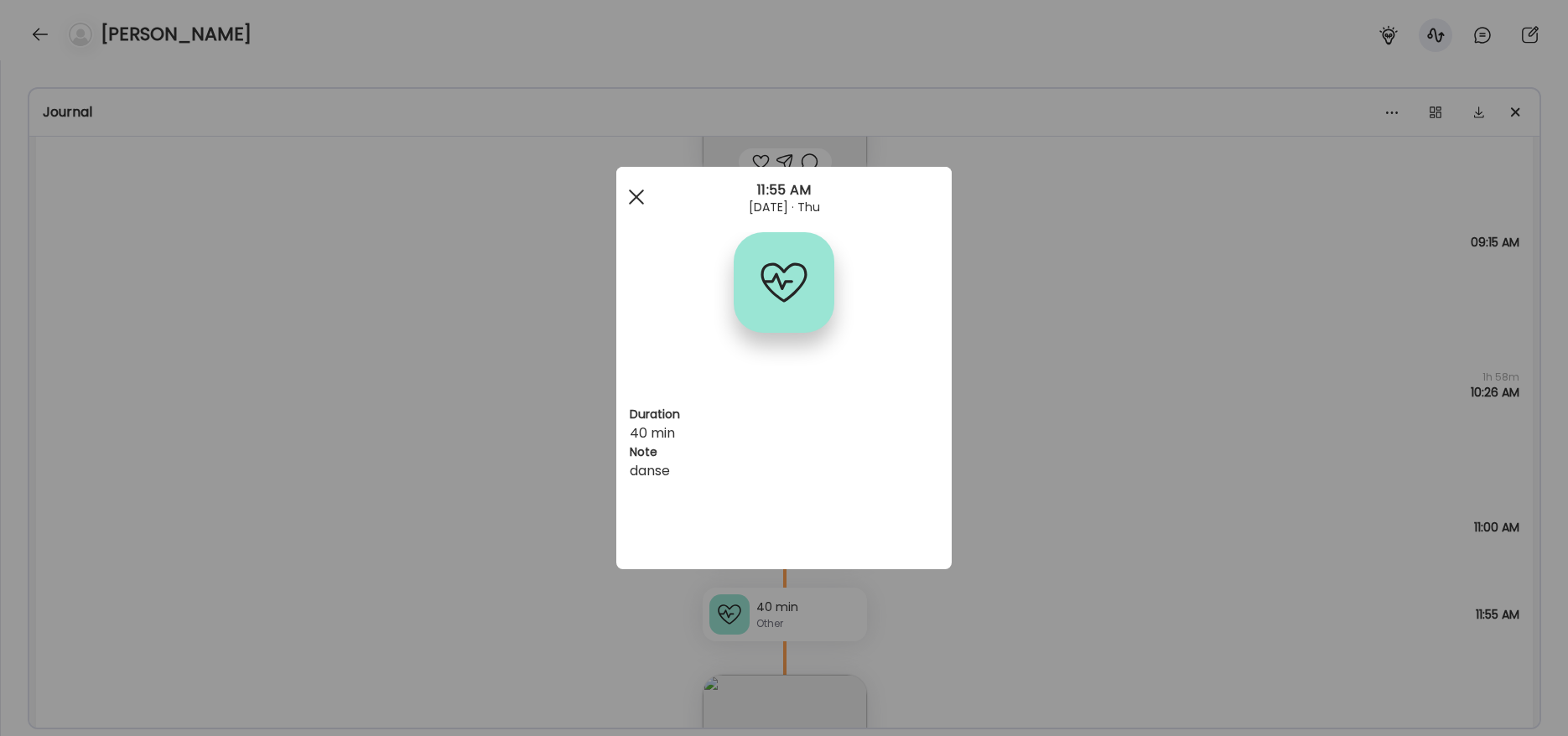
click at [635, 196] on div at bounding box center [636, 198] width 34 height 34
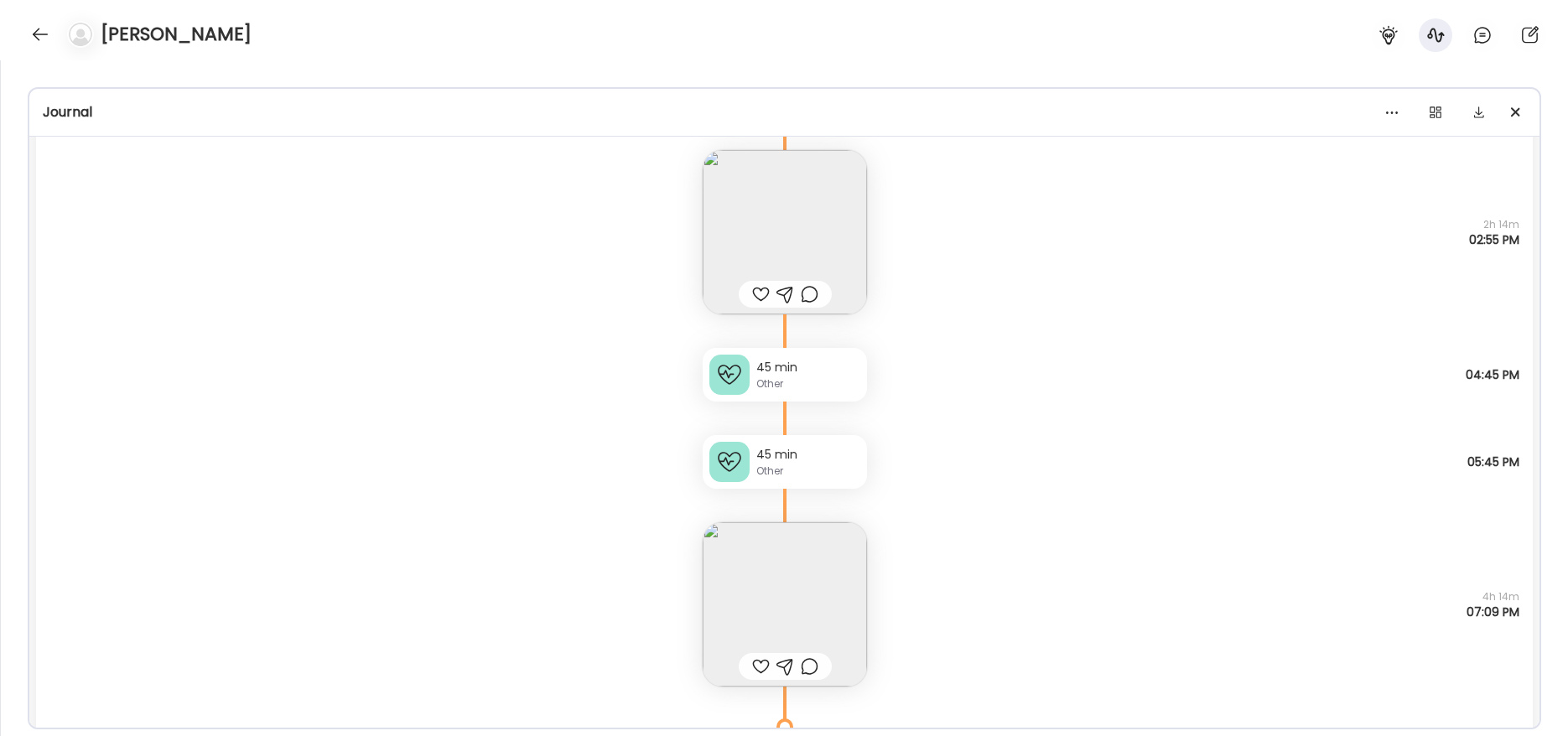
scroll to position [1091, 0]
click at [796, 562] on img at bounding box center [785, 597] width 165 height 165
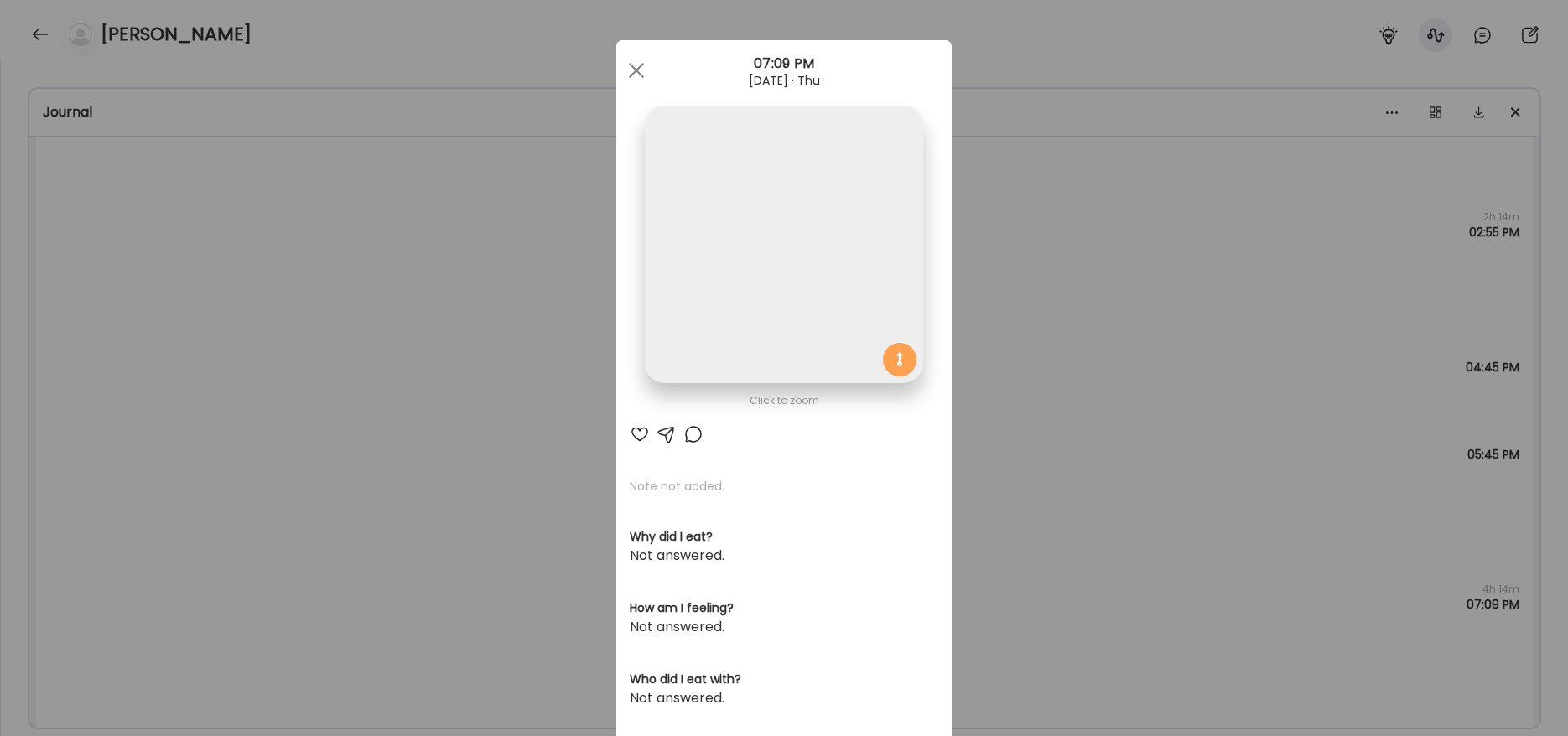
click at [735, 302] on img at bounding box center [784, 245] width 278 height 278
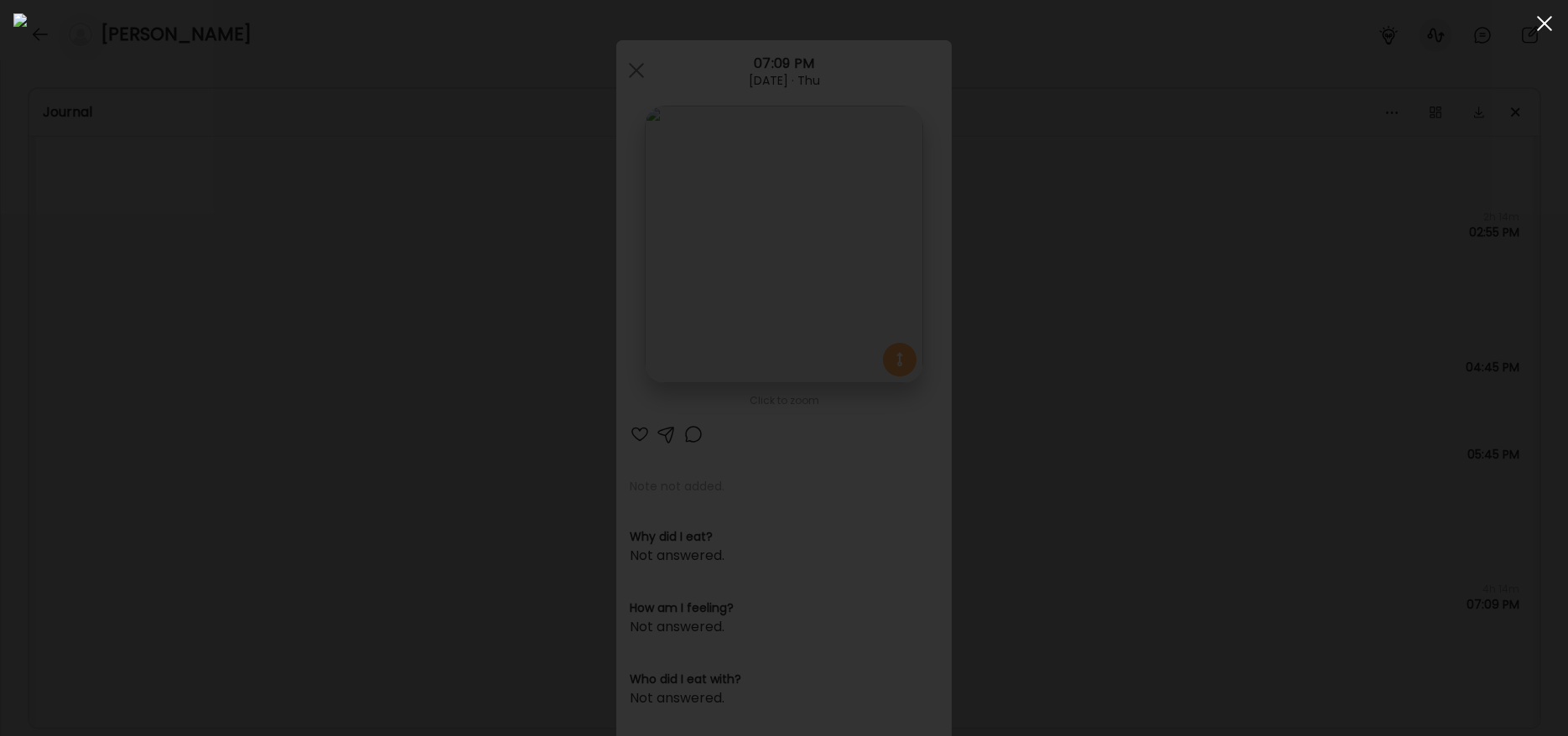
click at [1541, 27] on span at bounding box center [1544, 23] width 15 height 15
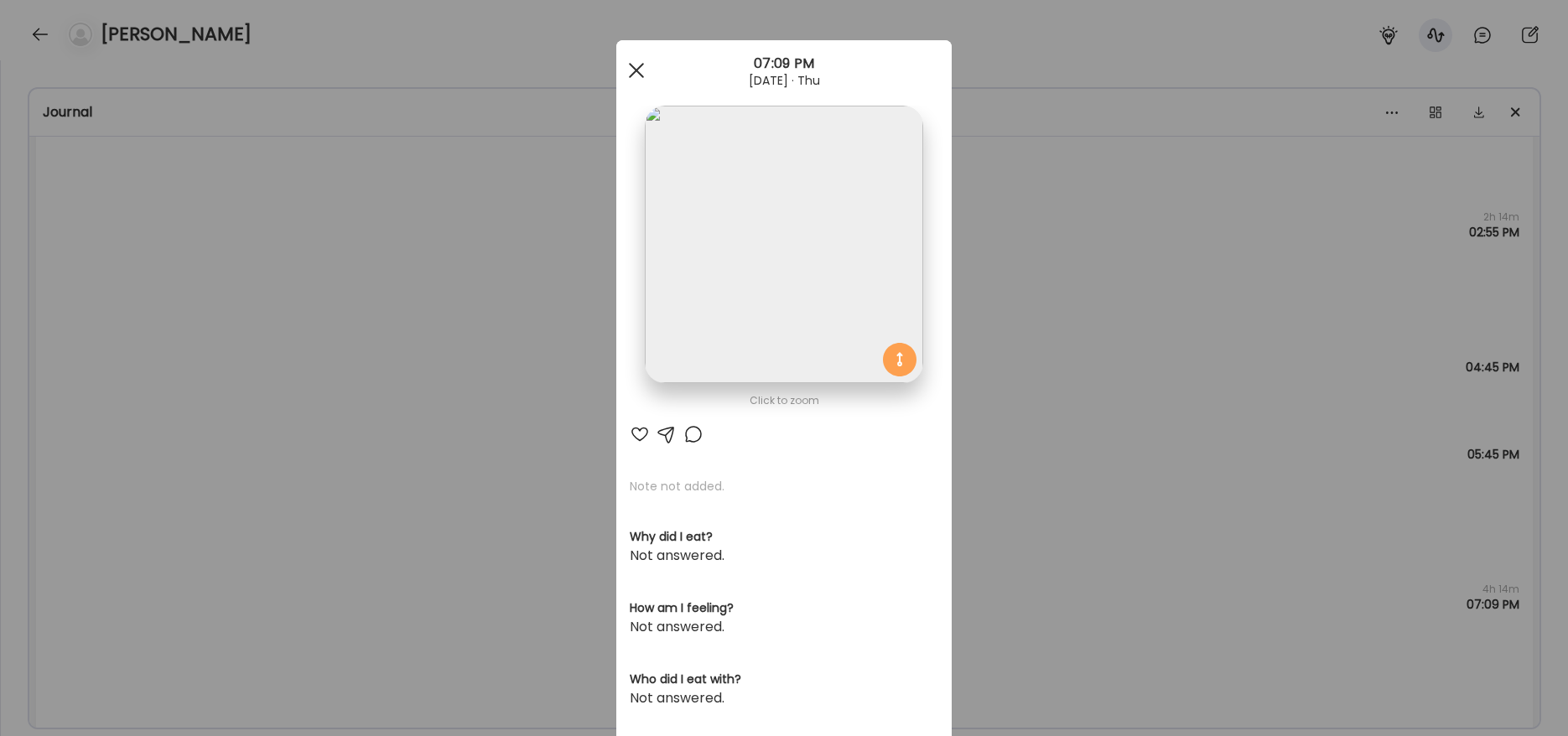
click at [626, 68] on div at bounding box center [636, 70] width 34 height 34
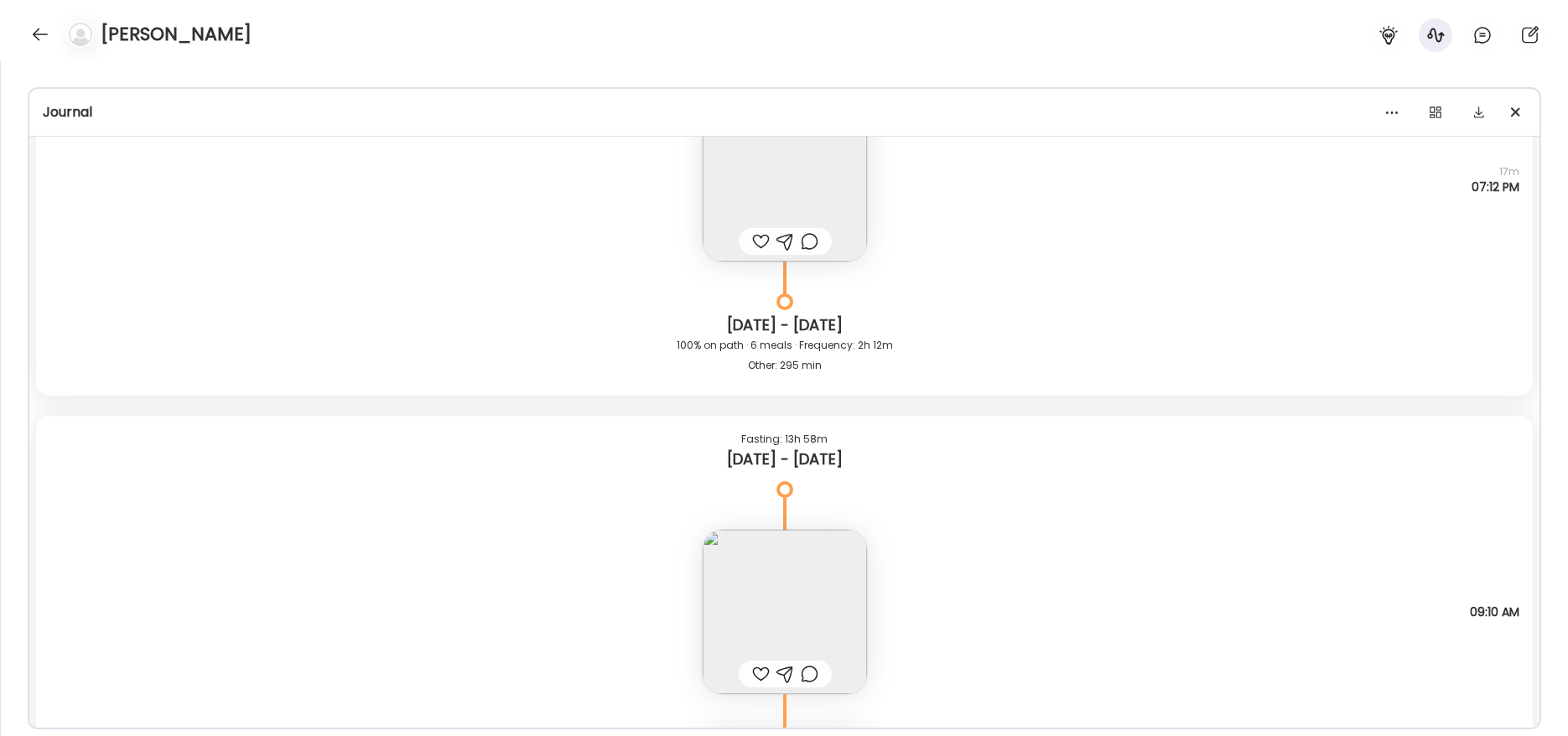
scroll to position [3286, 0]
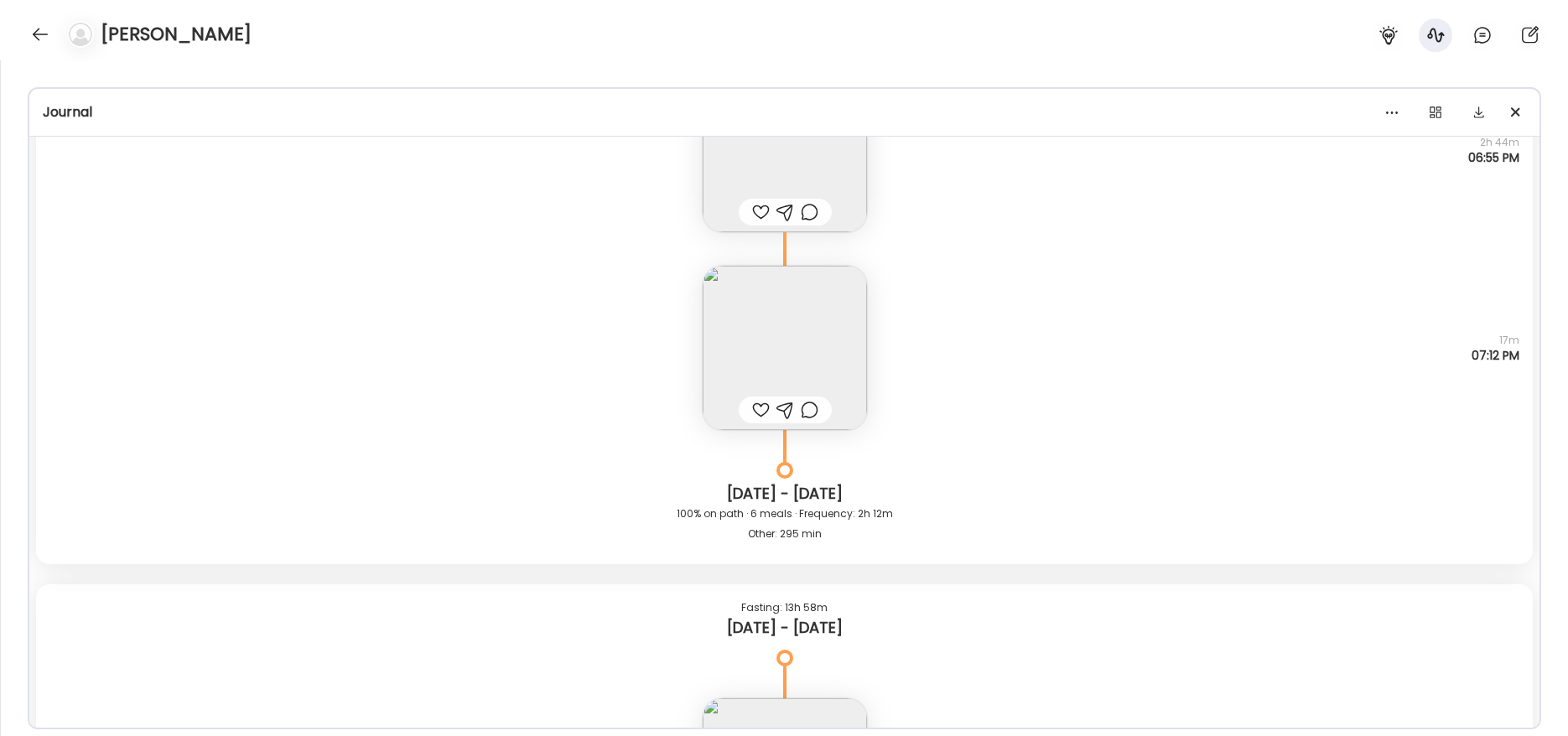
click at [821, 299] on img at bounding box center [785, 348] width 165 height 165
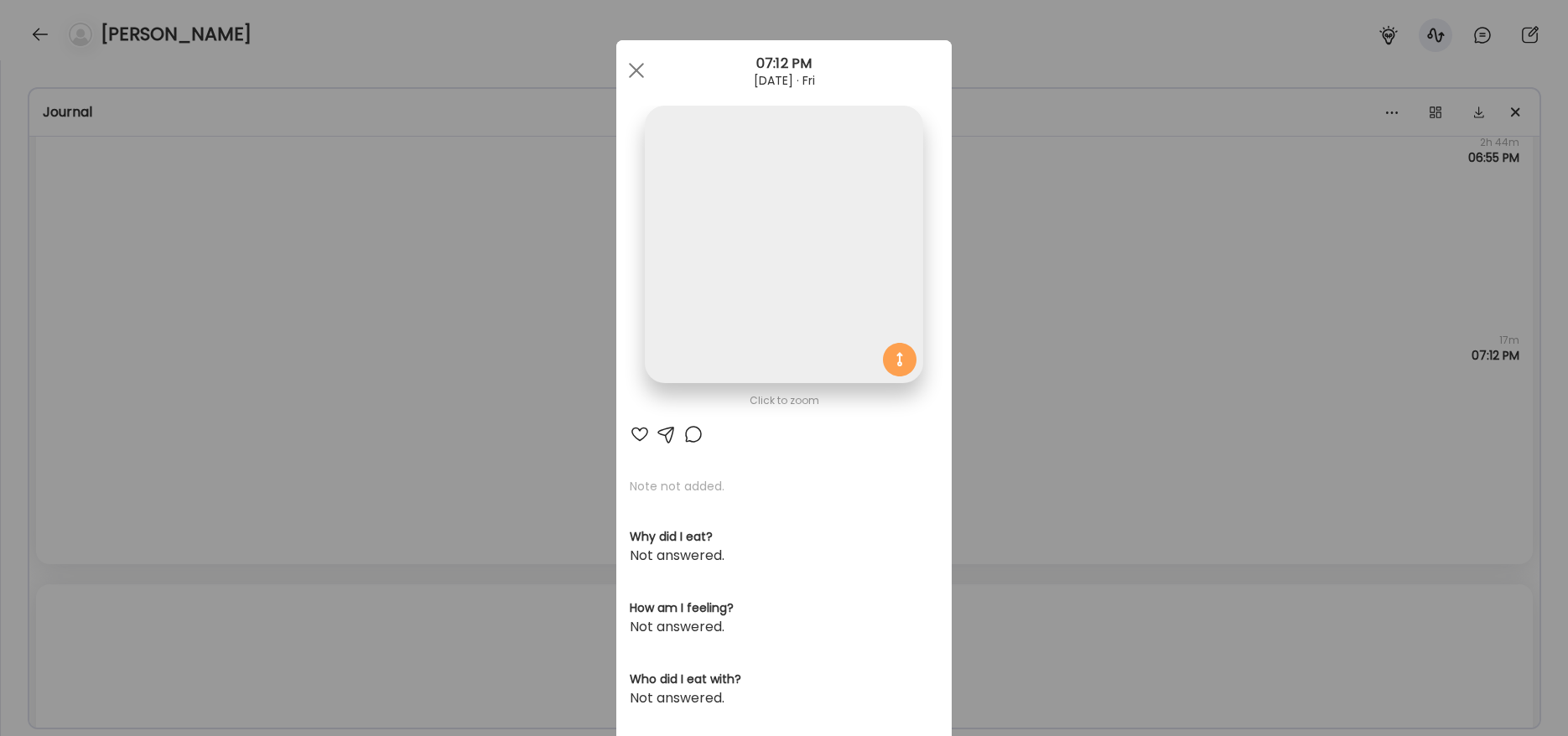
click at [781, 264] on img at bounding box center [784, 245] width 278 height 278
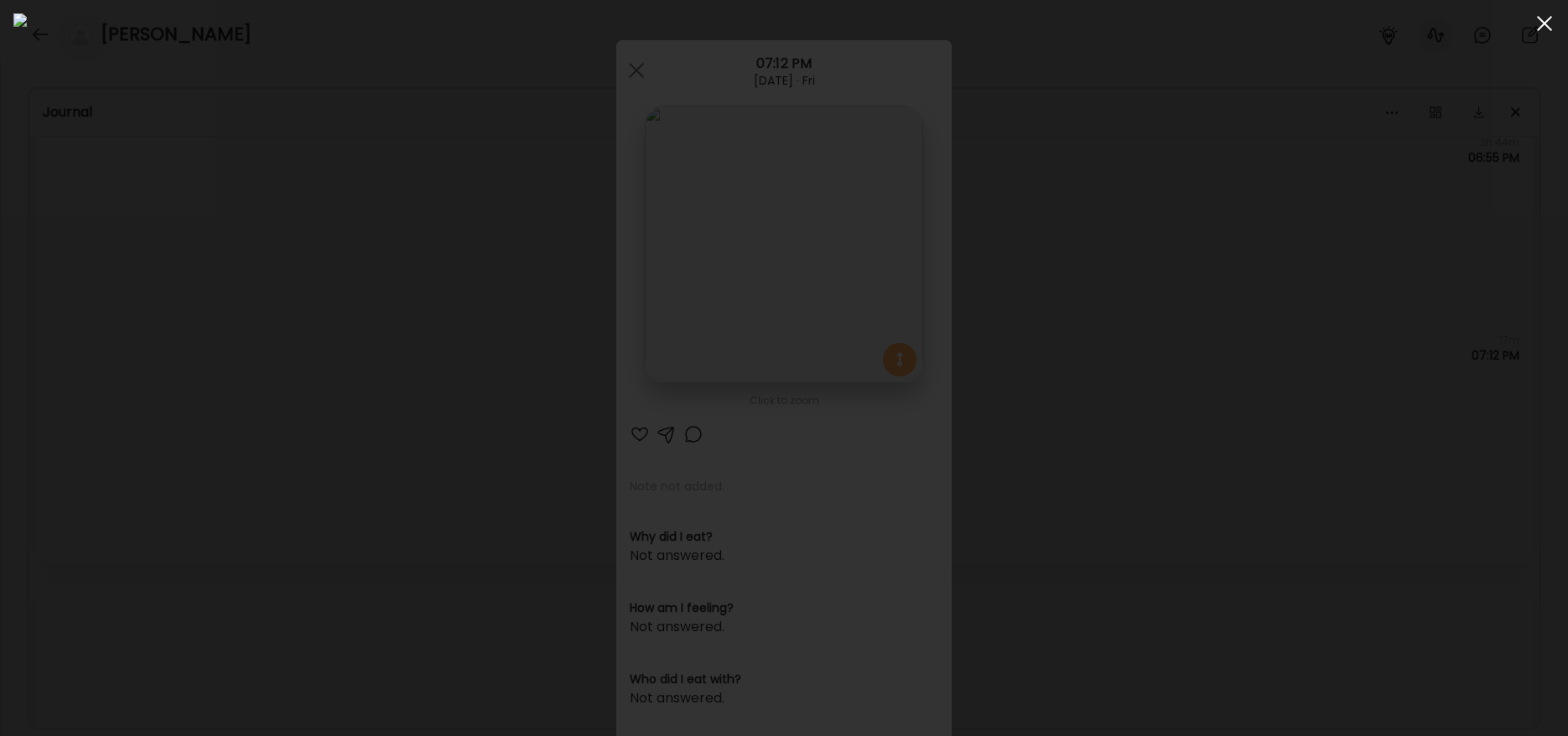
click at [1541, 27] on span at bounding box center [1544, 23] width 15 height 15
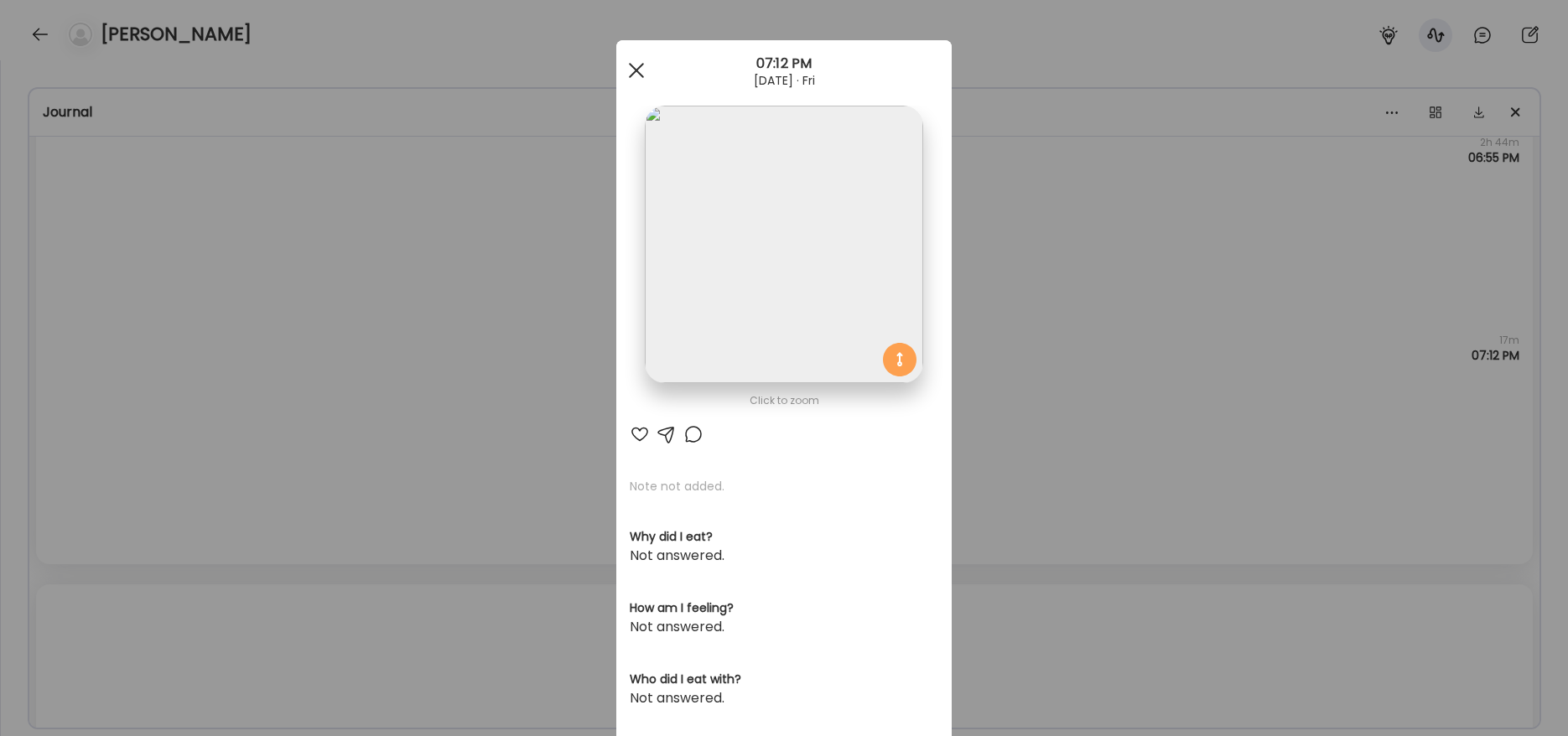
click at [645, 74] on div at bounding box center [636, 70] width 34 height 34
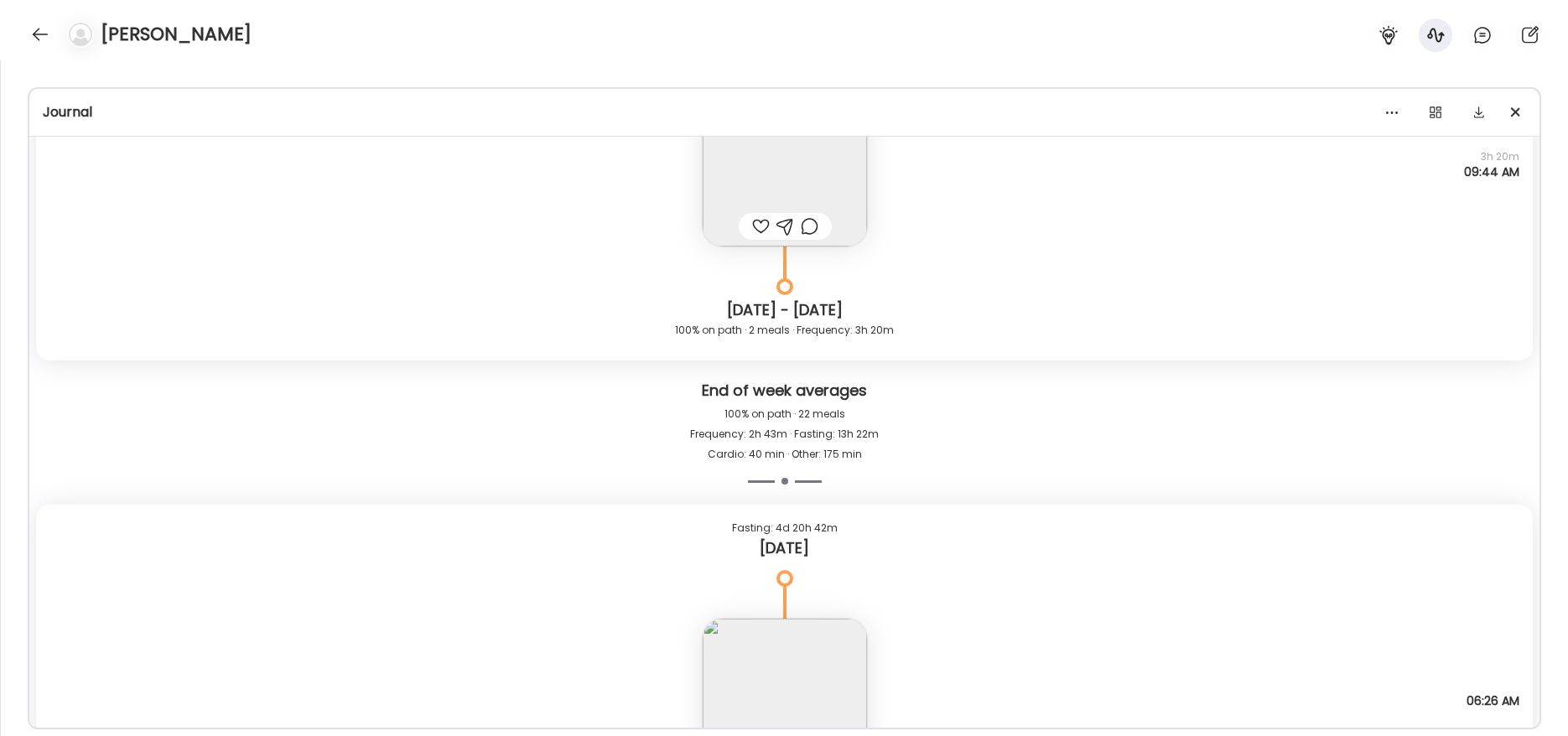
scroll to position [20670, 0]
